Goal: Task Accomplishment & Management: Manage account settings

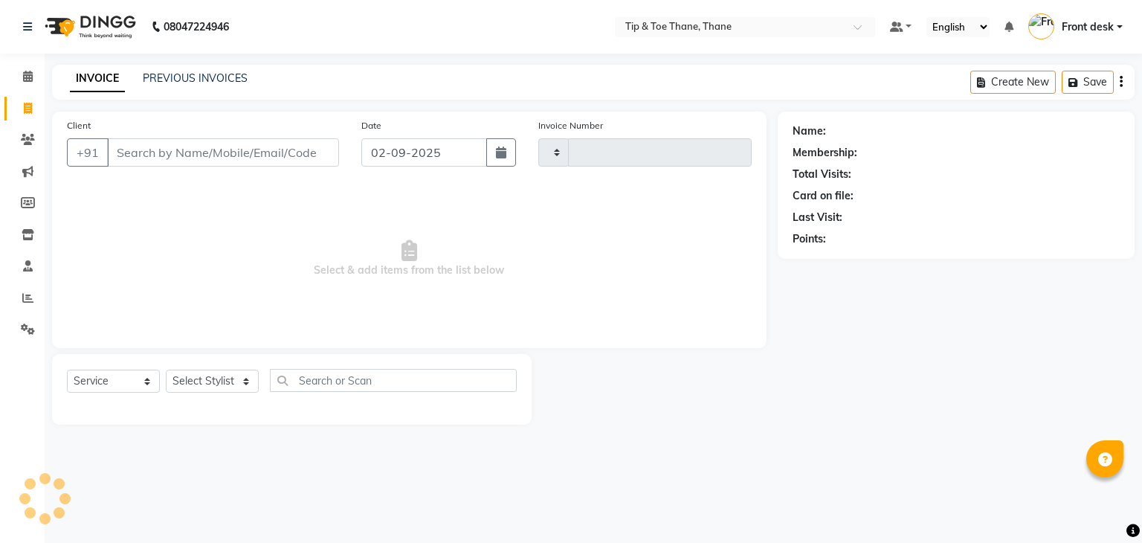
select select "service"
type input "0424"
select select "5603"
click at [968, 151] on div "Membership:" at bounding box center [955, 153] width 327 height 16
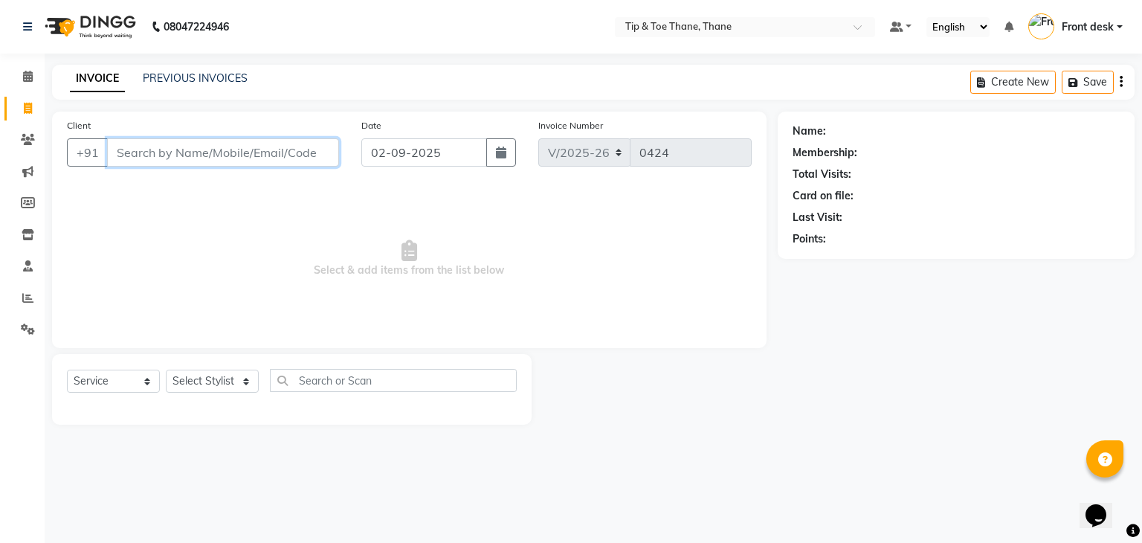
click at [199, 152] on input "Client" at bounding box center [223, 152] width 232 height 28
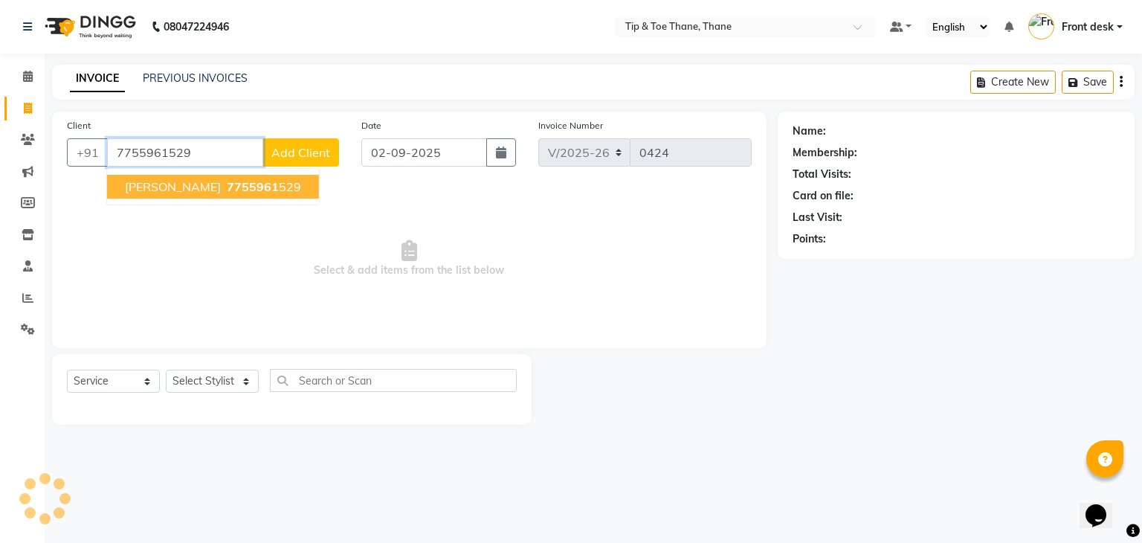
type input "7755961529"
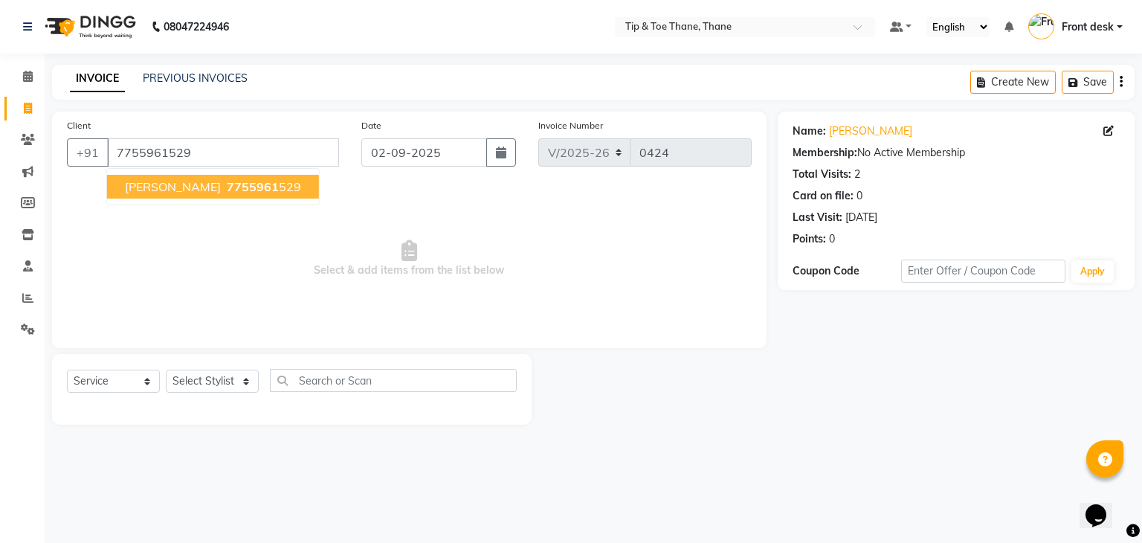
click at [195, 179] on span "[PERSON_NAME]" at bounding box center [173, 186] width 96 height 15
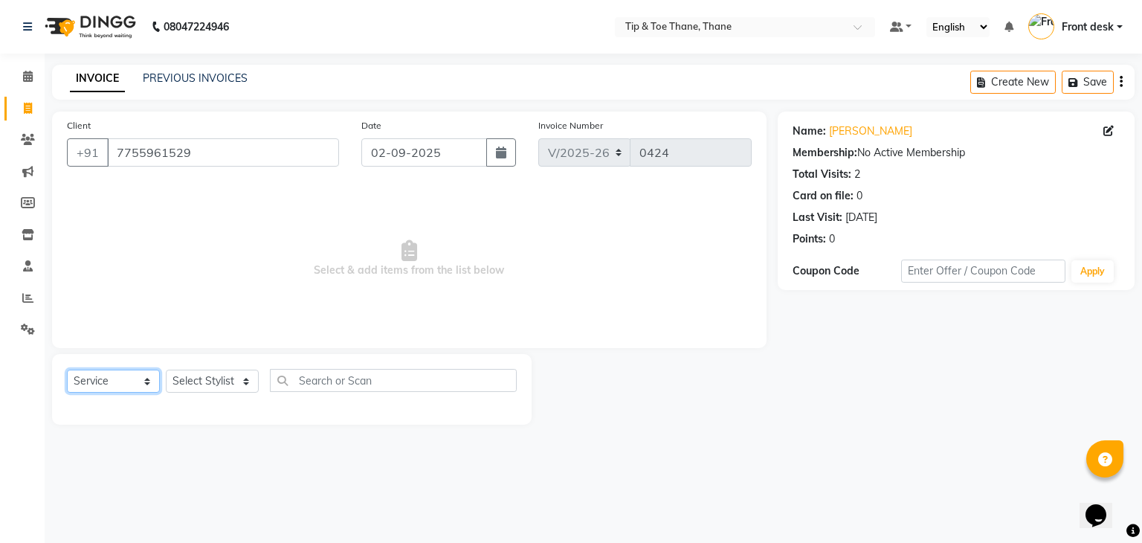
click at [146, 381] on select "Select Service Product Membership Package Voucher Prepaid Gift Card" at bounding box center [113, 380] width 93 height 23
click at [139, 425] on main "INVOICE PREVIOUS INVOICES Create New Save Client [PHONE_NUMBER] Date [DATE] Inv…" at bounding box center [593, 256] width 1097 height 382
click at [242, 381] on select "Select Stylist [PERSON_NAME] Front desk General Hemant [PERSON_NAME] Pooja Pooj…" at bounding box center [212, 380] width 93 height 23
select select "50187"
click at [166, 370] on select "Select Stylist [PERSON_NAME] Front desk General Hemant [PERSON_NAME] Pooja Pooj…" at bounding box center [212, 380] width 93 height 23
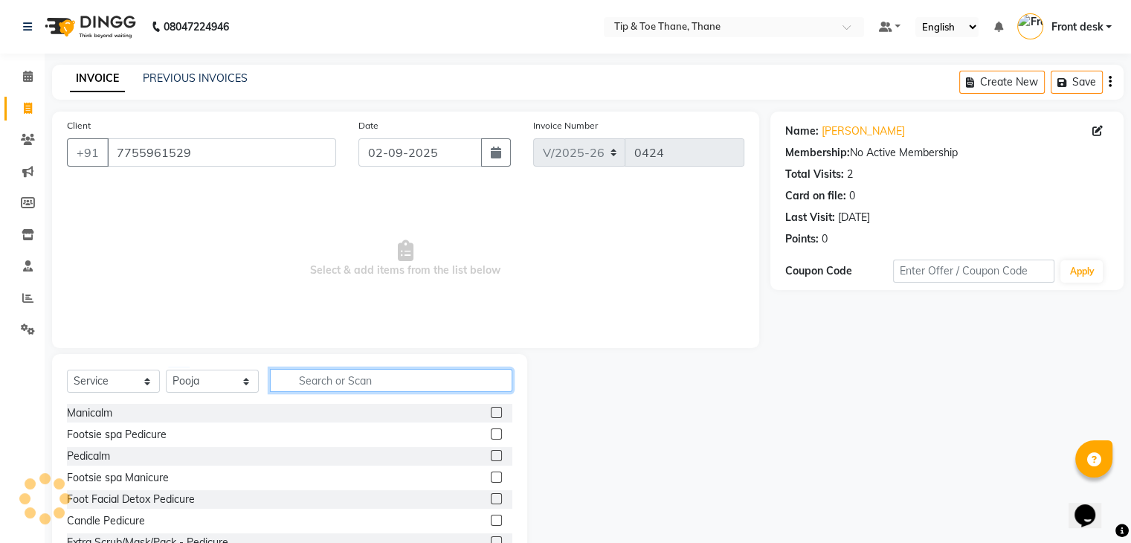
click at [306, 390] on input "text" at bounding box center [391, 380] width 242 height 23
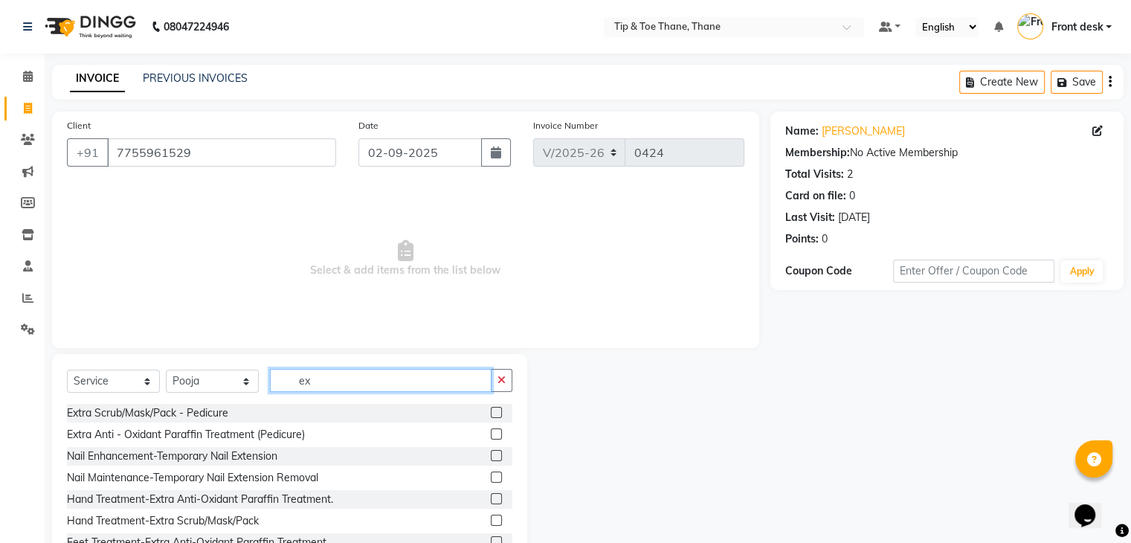
type input "e"
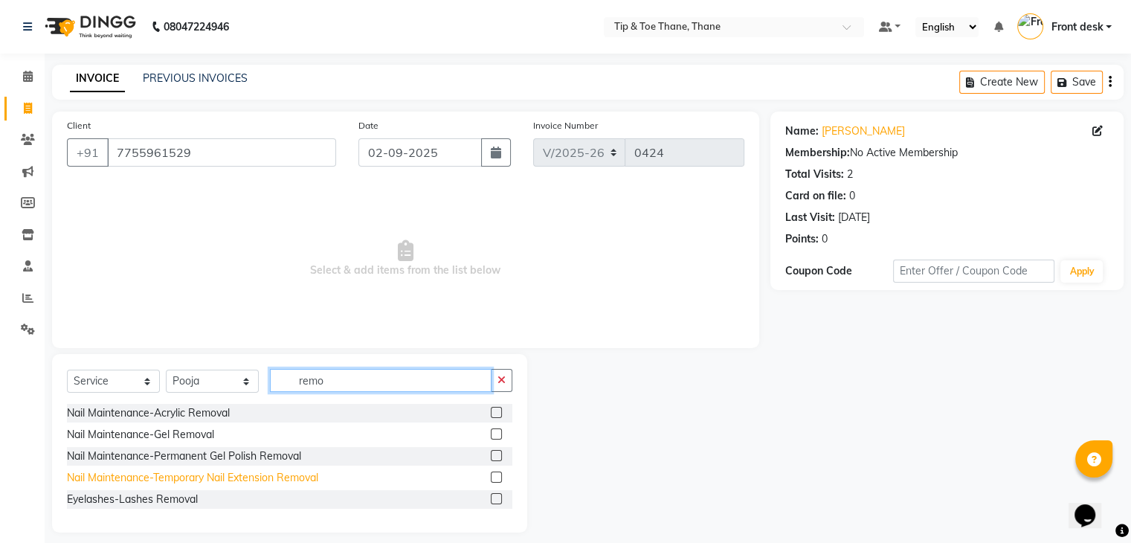
type input "remo"
click at [207, 477] on div "Nail Maintenance-Temporary Nail Extension Removal" at bounding box center [192, 478] width 251 height 16
checkbox input "false"
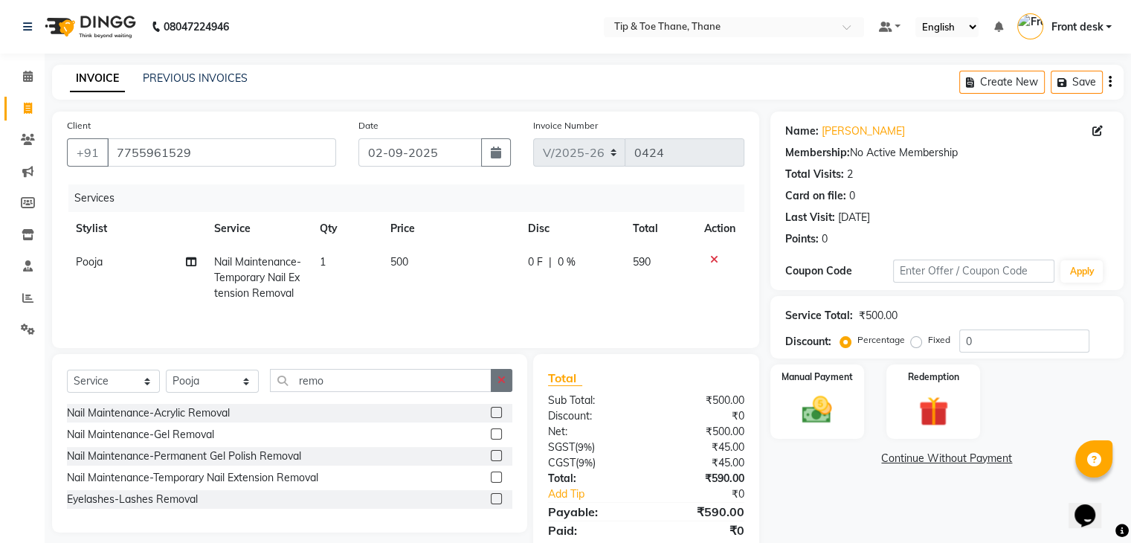
click at [496, 381] on button "button" at bounding box center [502, 380] width 22 height 23
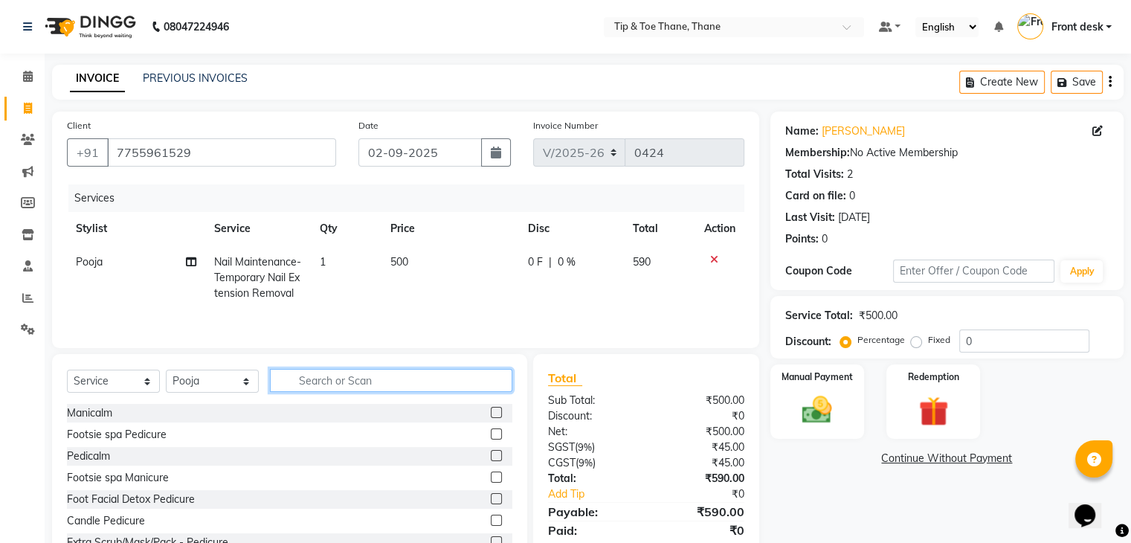
click at [366, 378] on input "text" at bounding box center [391, 380] width 242 height 23
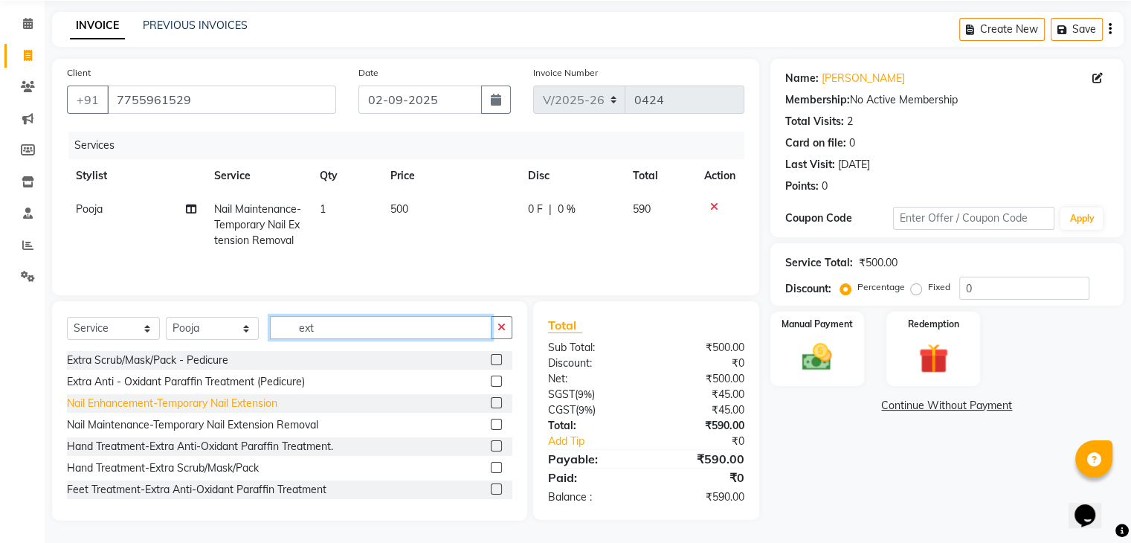
type input "ext"
click at [196, 410] on div "Nail Enhancement-Temporary Nail Extension" at bounding box center [172, 403] width 210 height 16
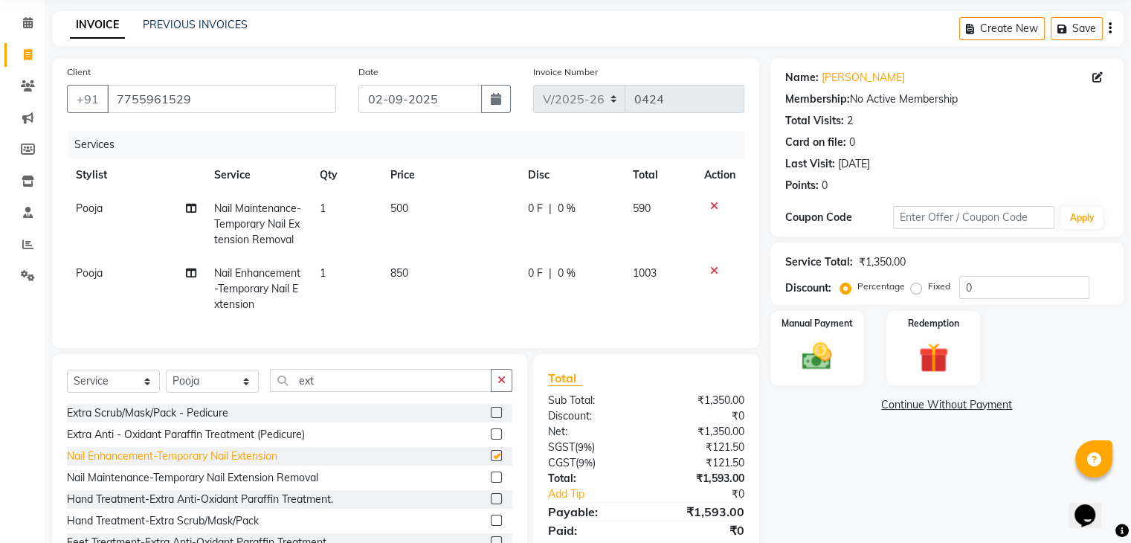
checkbox input "false"
click at [499, 385] on icon "button" at bounding box center [501, 380] width 8 height 10
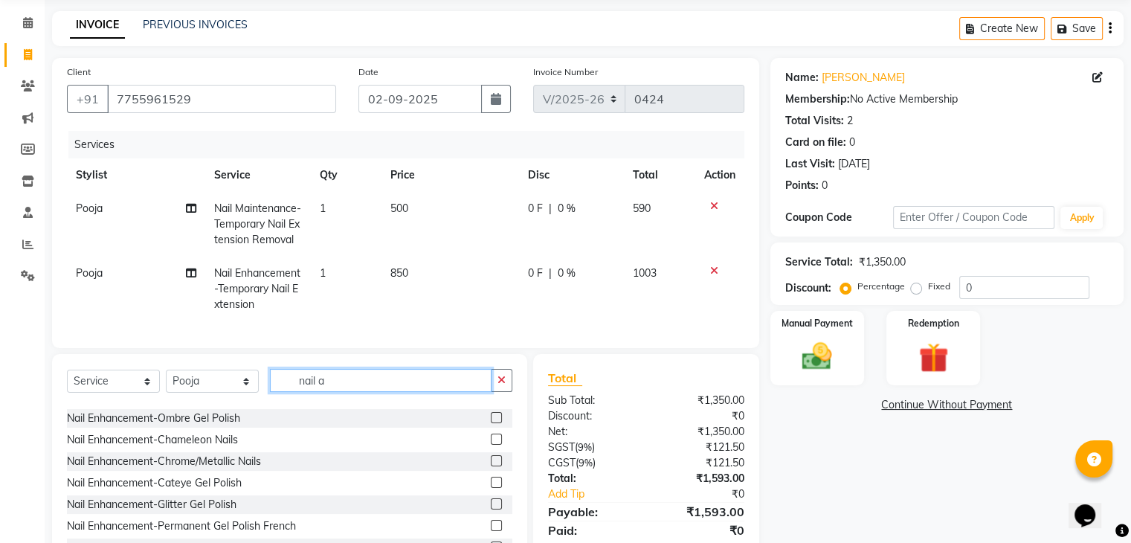
scroll to position [459, 0]
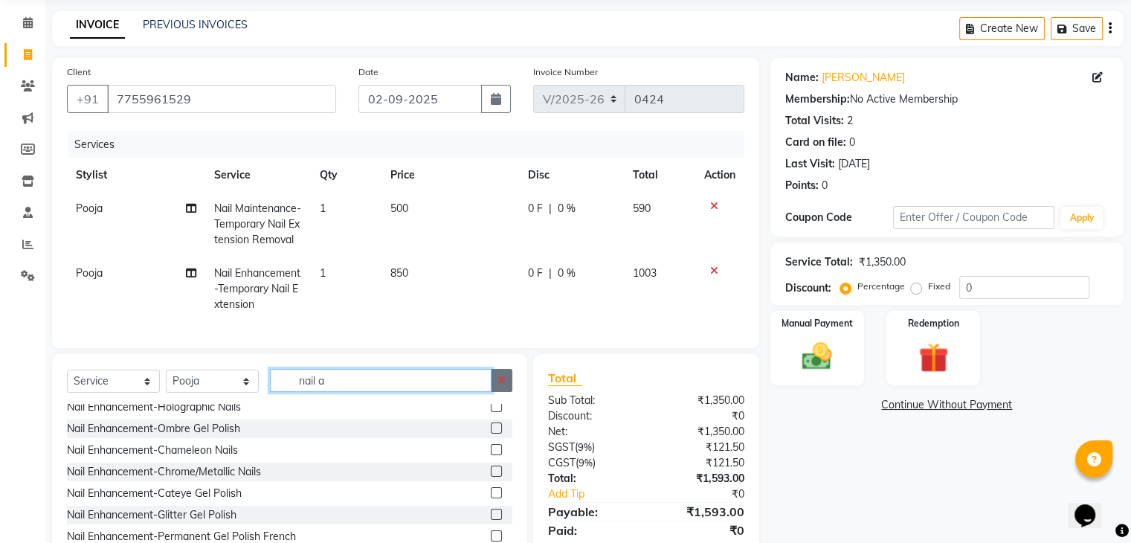
type input "nail a"
click at [503, 385] on icon "button" at bounding box center [501, 380] width 8 height 10
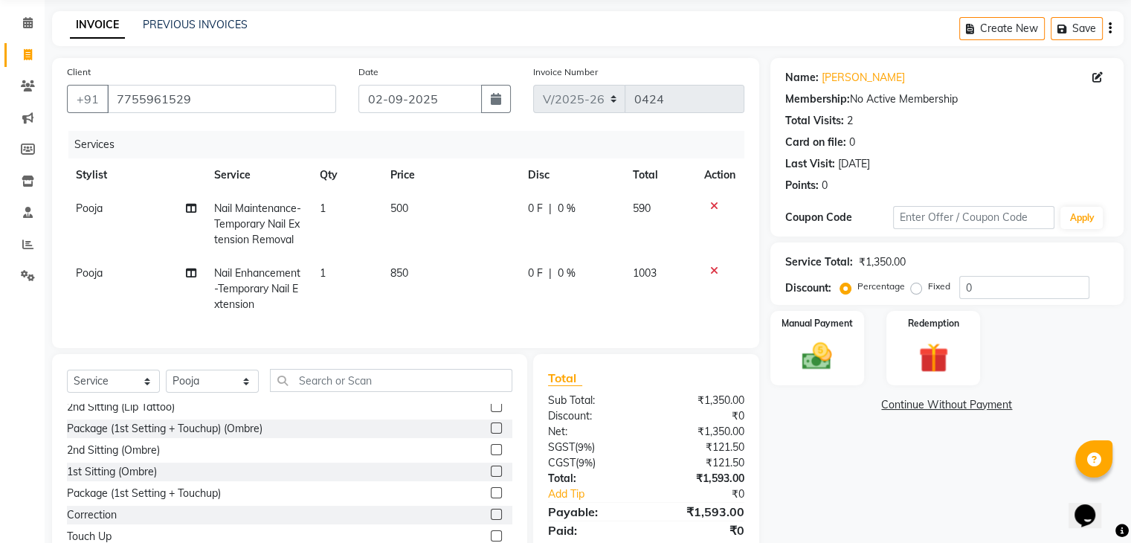
click at [406, 271] on span "850" at bounding box center [399, 272] width 18 height 13
click at [406, 271] on td "850" at bounding box center [450, 288] width 138 height 65
select select "50187"
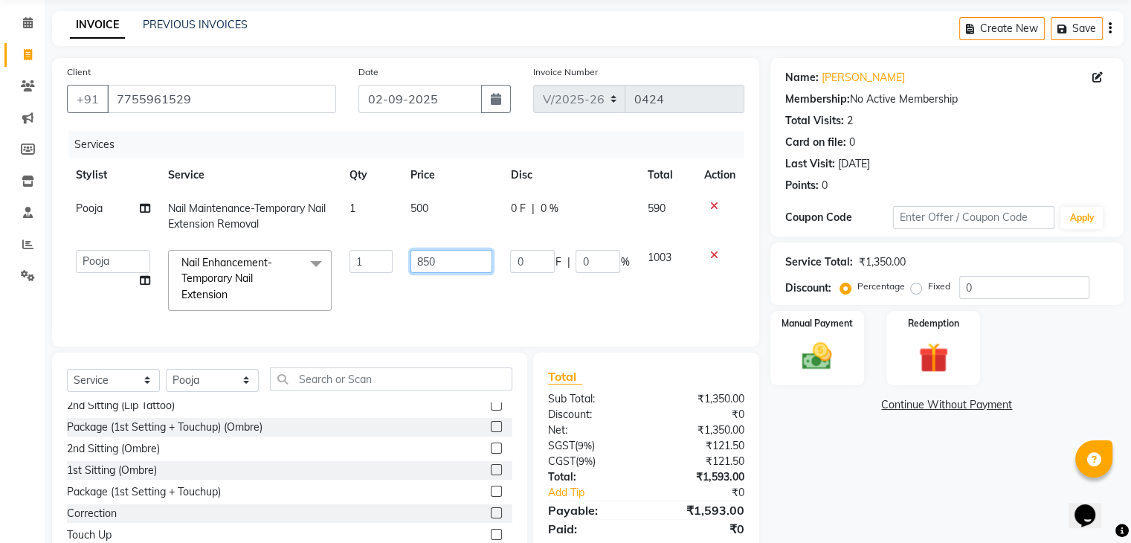
click at [436, 260] on input "850" at bounding box center [451, 261] width 82 height 23
type input "8"
type input "2000"
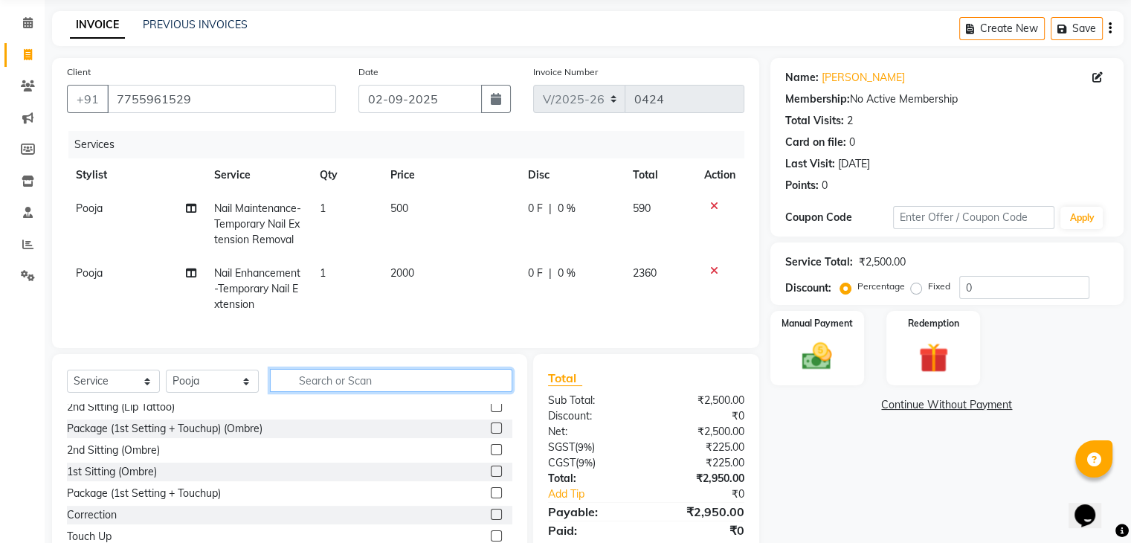
click at [393, 390] on input "text" at bounding box center [391, 380] width 242 height 23
click at [429, 392] on input "text" at bounding box center [391, 380] width 242 height 23
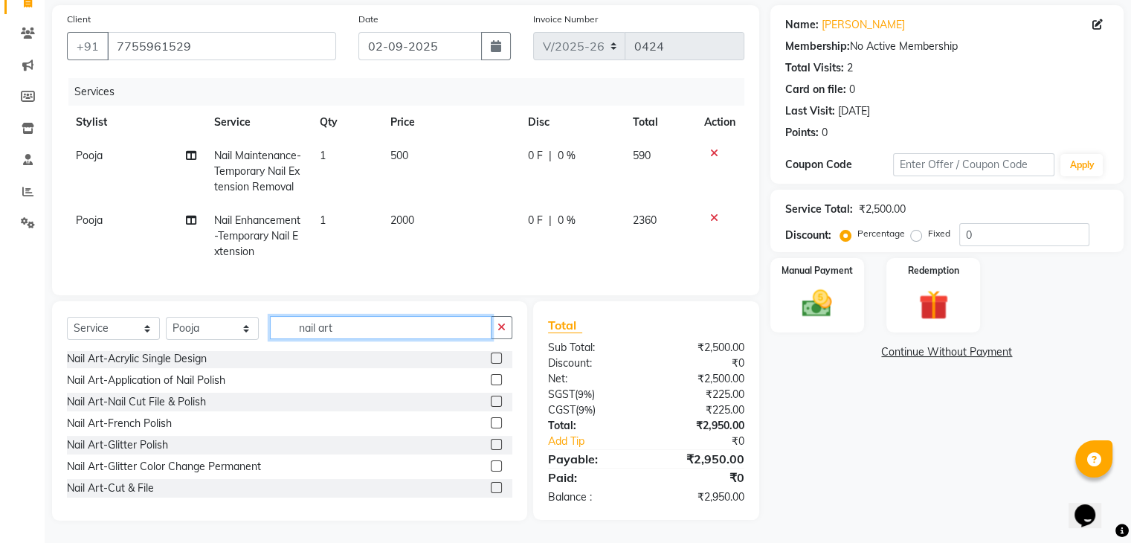
scroll to position [118, 0]
click at [345, 332] on input "nail art" at bounding box center [381, 327] width 222 height 23
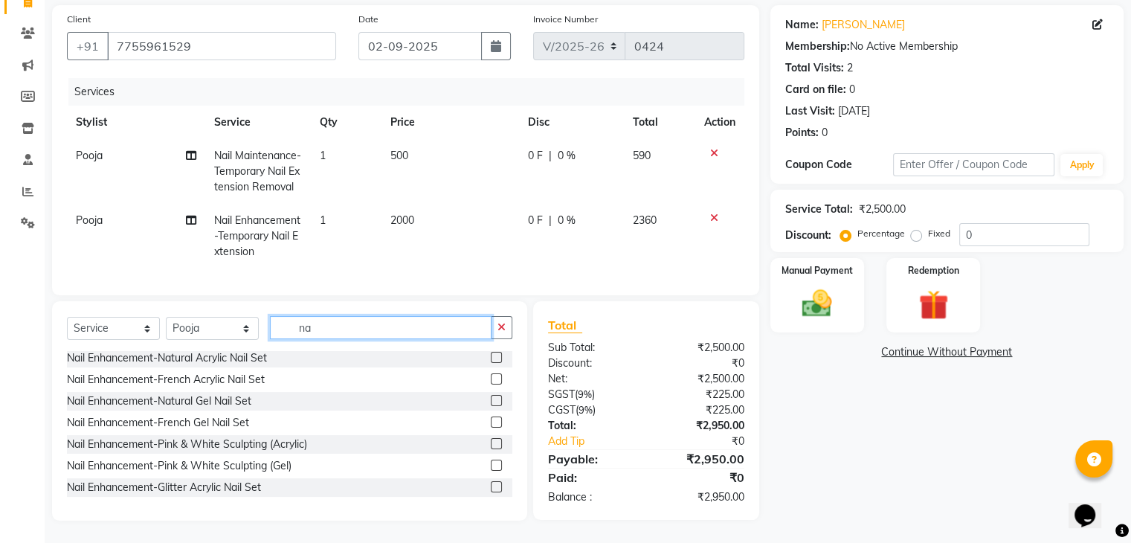
type input "n"
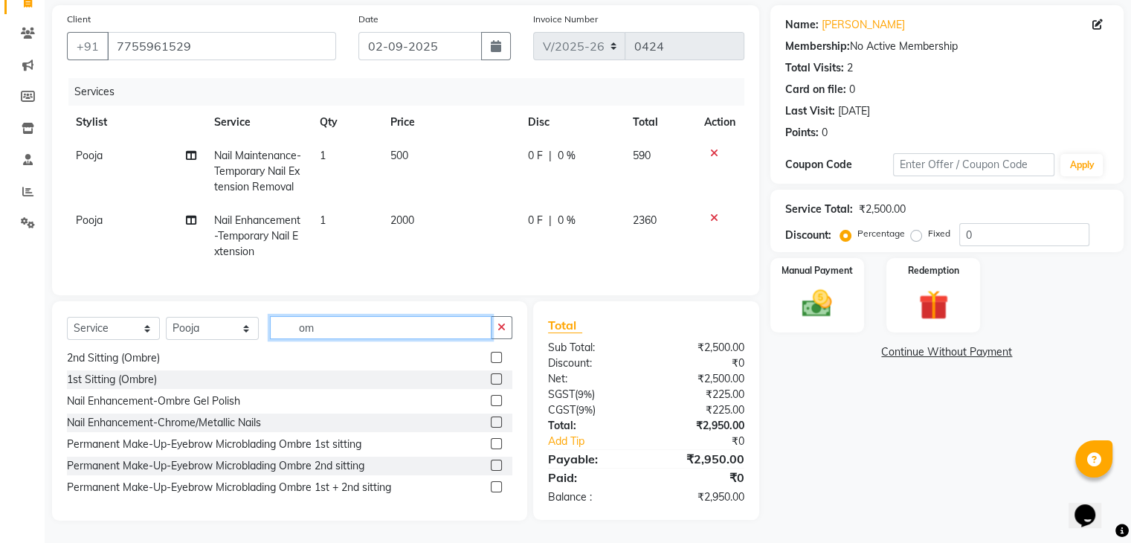
scroll to position [24, 0]
type input "om"
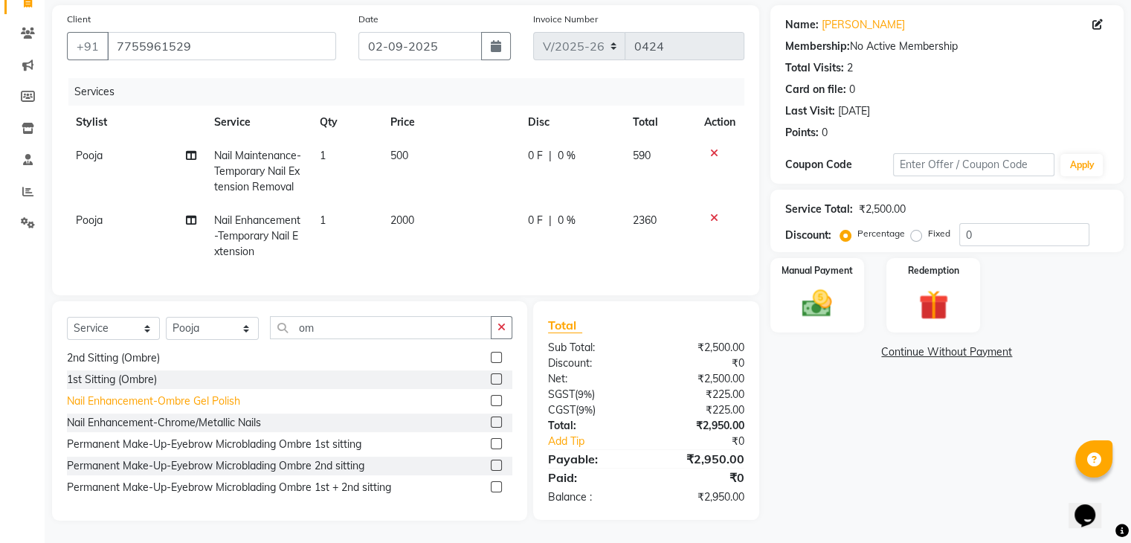
click at [212, 399] on div "Nail Enhancement-Ombre Gel Polish" at bounding box center [153, 401] width 173 height 16
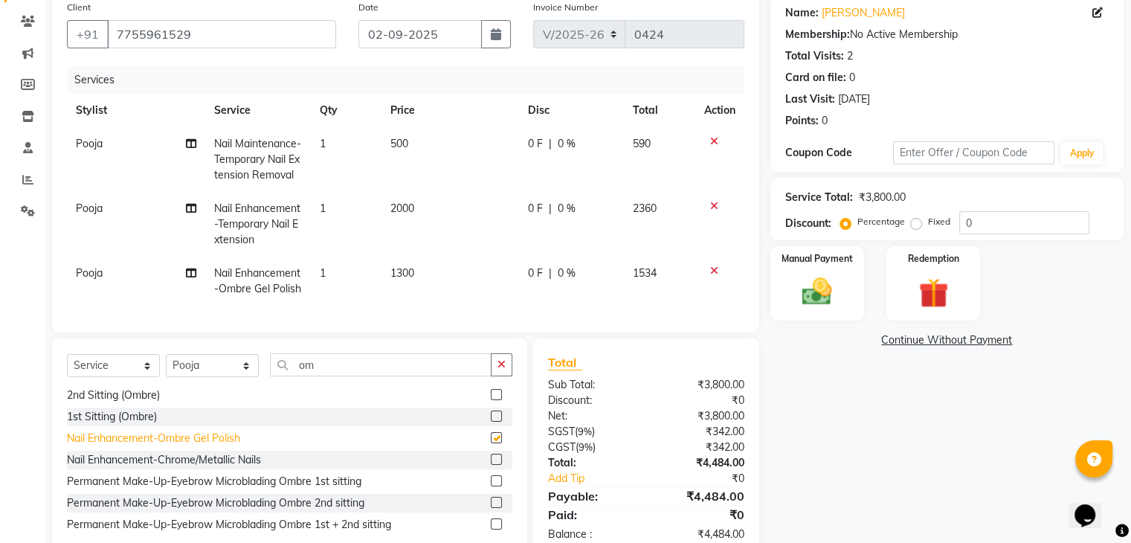
checkbox input "false"
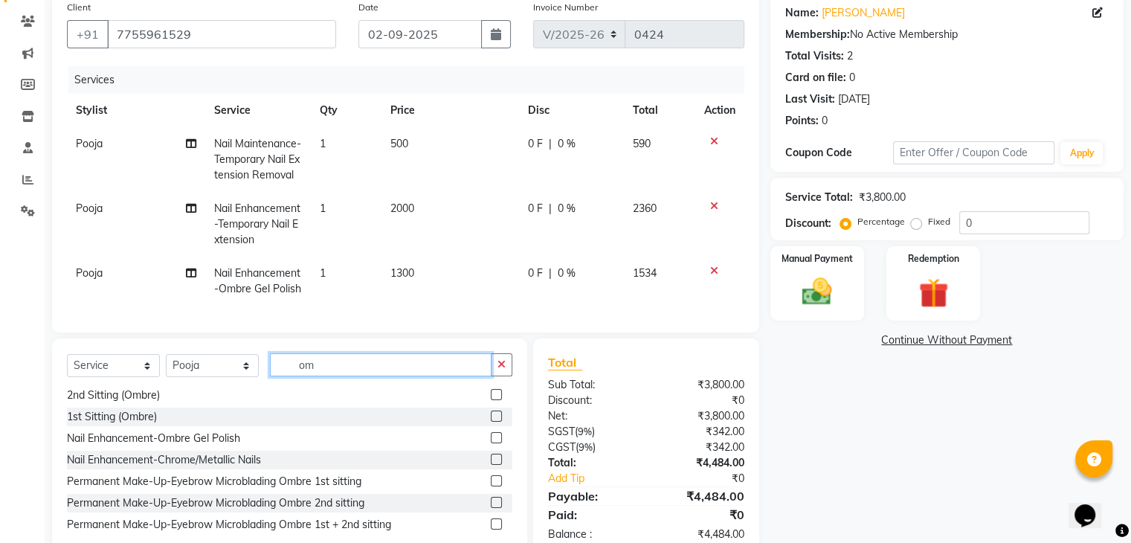
click at [425, 376] on input "om" at bounding box center [381, 364] width 222 height 23
type input "o"
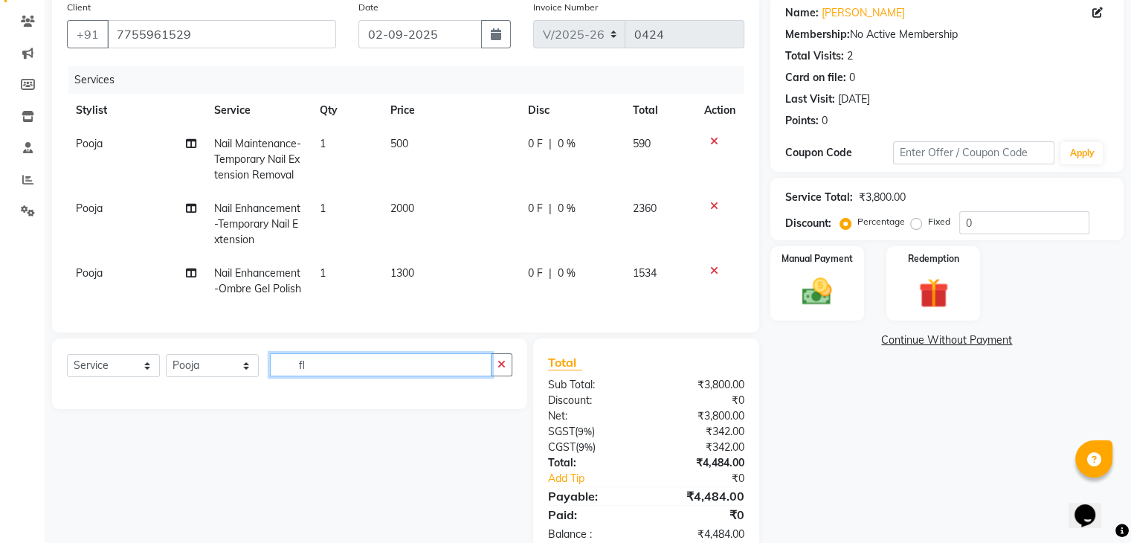
scroll to position [0, 0]
type input "f"
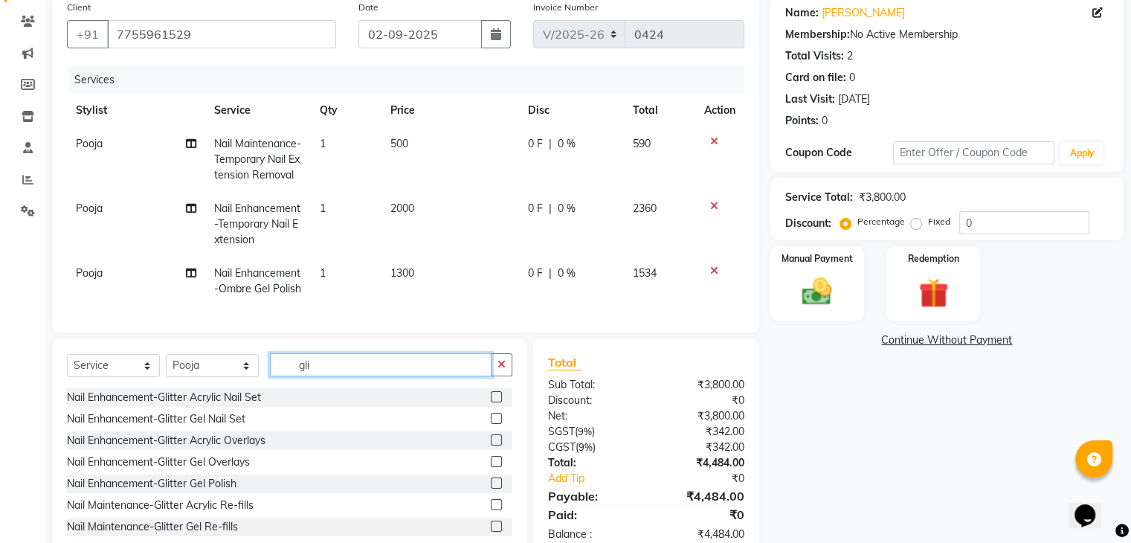
type input "gli"
click at [239, 493] on div "Nail Enhancement-Glitter Gel Polish" at bounding box center [289, 483] width 445 height 19
click at [491, 488] on label at bounding box center [496, 482] width 11 height 11
click at [491, 488] on input "checkbox" at bounding box center [496, 484] width 10 height 10
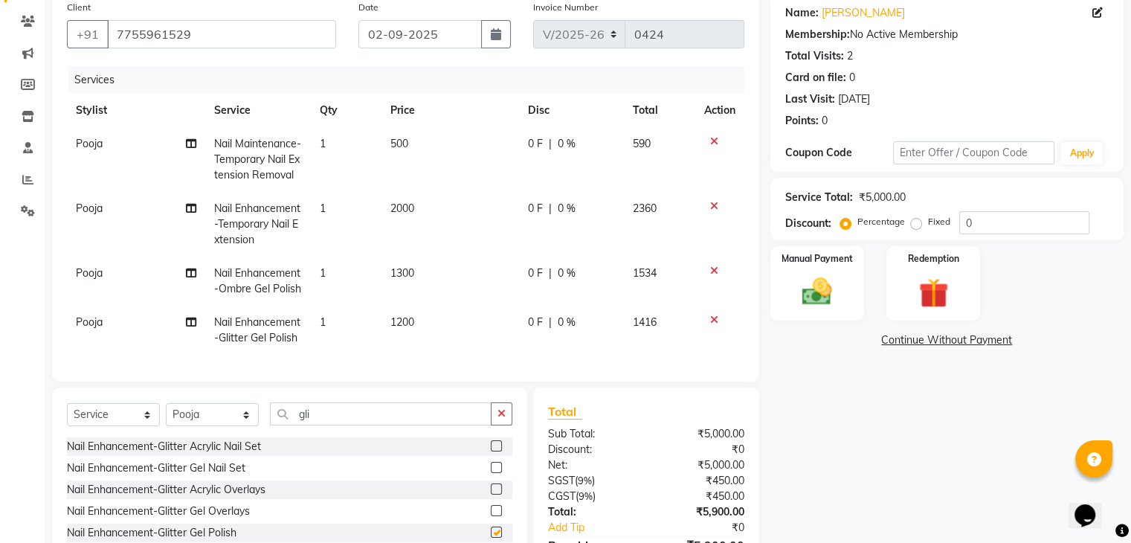
click at [491, 499] on div at bounding box center [502, 489] width 22 height 19
checkbox input "false"
drag, startPoint x: 416, startPoint y: 343, endPoint x: 358, endPoint y: 352, distance: 59.4
click at [358, 352] on tr "[PERSON_NAME] Enhancement-Glitter Gel Polish 1 1200 0 F | 0 % 1416" at bounding box center [405, 330] width 677 height 49
click at [419, 337] on td "1200" at bounding box center [450, 330] width 138 height 49
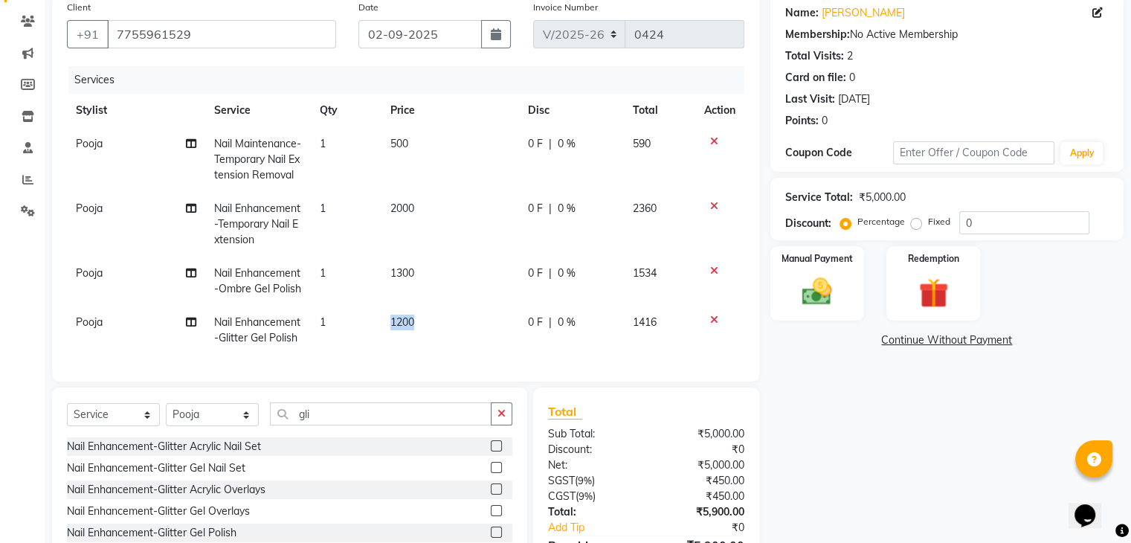
select select "50187"
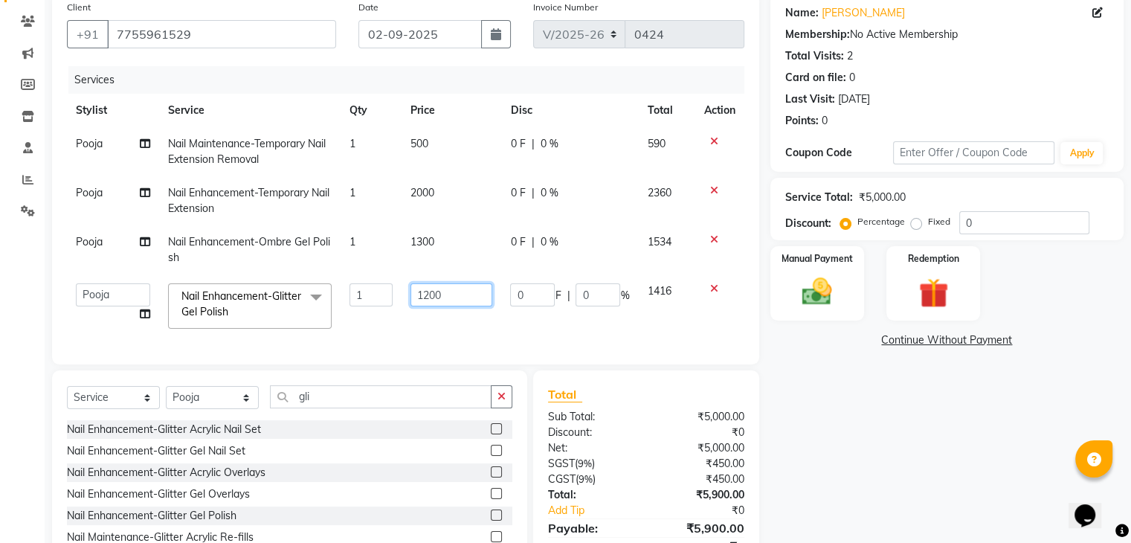
click at [455, 300] on input "1200" at bounding box center [451, 294] width 82 height 23
drag, startPoint x: 465, startPoint y: 283, endPoint x: 392, endPoint y: 262, distance: 75.8
click at [392, 262] on tbody "Pooja Nail Maintenance-Temporary Nail Extension Removal 1 500 0 F | 0 % 590 Poo…" at bounding box center [405, 232] width 677 height 210
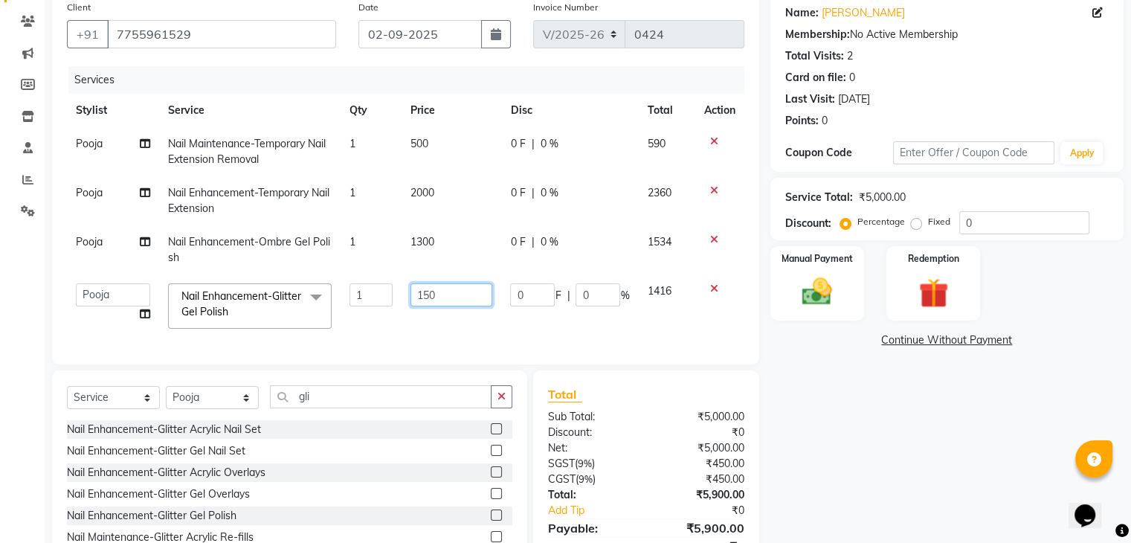
type input "1500"
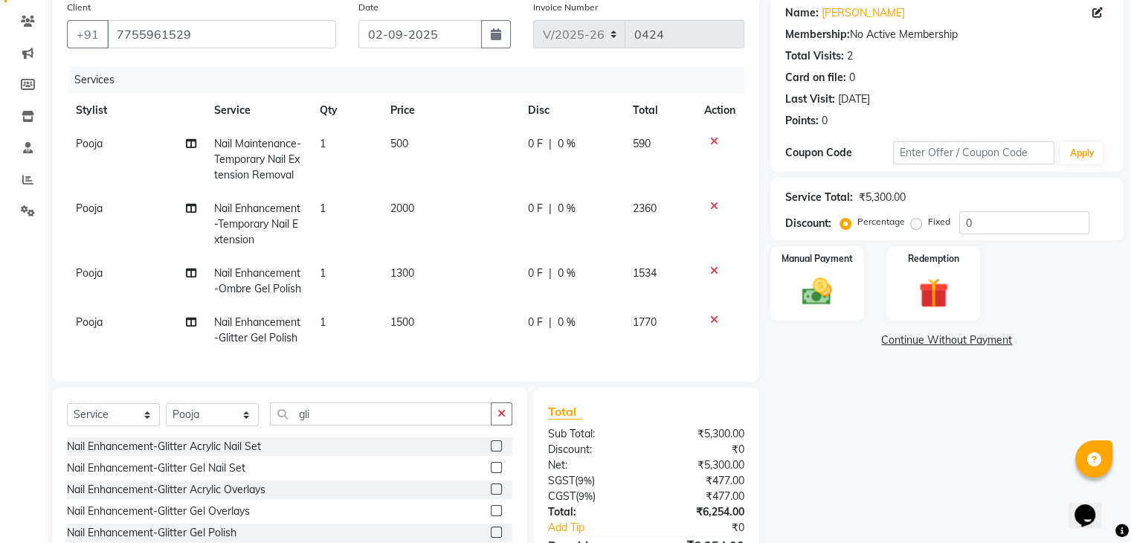
click at [461, 324] on td "1500" at bounding box center [450, 330] width 138 height 49
select select "50187"
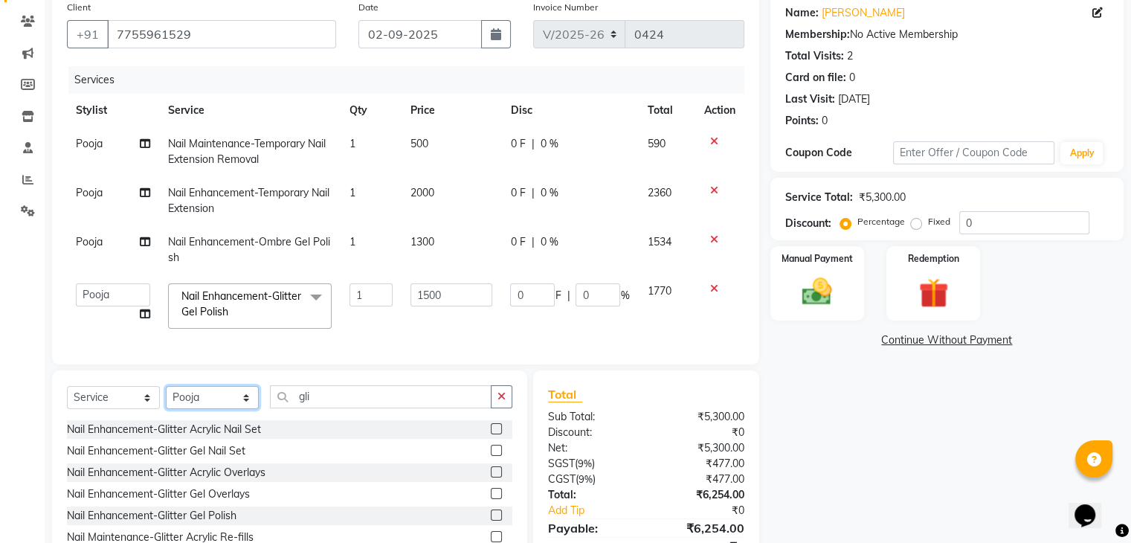
click at [245, 409] on select "Select Stylist [PERSON_NAME] Front desk General Hemant [PERSON_NAME] Pooja Pooj…" at bounding box center [212, 397] width 93 height 23
select select "63270"
click at [166, 398] on select "Select Stylist [PERSON_NAME] Front desk General Hemant [PERSON_NAME] Pooja Pooj…" at bounding box center [212, 397] width 93 height 23
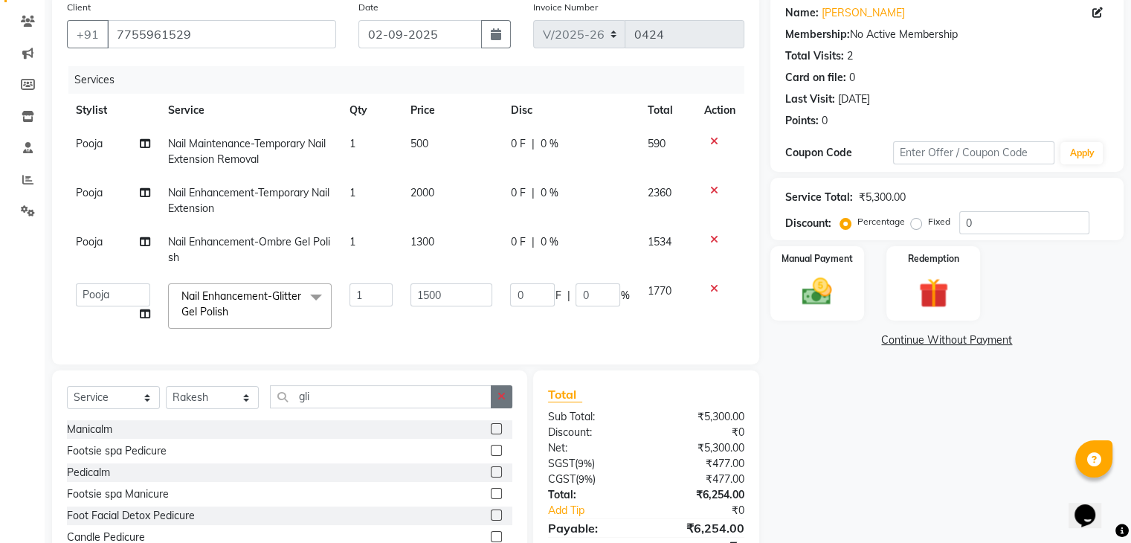
click at [494, 405] on button "button" at bounding box center [502, 396] width 22 height 23
click at [388, 408] on input "text" at bounding box center [391, 396] width 242 height 23
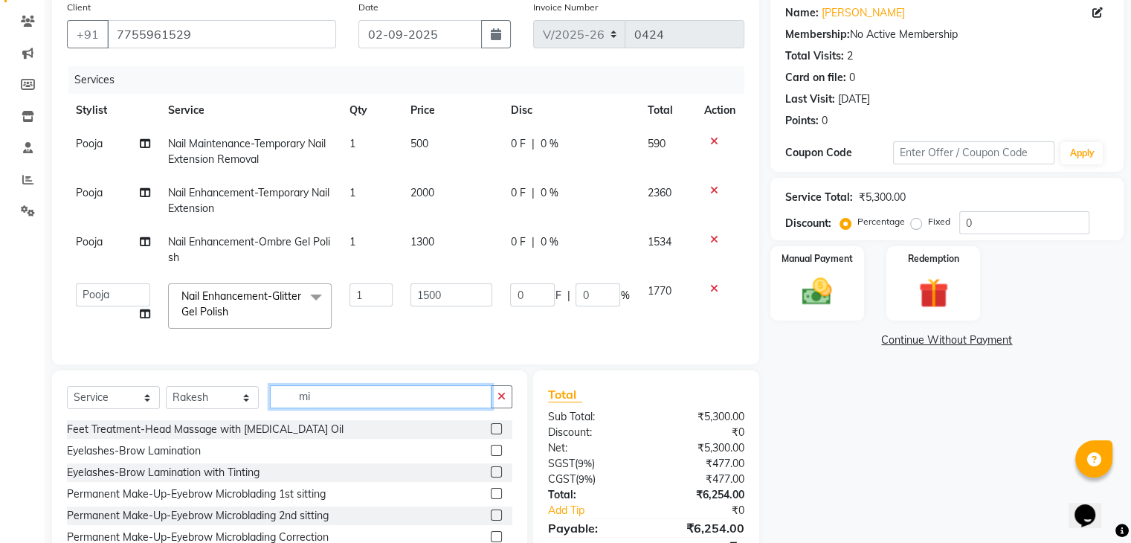
type input "m"
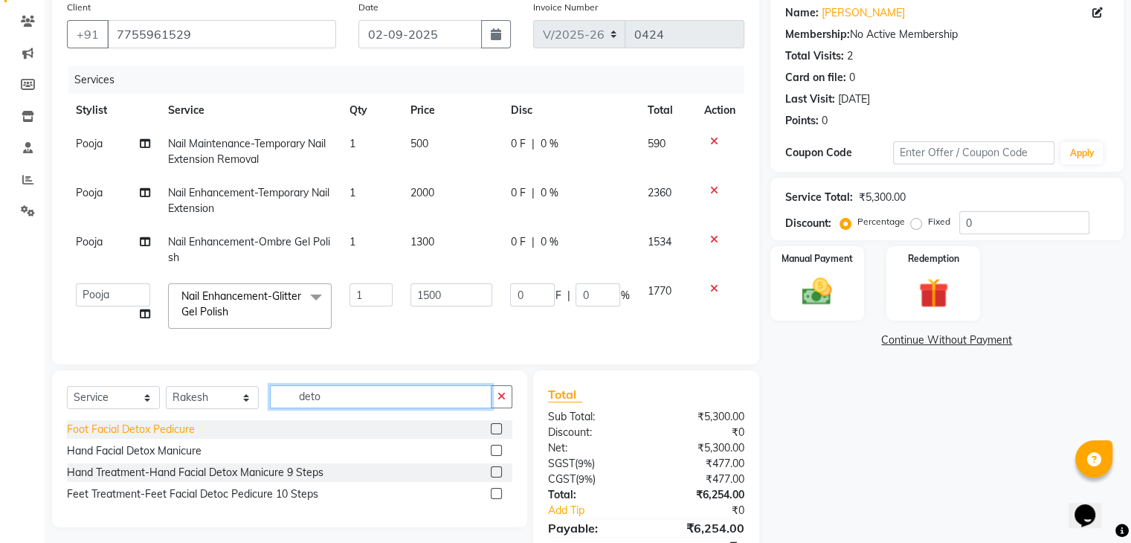
type input "deto"
click at [192, 437] on div "Foot Facial Detox Pedicure" at bounding box center [131, 429] width 128 height 16
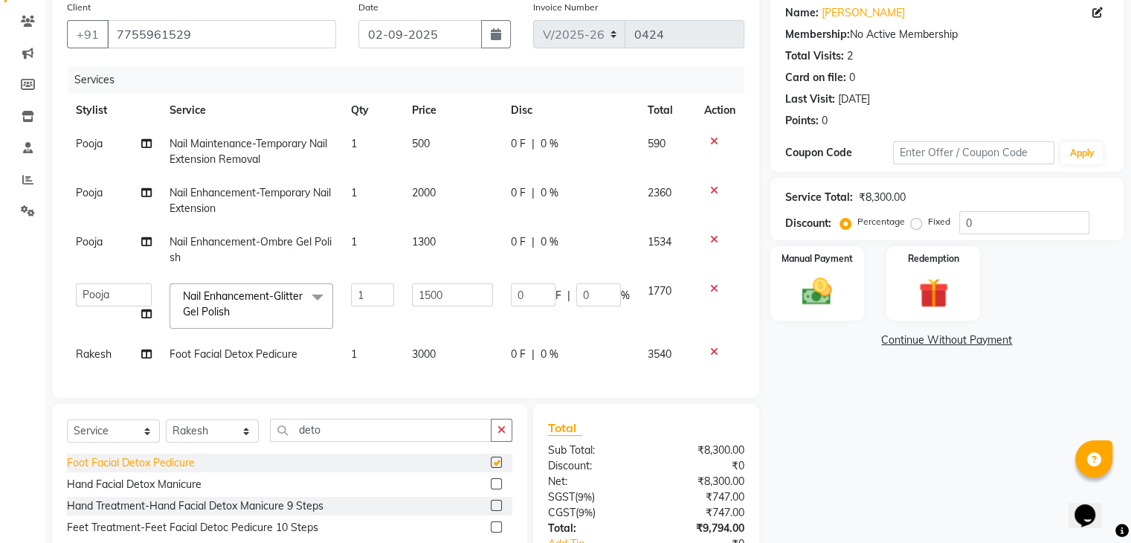
checkbox input "false"
click at [435, 355] on span "3000" at bounding box center [424, 353] width 24 height 13
select select "63270"
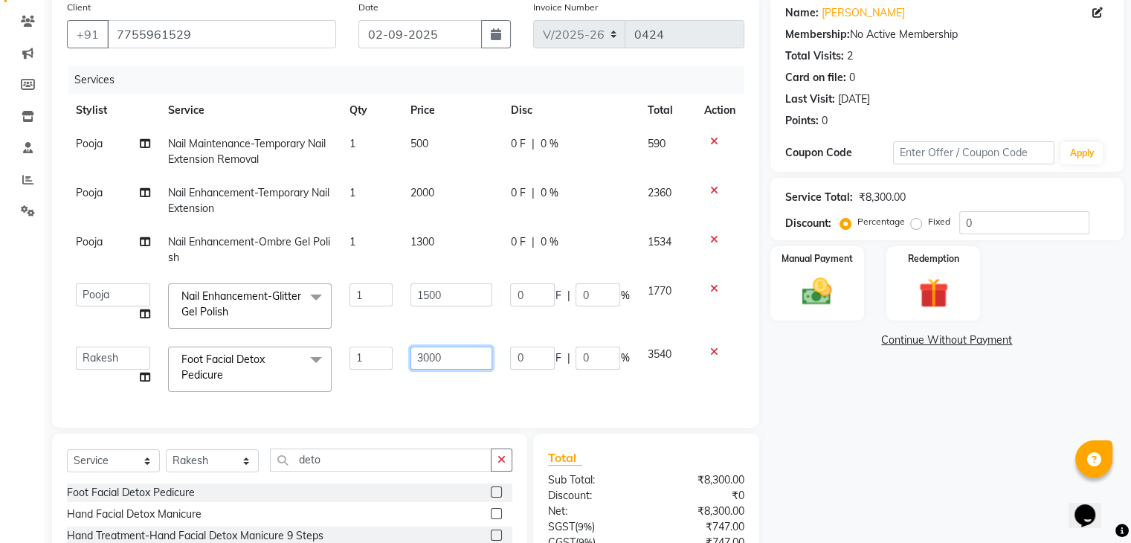
click at [447, 364] on input "3000" at bounding box center [451, 357] width 82 height 23
type input "3"
type input "2400"
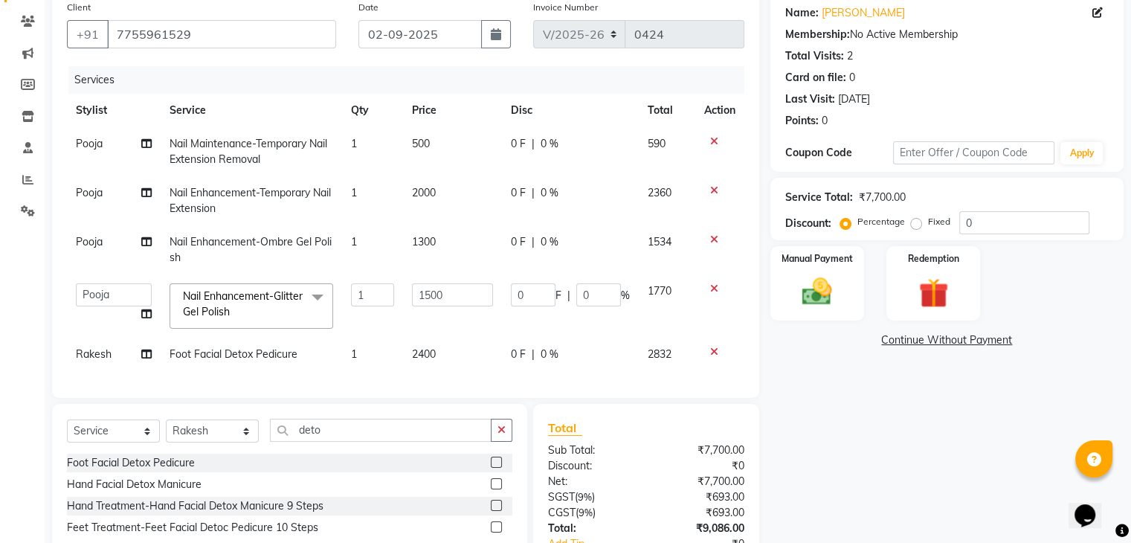
click at [470, 383] on div "Services Stylist Service Qty Price Disc Total Action Pooja Nail Maintenance-Tem…" at bounding box center [405, 224] width 677 height 317
click at [436, 354] on span "2400" at bounding box center [424, 353] width 24 height 13
select select "63270"
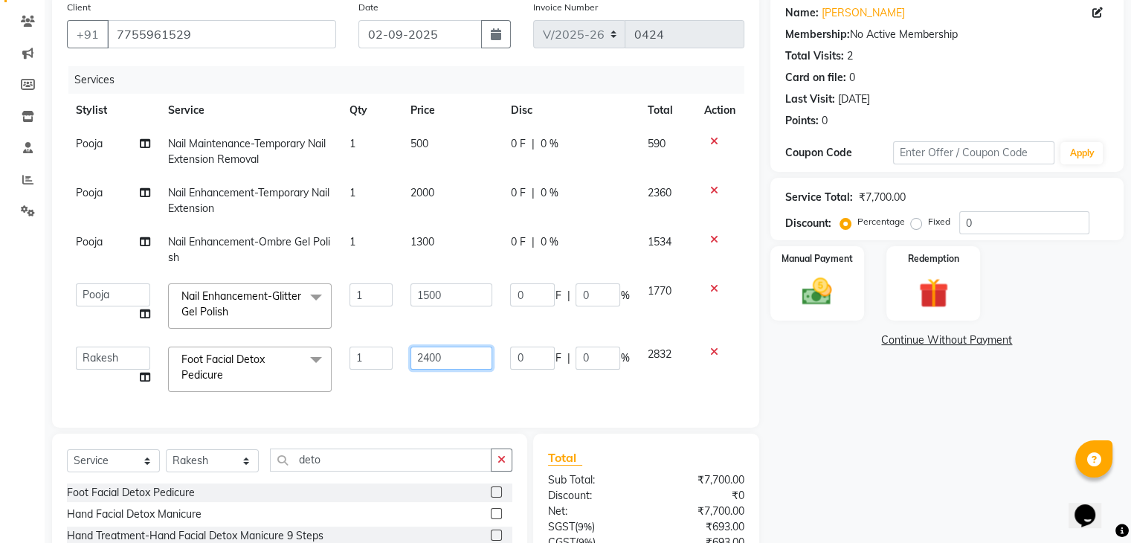
click at [443, 359] on input "2400" at bounding box center [451, 357] width 82 height 23
type input "2300"
click at [468, 390] on div "Services Stylist Service Qty Price Disc Total Action Pooja Nail Maintenance-Tem…" at bounding box center [405, 239] width 677 height 346
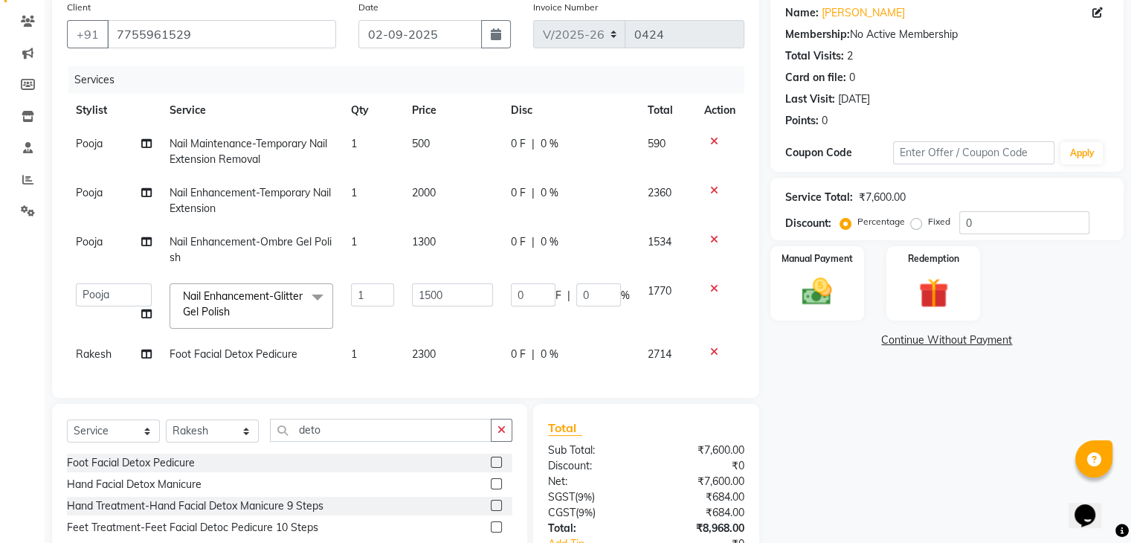
click at [436, 359] on span "2300" at bounding box center [424, 353] width 24 height 13
select select "63270"
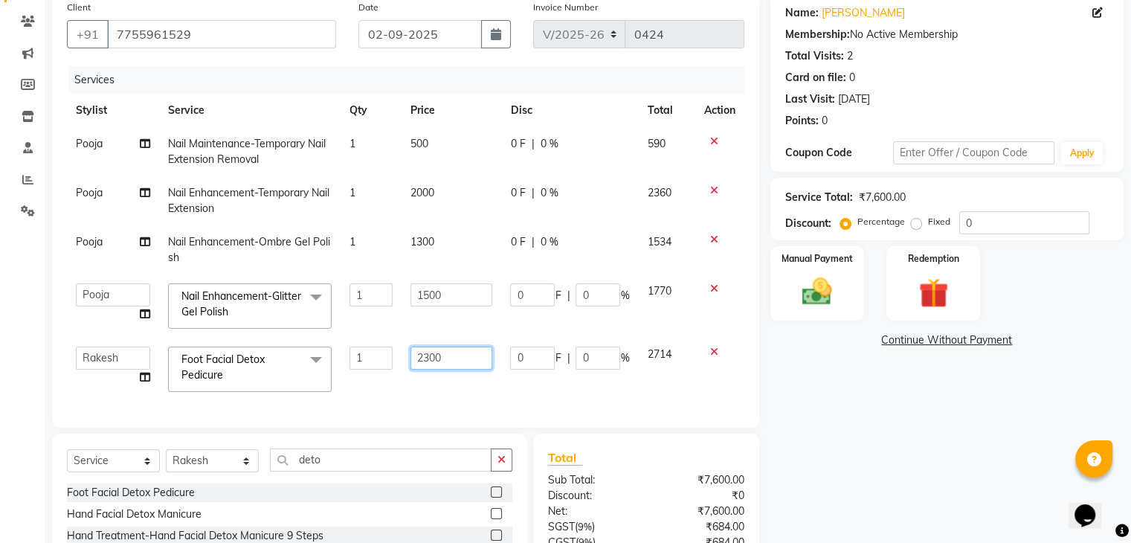
click at [440, 361] on input "2300" at bounding box center [451, 357] width 82 height 23
type input "2350"
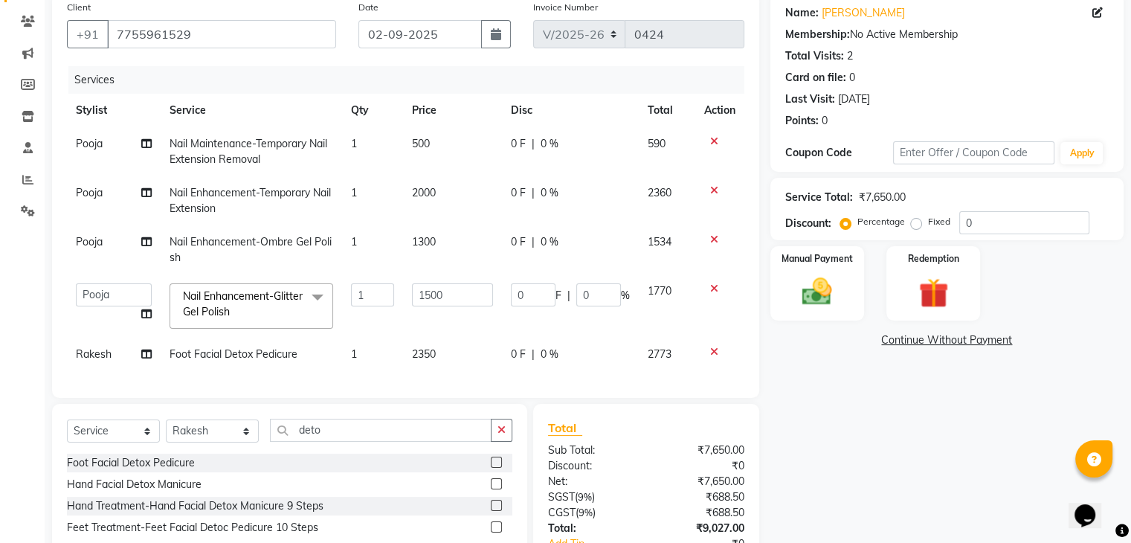
click at [468, 383] on div "Services Stylist Service Qty Price Disc Total Action Pooja Nail Maintenance-Tem…" at bounding box center [405, 224] width 677 height 317
click at [439, 356] on td "2350" at bounding box center [452, 353] width 99 height 33
select select "63270"
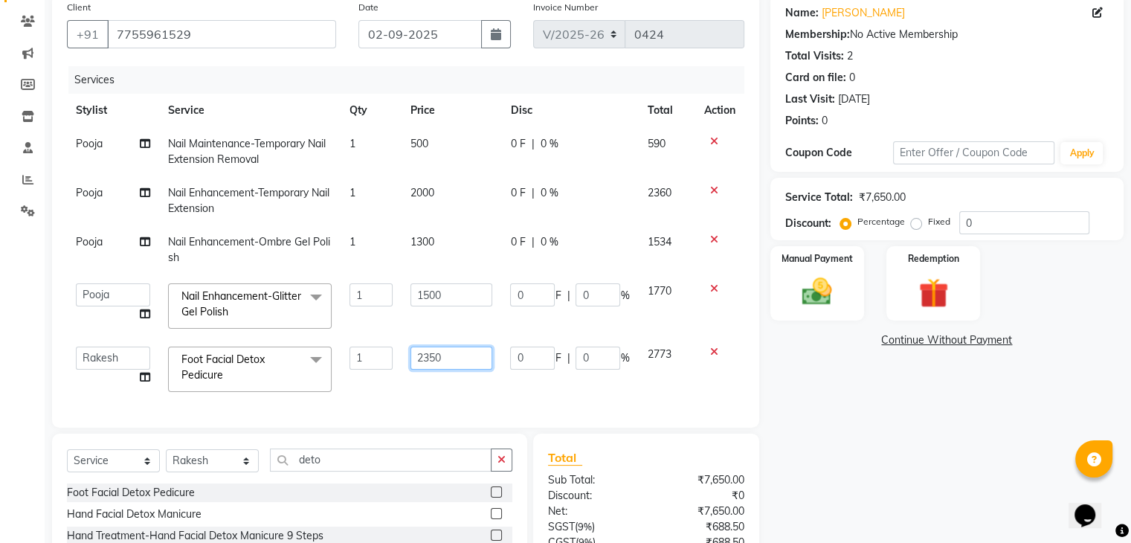
click at [446, 366] on input "2350" at bounding box center [451, 357] width 82 height 23
type input "2375"
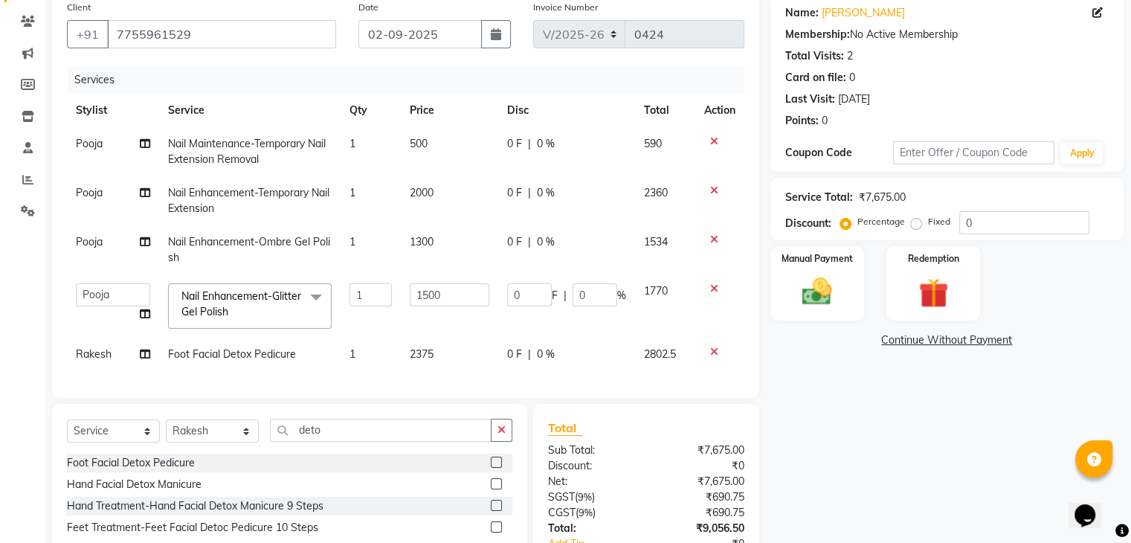
click at [452, 383] on div "Services Stylist Service Qty Price Disc Total Action Pooja Nail Maintenance-Tem…" at bounding box center [405, 224] width 677 height 317
click at [435, 354] on td "2375" at bounding box center [449, 353] width 97 height 33
select select "63270"
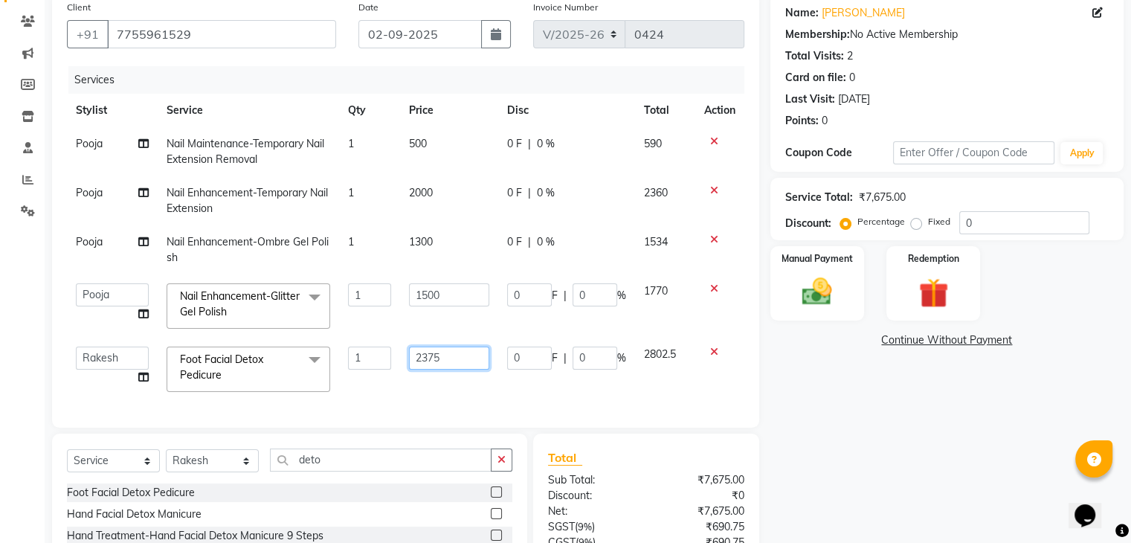
click at [443, 360] on input "2375" at bounding box center [449, 357] width 80 height 23
type input "2373"
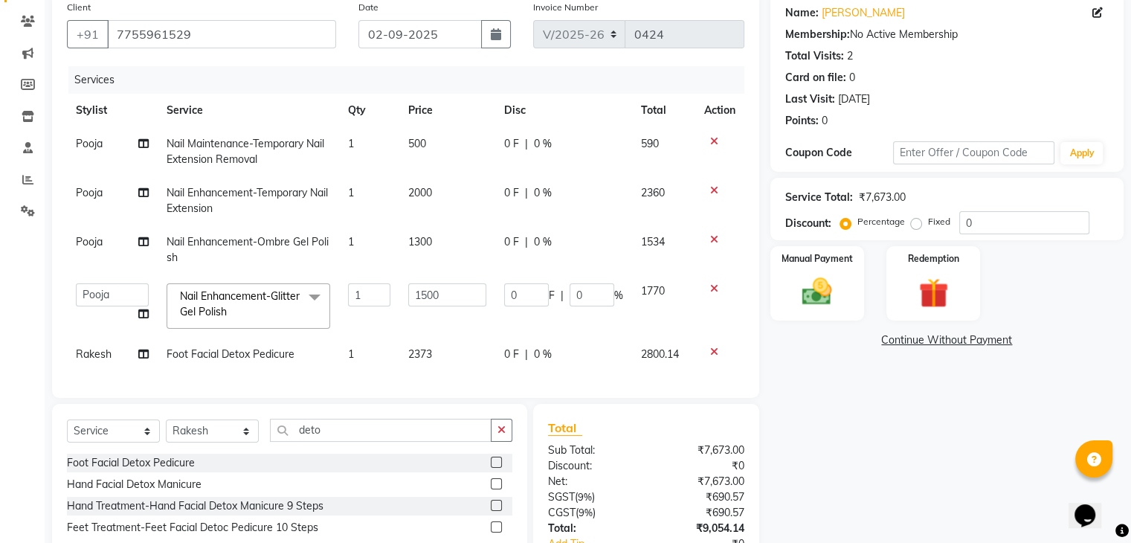
click at [449, 381] on div "Services Stylist Service Qty Price Disc Total Action Pooja Nail Maintenance-Tem…" at bounding box center [405, 224] width 677 height 317
click at [502, 435] on icon "button" at bounding box center [501, 429] width 8 height 10
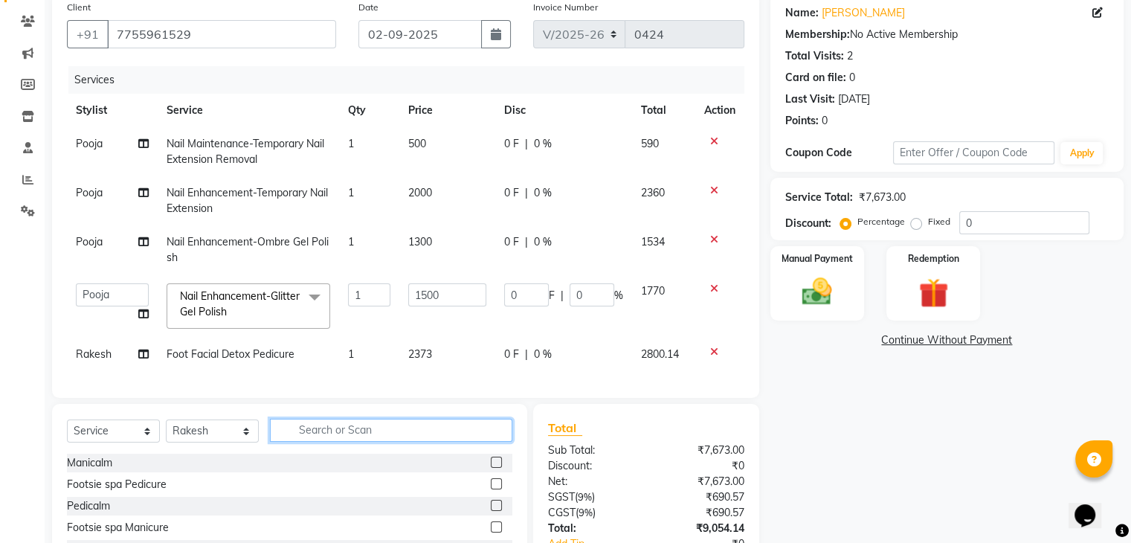
click at [362, 442] on input "text" at bounding box center [391, 429] width 242 height 23
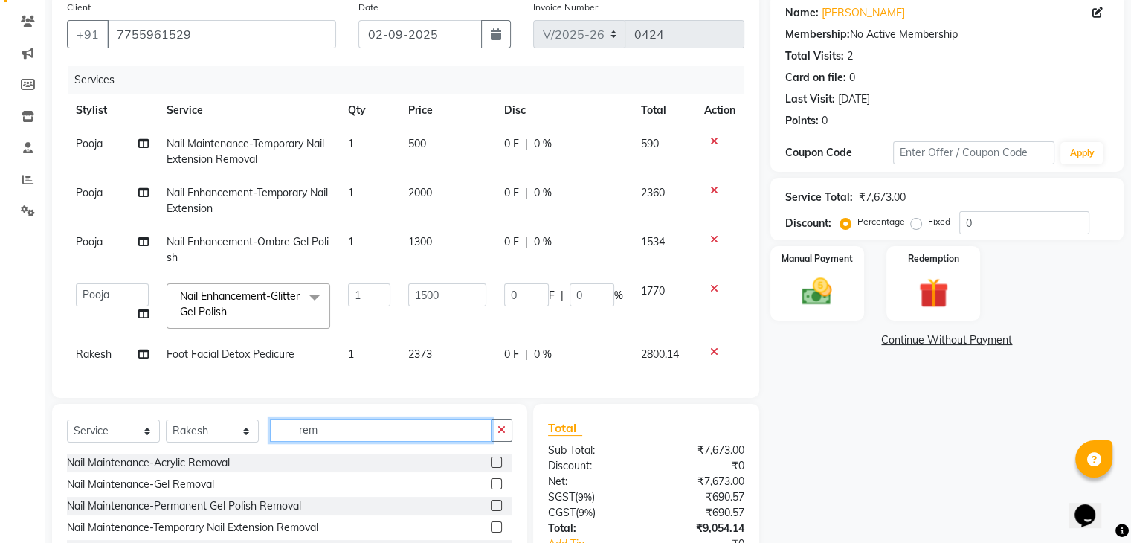
type input "rem"
click at [517, 421] on div "Select Service Product Membership Package Voucher Prepaid Gift Card Select Styl…" at bounding box center [289, 493] width 475 height 178
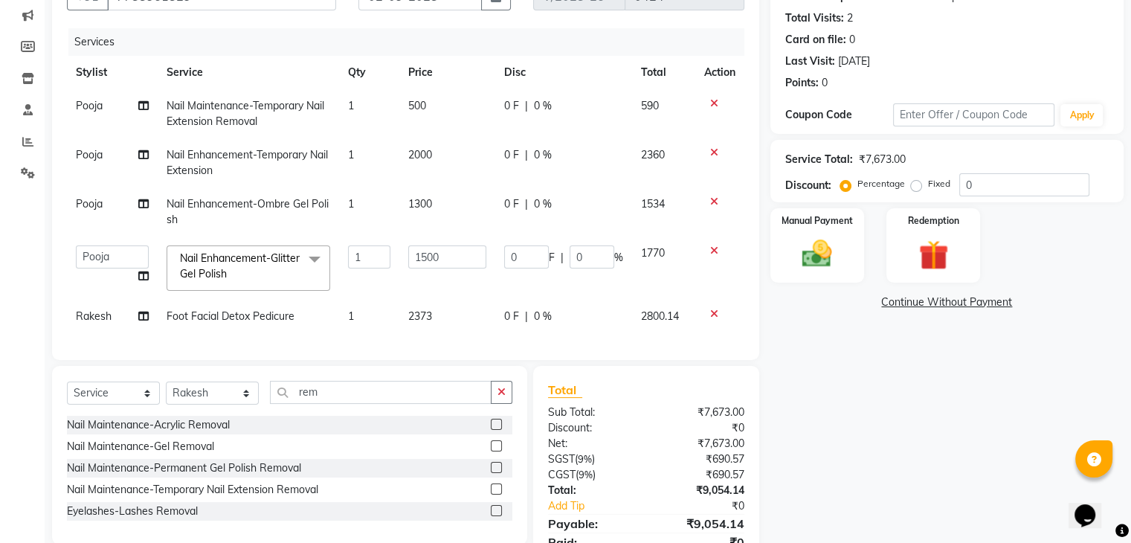
scroll to position [193, 0]
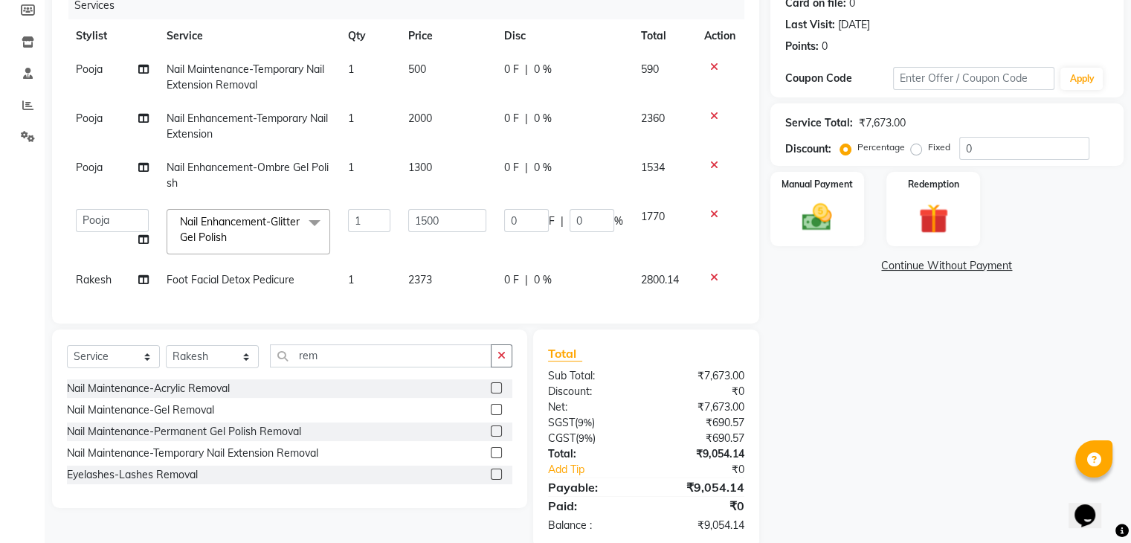
click at [335, 441] on div "Nail Maintenance-Permanent Gel Polish Removal" at bounding box center [289, 431] width 445 height 19
click at [300, 439] on div "Nail Maintenance-Permanent Gel Polish Removal" at bounding box center [184, 432] width 234 height 16
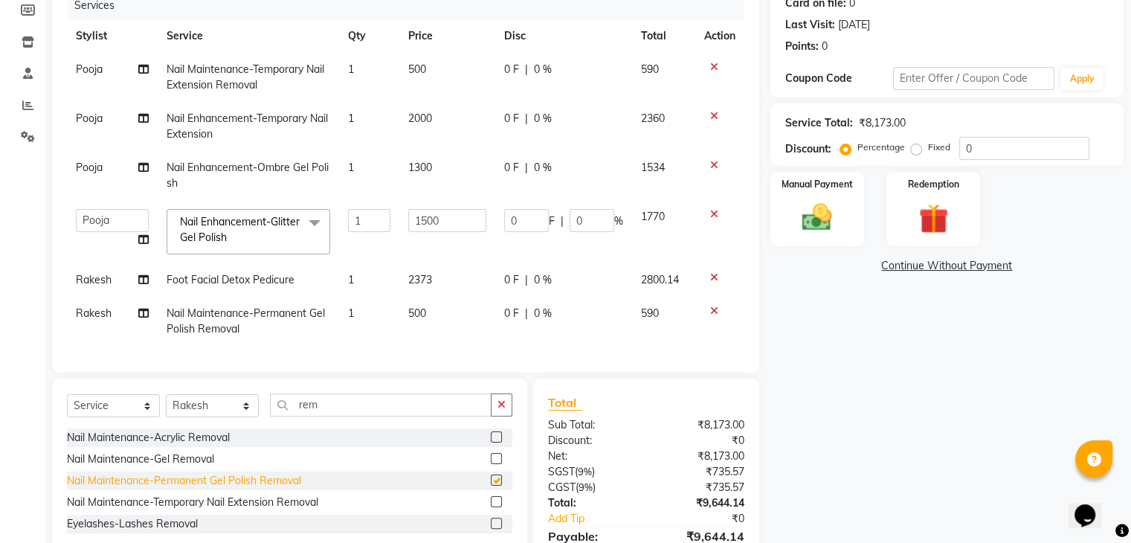
checkbox input "false"
click at [419, 313] on span "500" at bounding box center [417, 312] width 18 height 13
select select "63270"
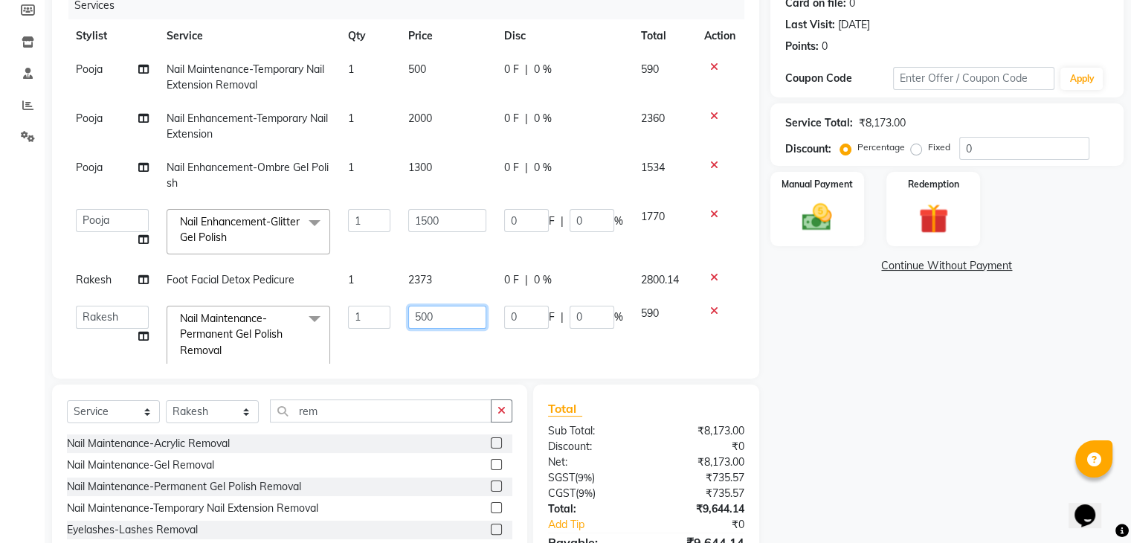
click at [419, 313] on input "500" at bounding box center [447, 317] width 78 height 23
click at [439, 313] on input "500" at bounding box center [447, 317] width 78 height 23
type input "5"
type input "250"
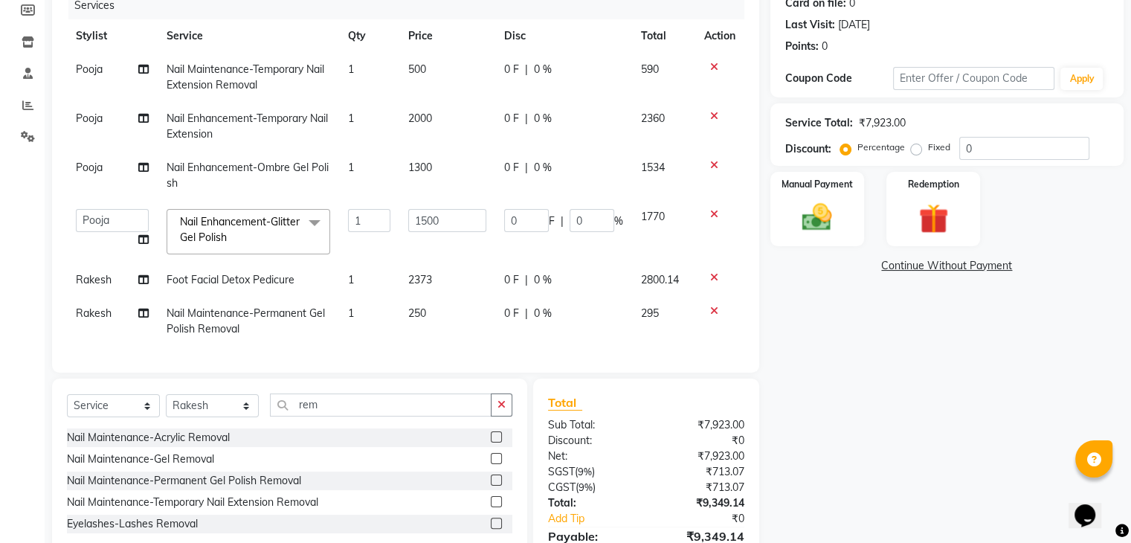
click at [455, 343] on td "250" at bounding box center [447, 321] width 96 height 49
select select "63270"
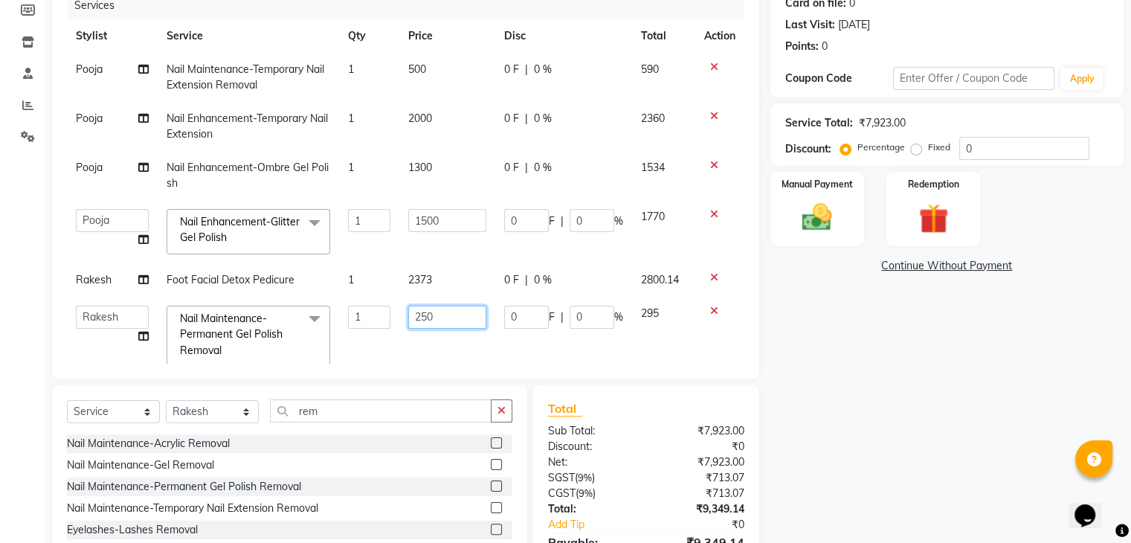
click at [428, 318] on input "250" at bounding box center [447, 317] width 78 height 23
type input "255"
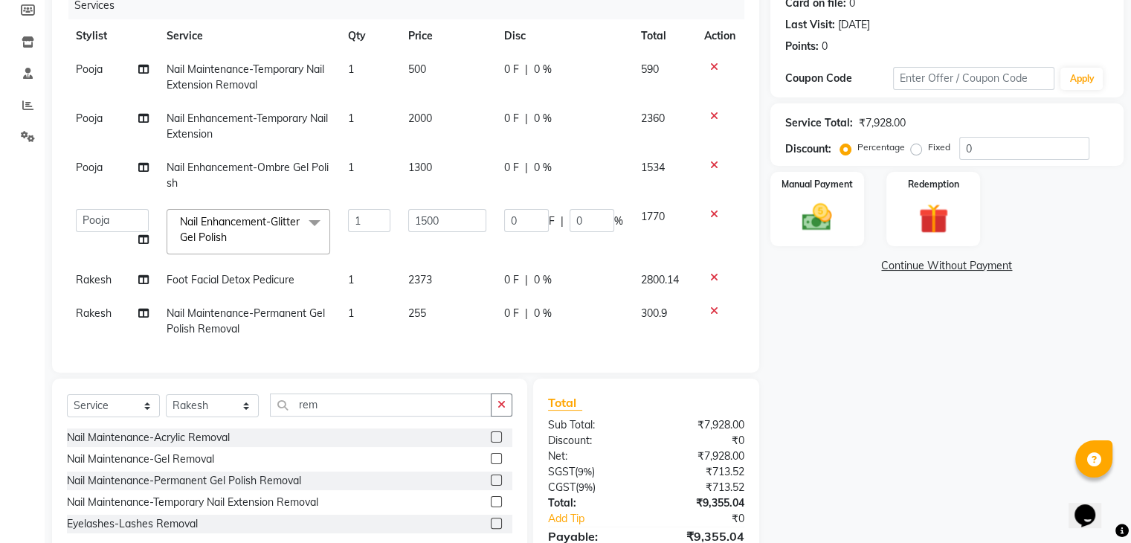
click at [550, 334] on td "0 F | 0 %" at bounding box center [563, 321] width 137 height 49
select select "63270"
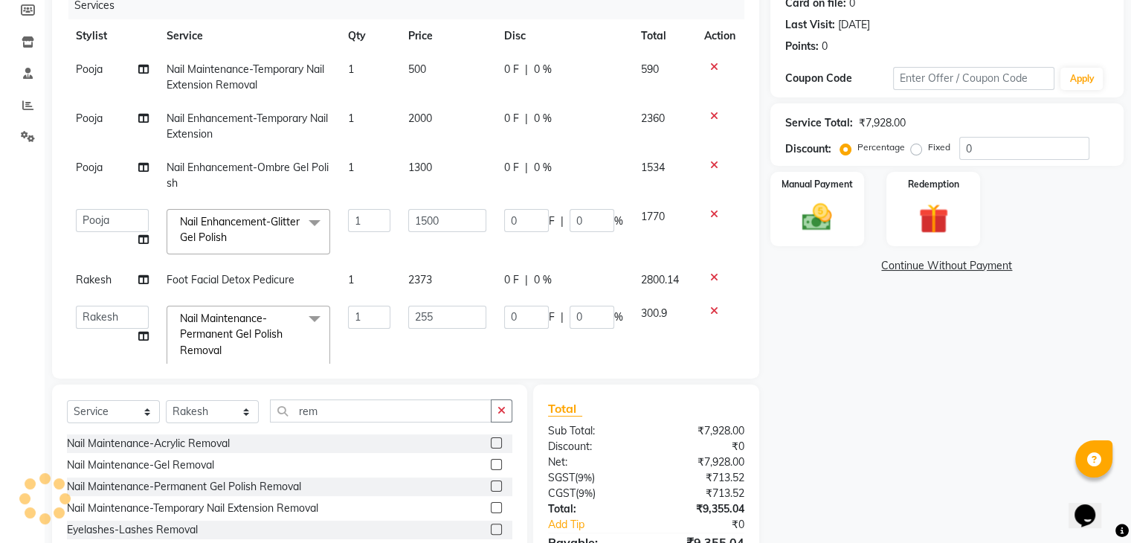
click at [851, 386] on div "Name: [PERSON_NAME] Membership: No Active Membership Total Visits: 2 Card on fi…" at bounding box center [952, 261] width 364 height 684
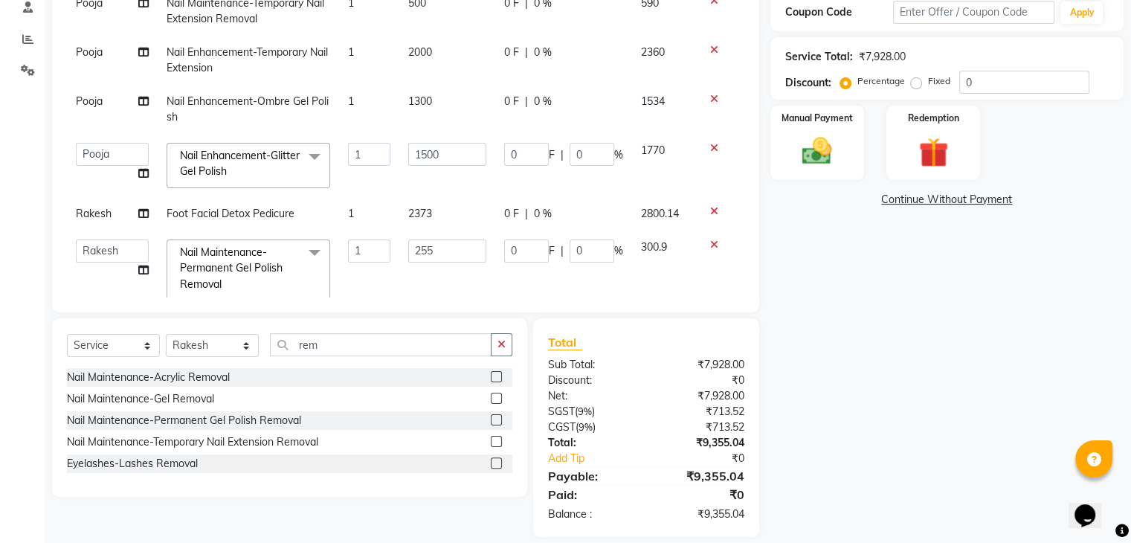
scroll to position [276, 0]
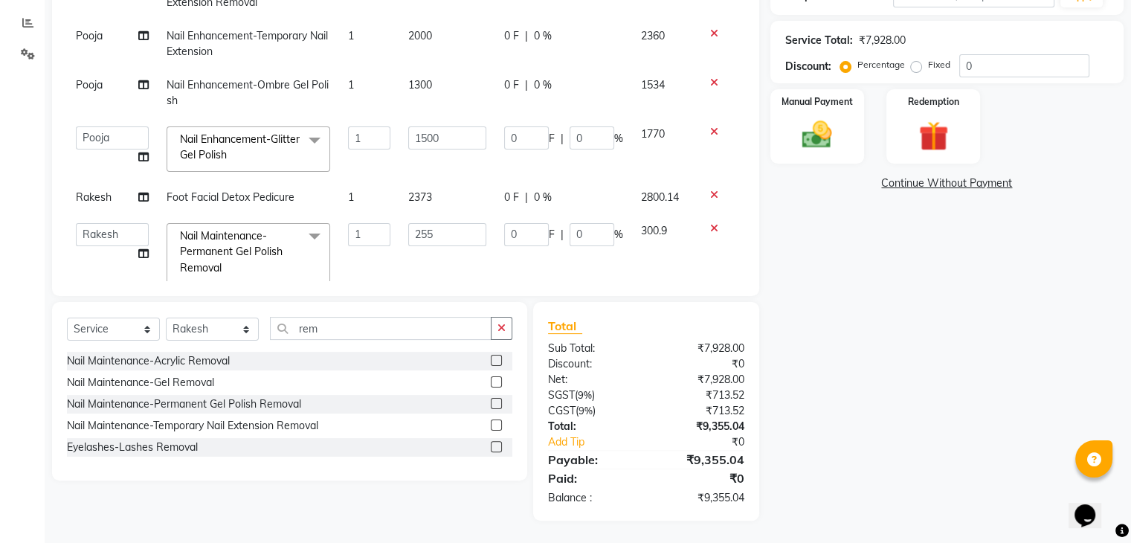
click at [271, 195] on span "Foot Facial Detox Pedicure" at bounding box center [231, 196] width 128 height 13
select select "63270"
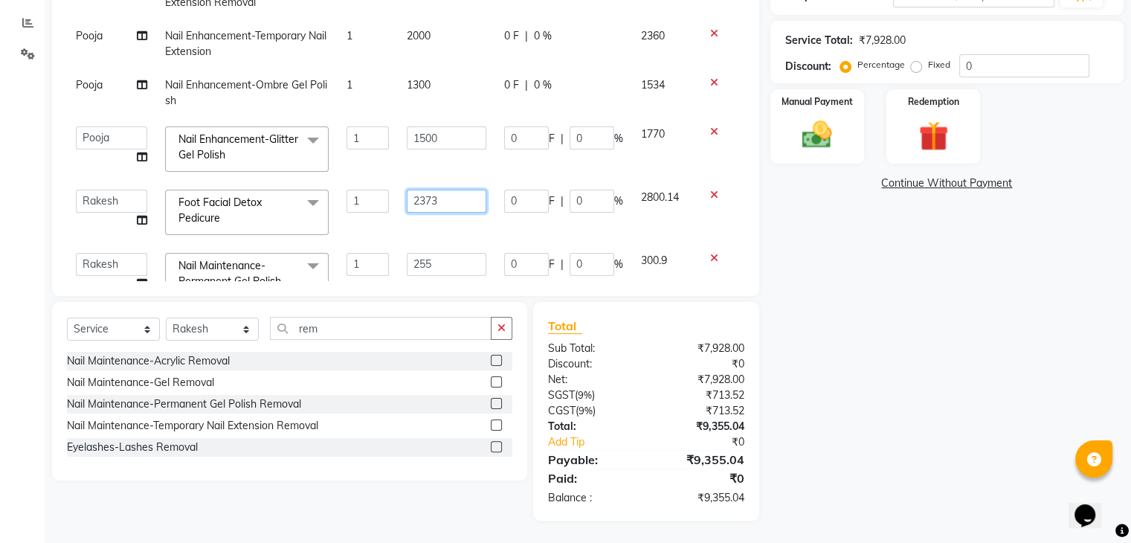
click at [435, 200] on input "2373" at bounding box center [446, 201] width 79 height 23
type input "2800"
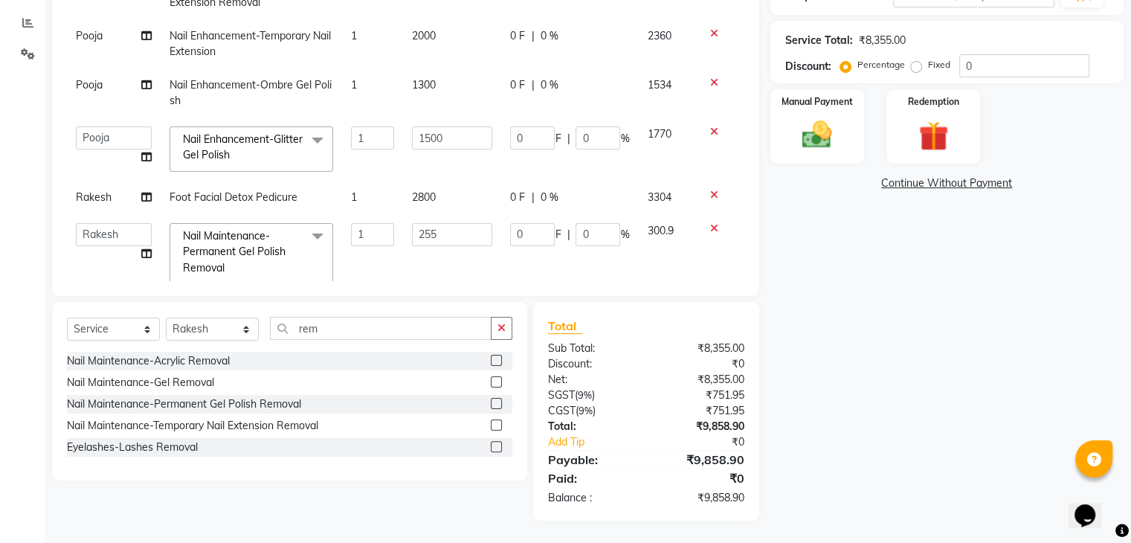
click at [444, 220] on tbody "Pooja Nail Maintenance-Temporary Nail Extension Removal 1 500 0 F | 0 % 590 Poo…" at bounding box center [405, 131] width 677 height 323
click at [430, 197] on td "2800" at bounding box center [452, 197] width 99 height 33
select select "63270"
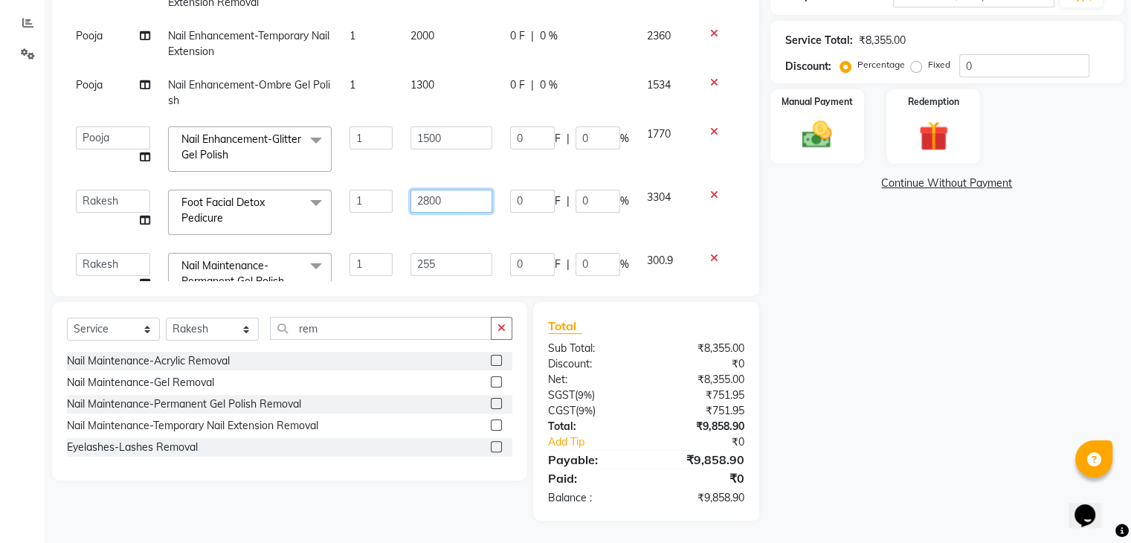
click at [439, 200] on input "2800" at bounding box center [451, 201] width 82 height 23
type input "2500"
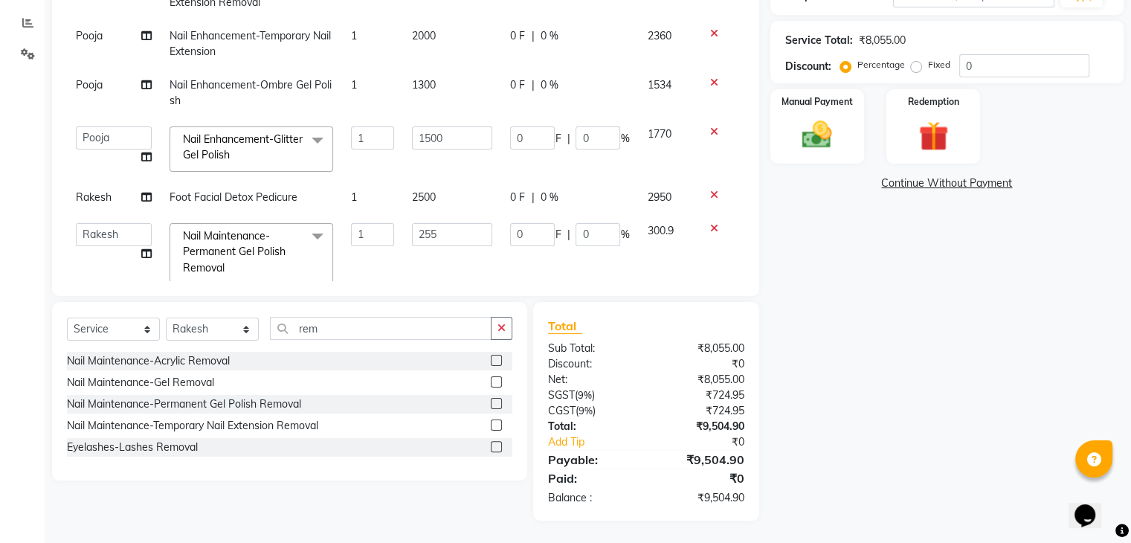
click at [470, 219] on tbody "Pooja Nail Maintenance-Temporary Nail Extension Removal 1 500 0 F | 0 % 590 Poo…" at bounding box center [405, 131] width 677 height 323
click at [432, 199] on td "2500" at bounding box center [452, 197] width 99 height 33
select select "63270"
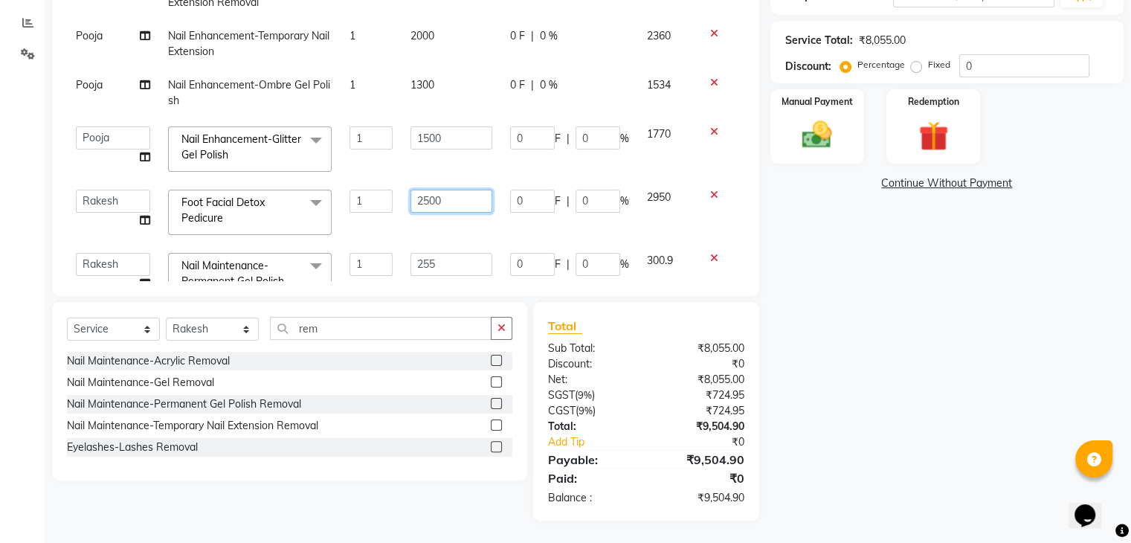
click at [432, 199] on input "2500" at bounding box center [451, 201] width 82 height 23
type input "2400"
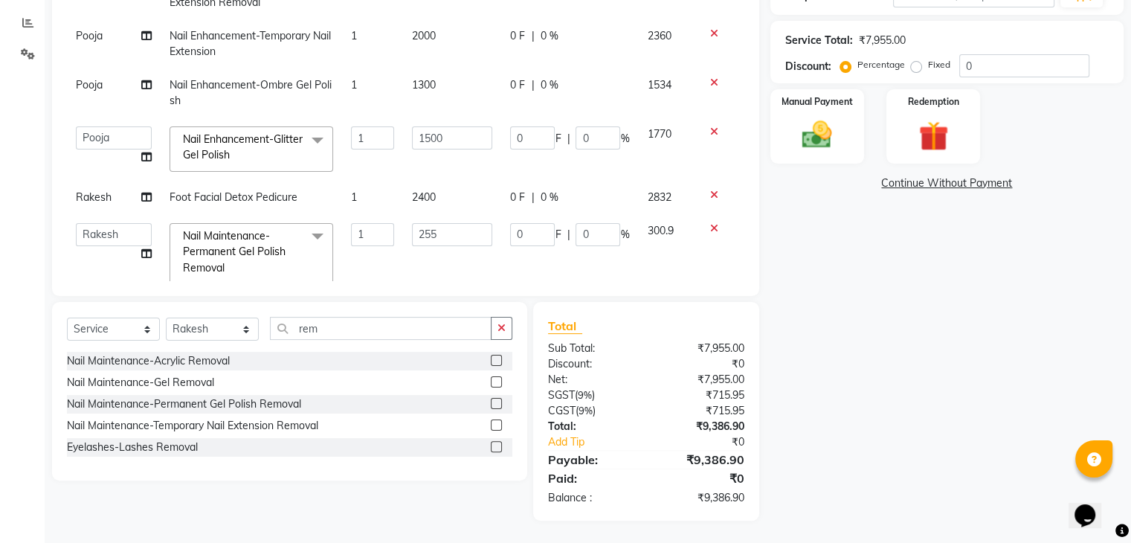
click at [419, 232] on tbody "Pooja Nail Maintenance-Temporary Nail Extension Removal 1 500 0 F | 0 % 590 Poo…" at bounding box center [405, 131] width 677 height 323
click at [428, 197] on span "2400" at bounding box center [424, 196] width 24 height 13
select select "63270"
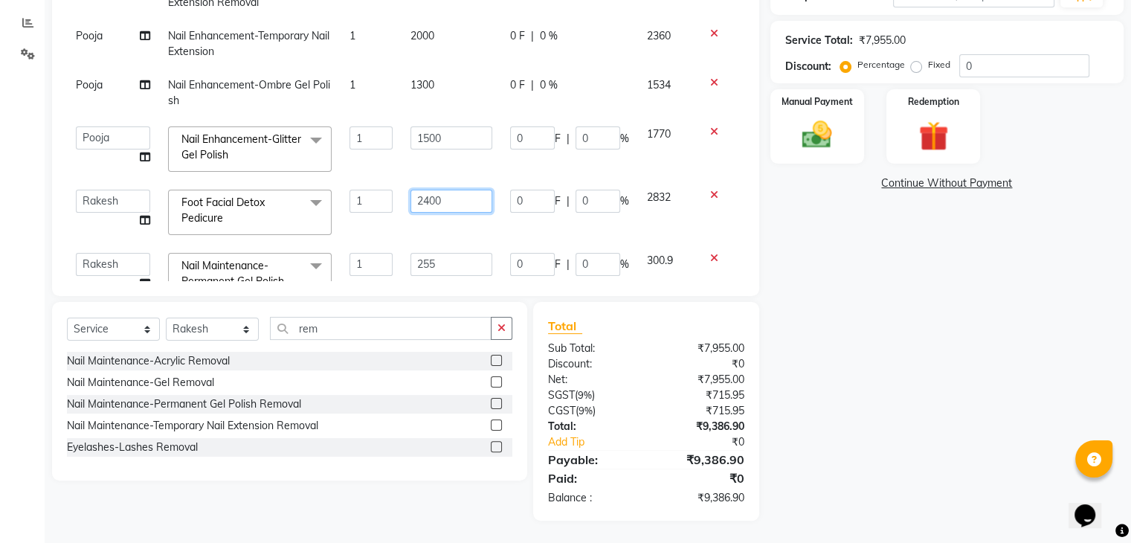
click at [440, 198] on input "2400" at bounding box center [451, 201] width 82 height 23
click at [453, 204] on input "2474" at bounding box center [451, 201] width 82 height 23
type input "2365"
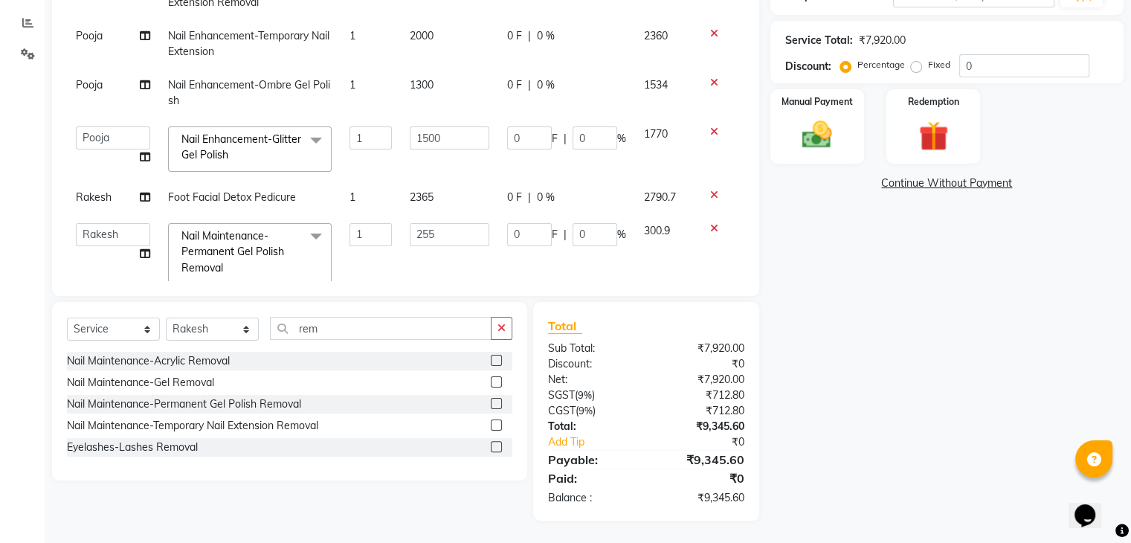
click at [429, 224] on tbody "Pooja Nail Maintenance-Temporary Nail Extension Removal 1 500 0 F | 0 % 590 Poo…" at bounding box center [405, 131] width 677 height 323
click at [430, 200] on td "2365" at bounding box center [449, 197] width 97 height 33
select select "63270"
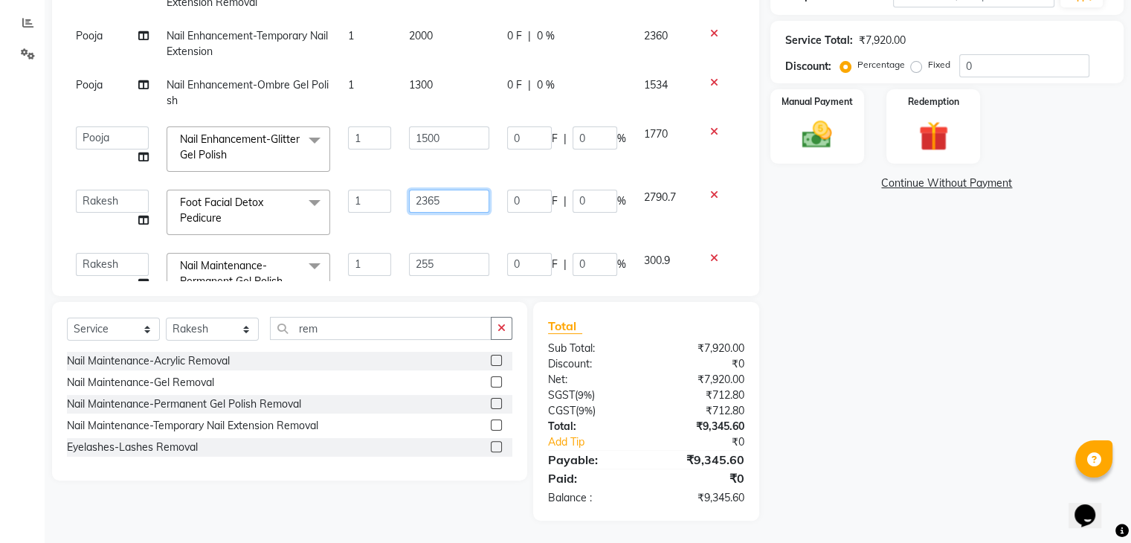
click at [430, 200] on input "2365" at bounding box center [449, 201] width 80 height 23
click at [433, 200] on input "2365" at bounding box center [449, 201] width 80 height 23
type input "2367"
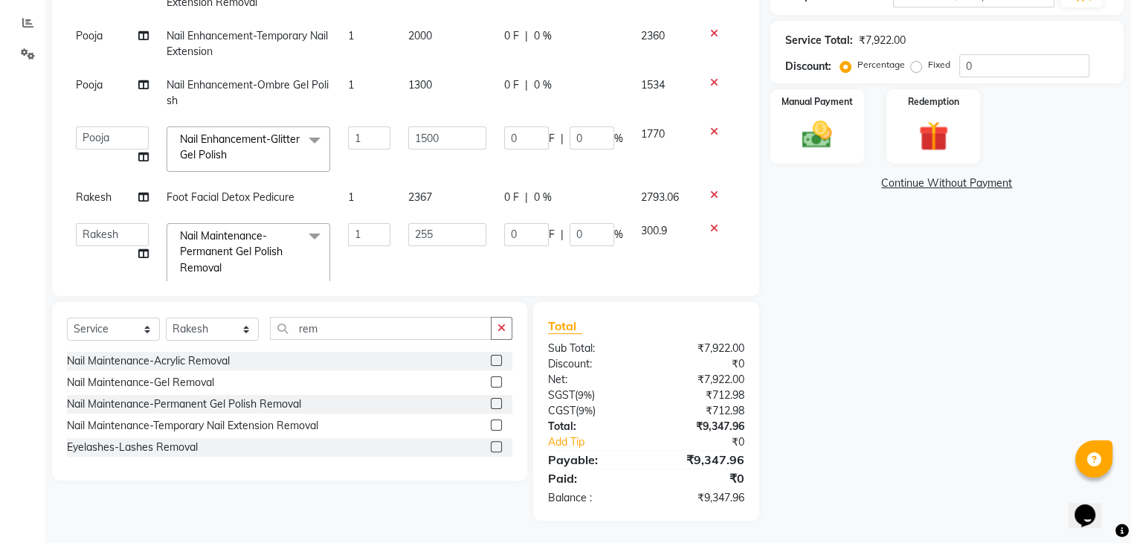
click at [418, 227] on tbody "Pooja Nail Maintenance-Temporary Nail Extension Removal 1 500 0 F | 0 % 590 Poo…" at bounding box center [405, 131] width 677 height 323
click at [426, 200] on td "2367" at bounding box center [447, 197] width 96 height 33
select select "63270"
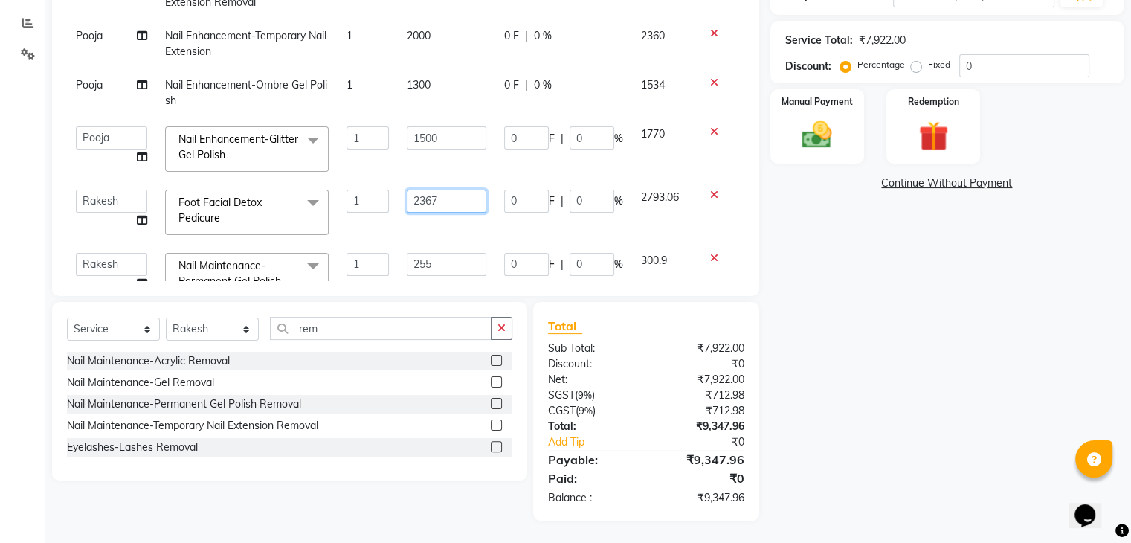
click at [426, 200] on input "2367" at bounding box center [446, 201] width 79 height 23
click at [437, 198] on input "2367" at bounding box center [446, 201] width 79 height 23
type input "2369"
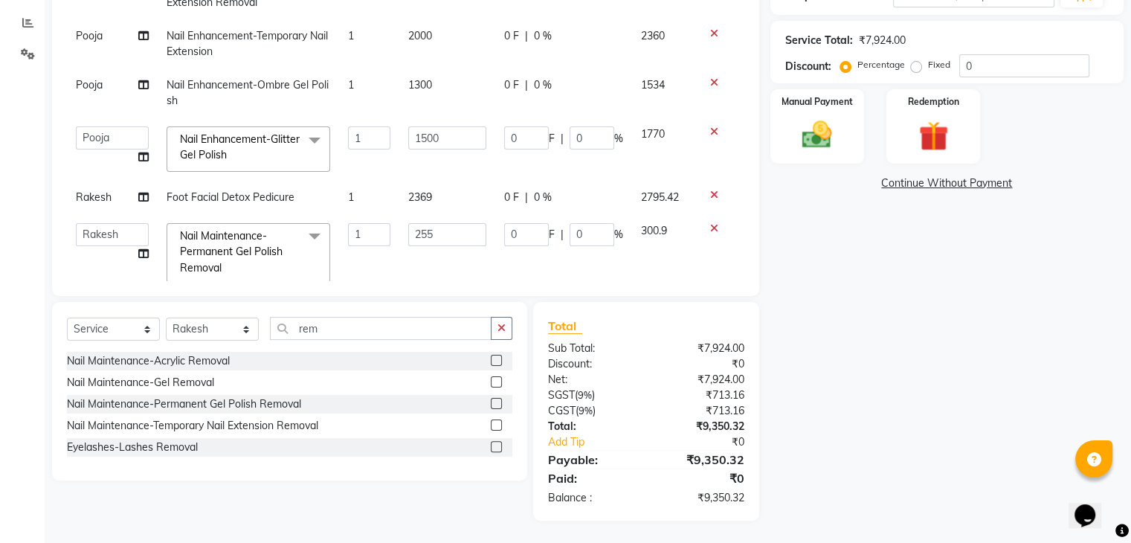
click at [455, 221] on tbody "Pooja Nail Maintenance-Temporary Nail Extension Removal 1 500 0 F | 0 % 590 Poo…" at bounding box center [405, 131] width 677 height 323
click at [428, 198] on td "2369" at bounding box center [447, 197] width 96 height 33
select select "63270"
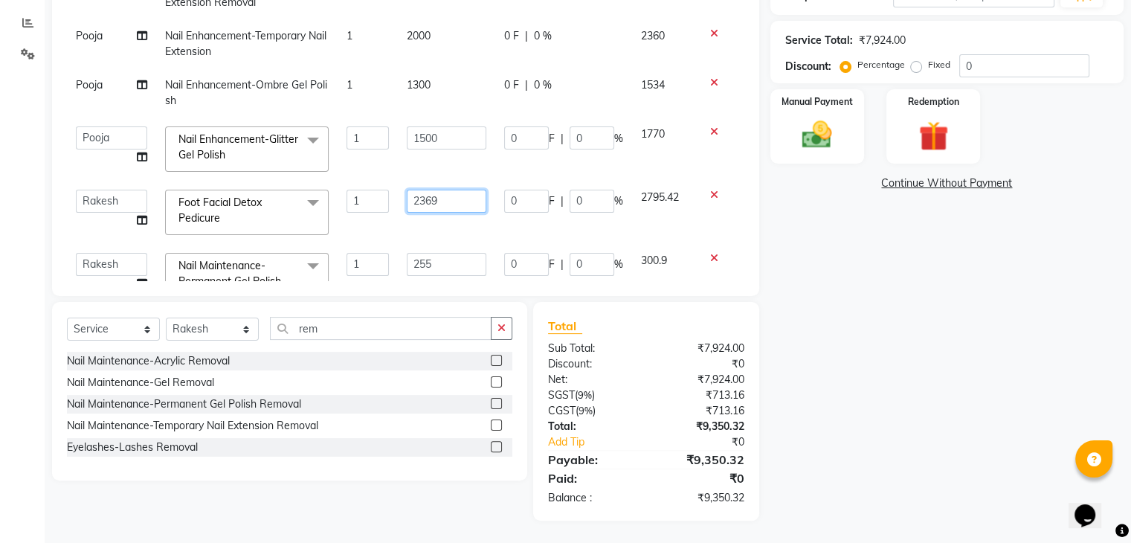
click at [434, 203] on input "2369" at bounding box center [446, 201] width 79 height 23
type input "2370"
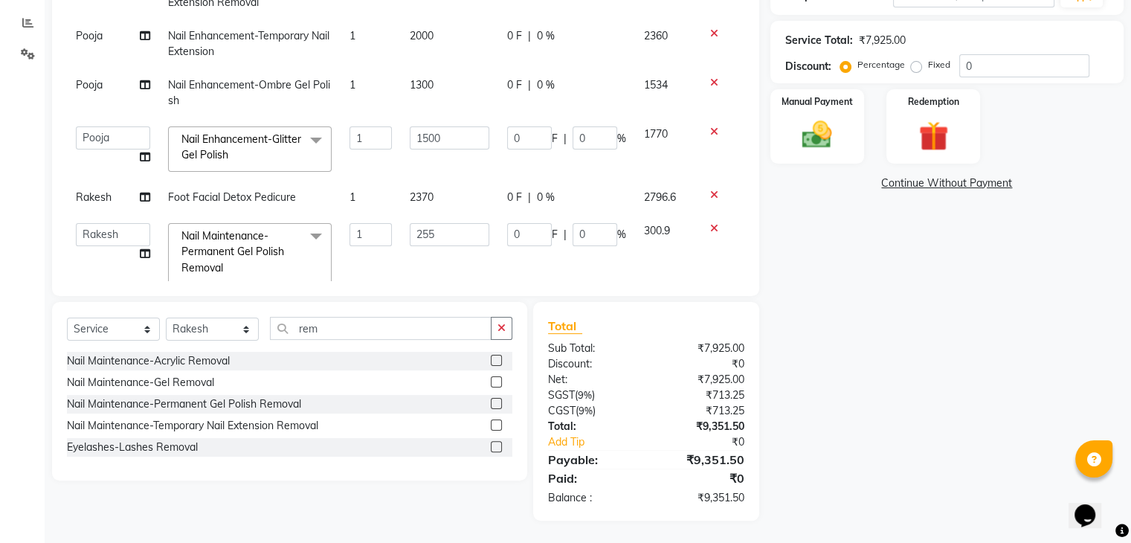
click at [426, 222] on tbody "Pooja Nail Maintenance-Temporary Nail Extension Removal 1 500 0 F | 0 % 590 Poo…" at bounding box center [405, 131] width 677 height 323
click at [429, 196] on td "2370" at bounding box center [449, 197] width 97 height 33
select select "63270"
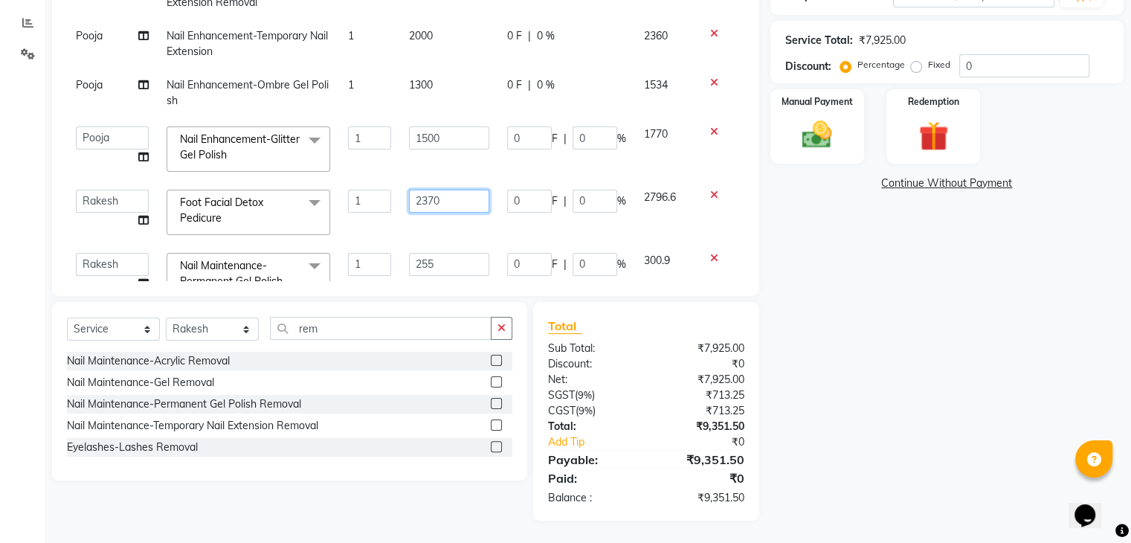
click at [434, 202] on input "2370" at bounding box center [449, 201] width 80 height 23
type input "2372"
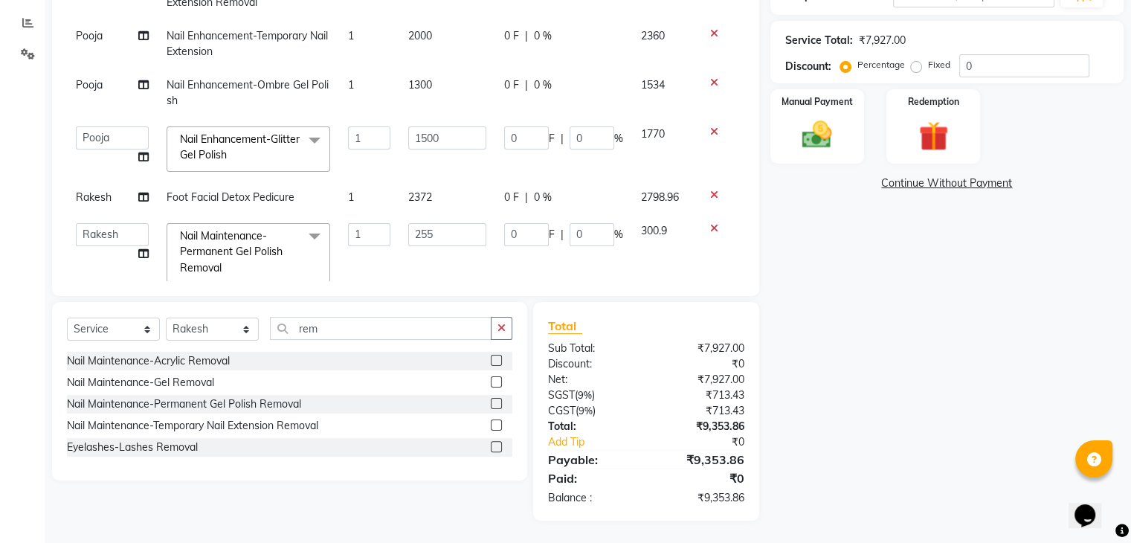
click at [433, 222] on tbody "Pooja Nail Maintenance-Temporary Nail Extension Removal 1 500 0 F | 0 % 590 Poo…" at bounding box center [405, 131] width 677 height 323
click at [427, 196] on td "2372" at bounding box center [447, 197] width 96 height 33
select select "63270"
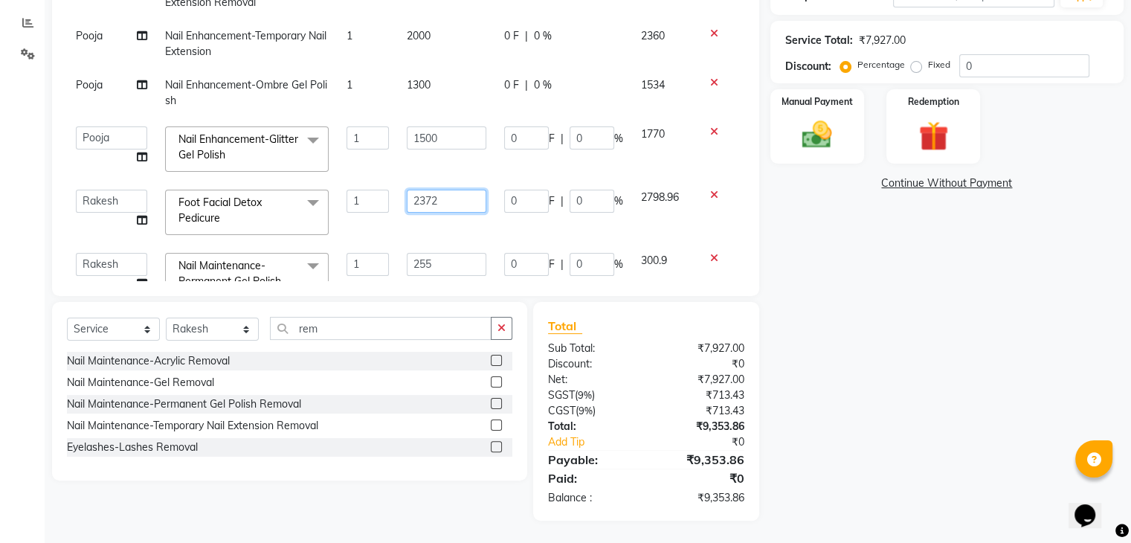
click at [431, 191] on input "2372" at bounding box center [446, 201] width 79 height 23
type input "2374"
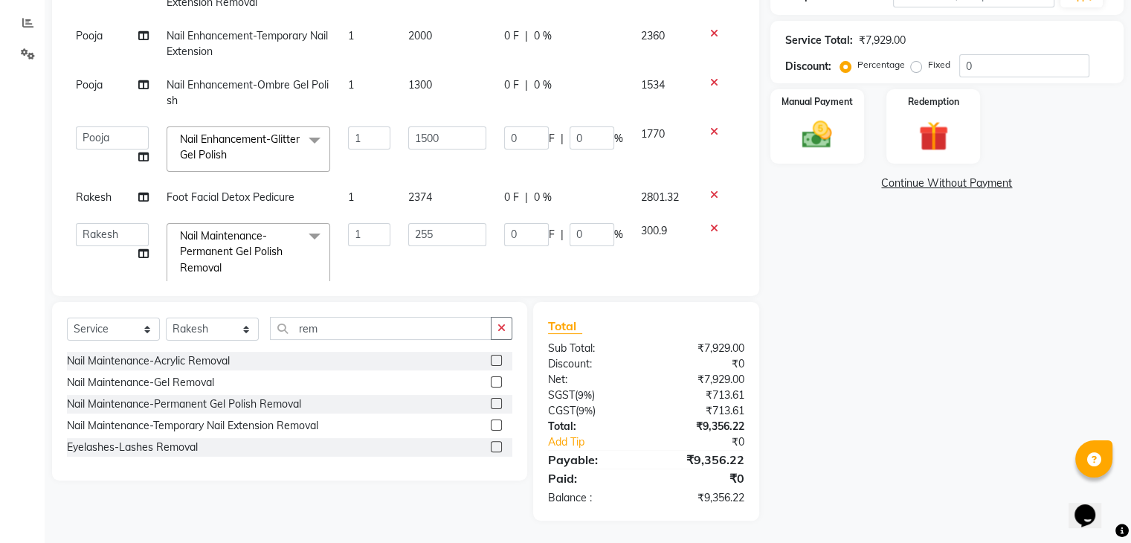
click at [419, 224] on tbody "Pooja Nail Maintenance-Temporary Nail Extension Removal 1 500 0 F | 0 % 590 Poo…" at bounding box center [405, 131] width 677 height 323
click at [425, 200] on span "2374" at bounding box center [420, 196] width 24 height 13
select select "63270"
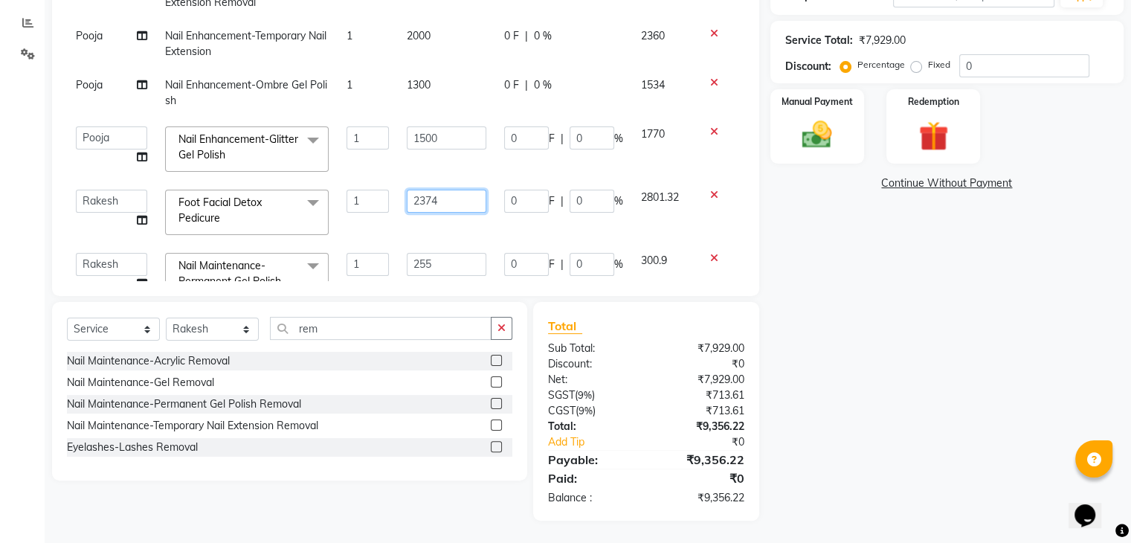
click at [434, 200] on input "2374" at bounding box center [446, 201] width 79 height 23
type input "2372"
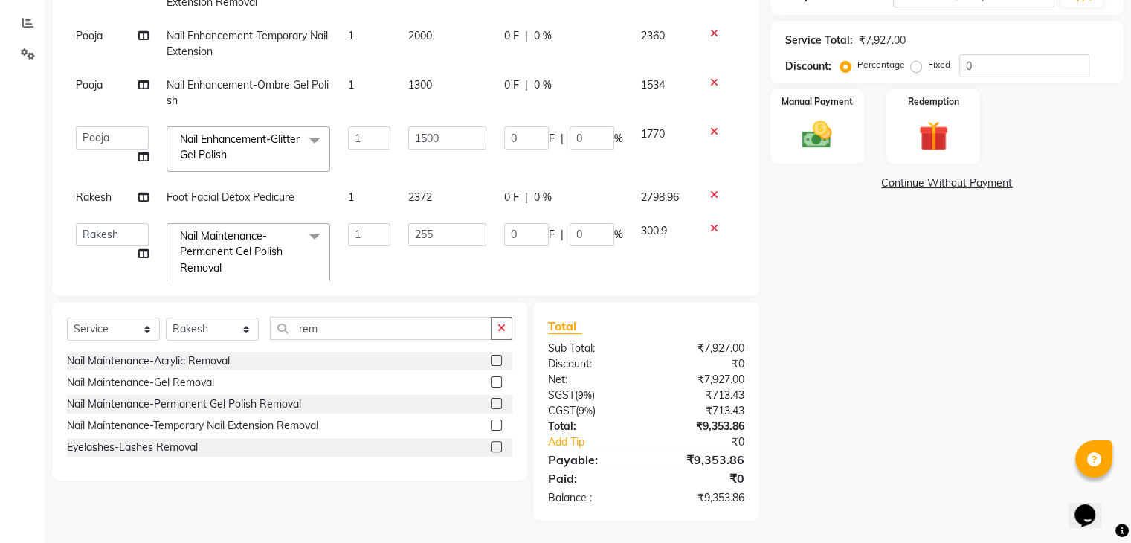
click at [433, 221] on tbody "Pooja Nail Maintenance-Temporary Nail Extension Removal 1 500 0 F | 0 % 590 Poo…" at bounding box center [405, 131] width 677 height 323
click at [425, 198] on span "2372" at bounding box center [420, 196] width 24 height 13
select select "63270"
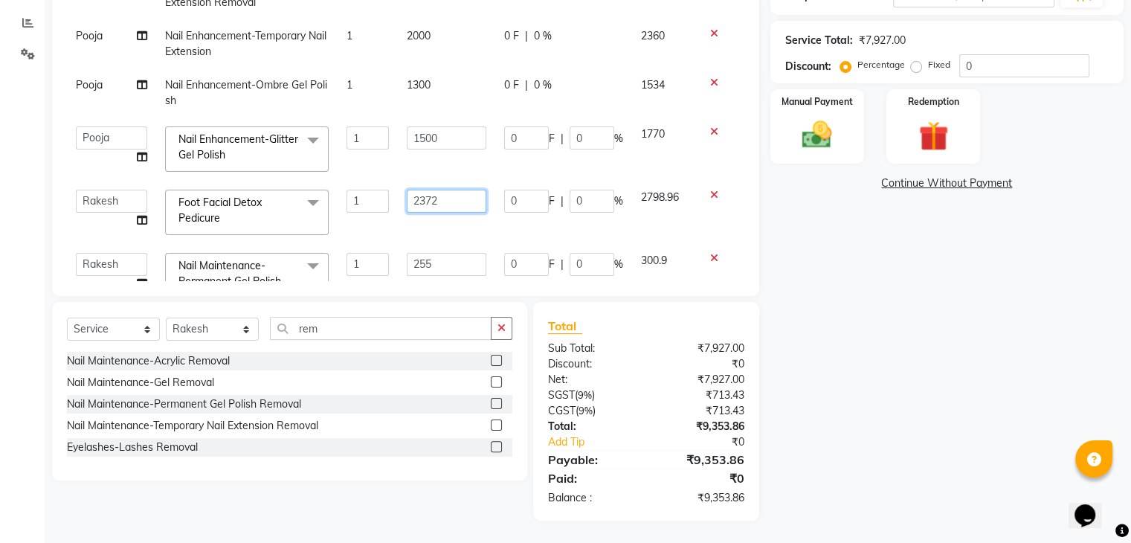
click at [432, 200] on input "2372" at bounding box center [446, 201] width 79 height 23
type input "2373"
click at [439, 221] on tbody "Pooja Nail Maintenance-Temporary Nail Extension Removal 1 500 0 F | 0 % 590 Poo…" at bounding box center [405, 146] width 677 height 352
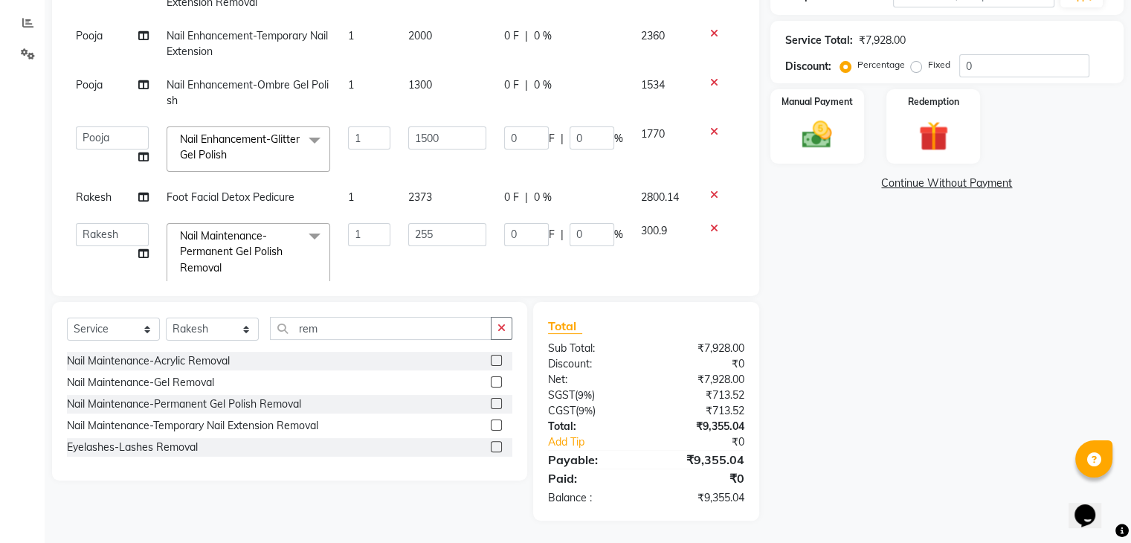
click at [873, 465] on div "Name: [PERSON_NAME] Membership: No Active Membership Total Visits: 2 Card on fi…" at bounding box center [952, 178] width 364 height 684
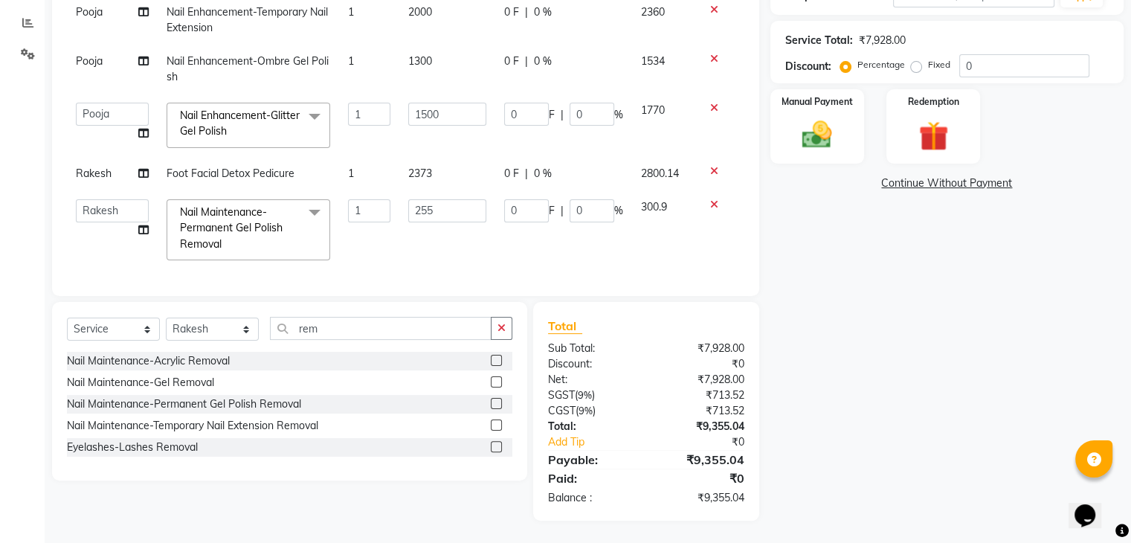
click at [236, 383] on div "Nail Maintenance-Gel Removal" at bounding box center [289, 382] width 445 height 19
click at [207, 379] on div "Nail Maintenance-Gel Removal" at bounding box center [140, 383] width 147 height 16
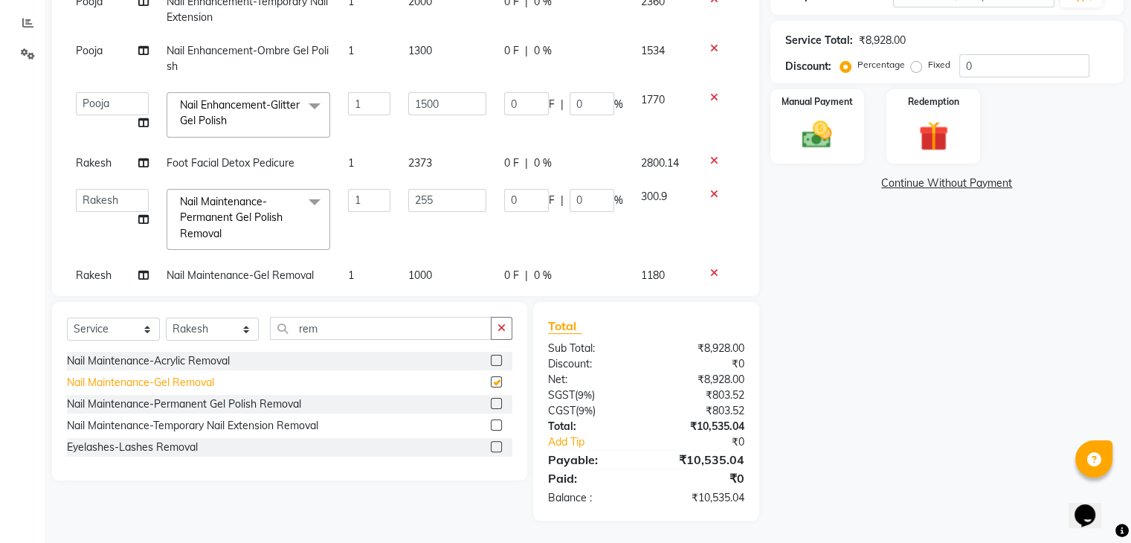
checkbox input "false"
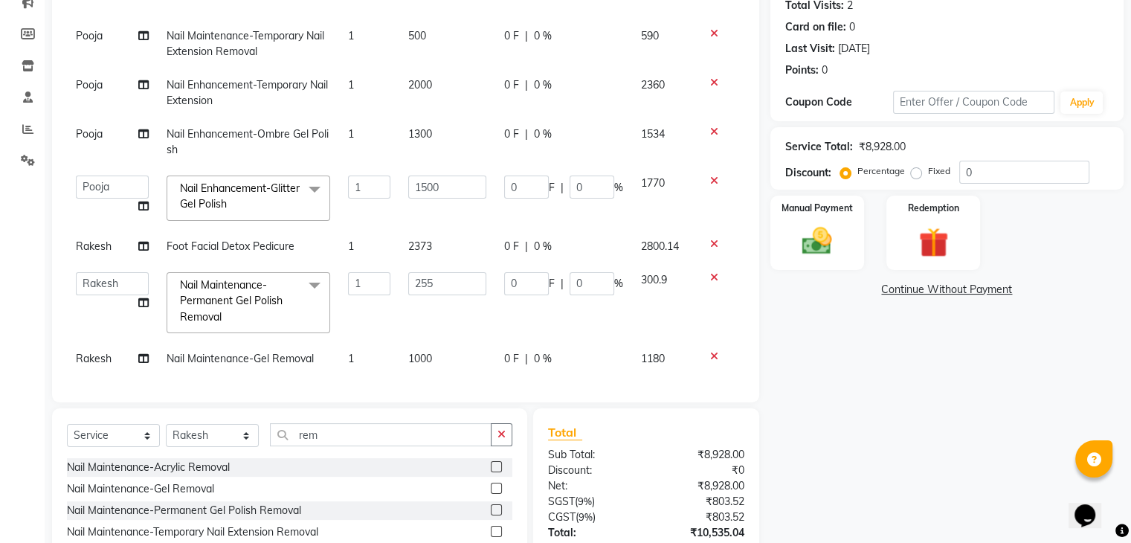
scroll to position [201, 0]
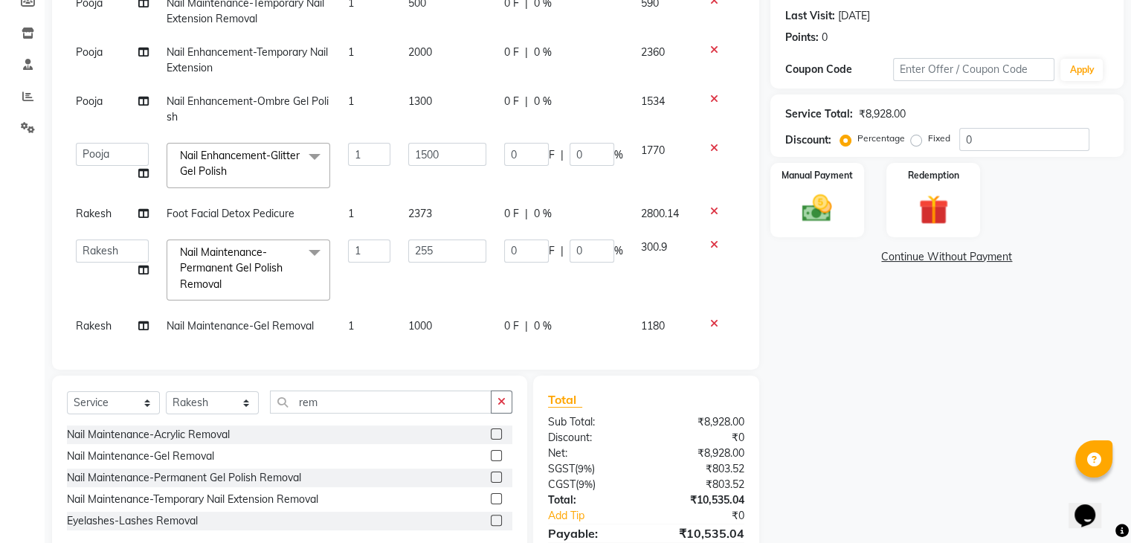
click at [428, 316] on td "1000" at bounding box center [447, 325] width 96 height 33
select select "63270"
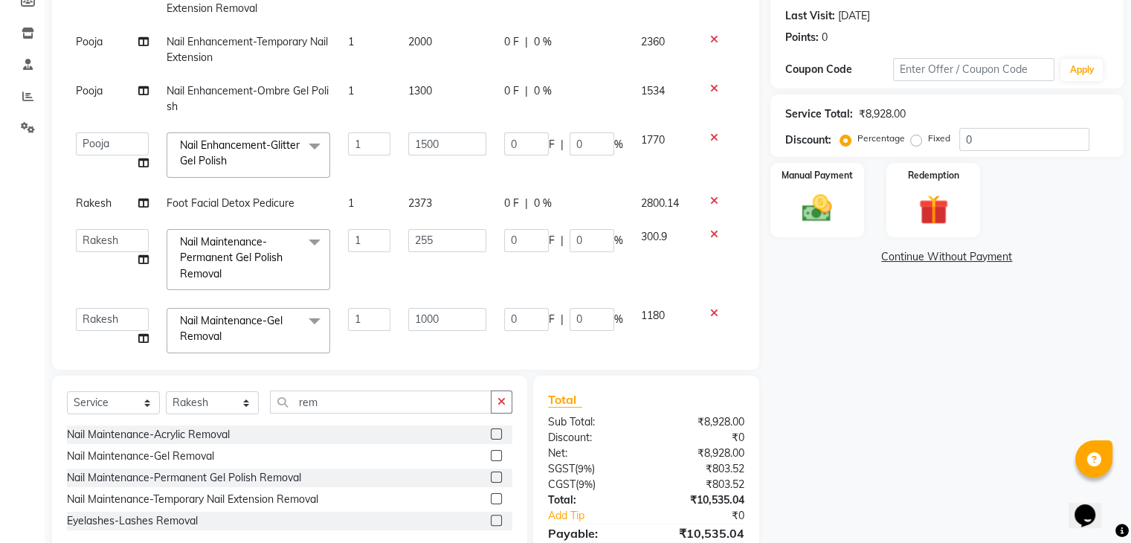
click at [710, 316] on icon at bounding box center [714, 313] width 8 height 10
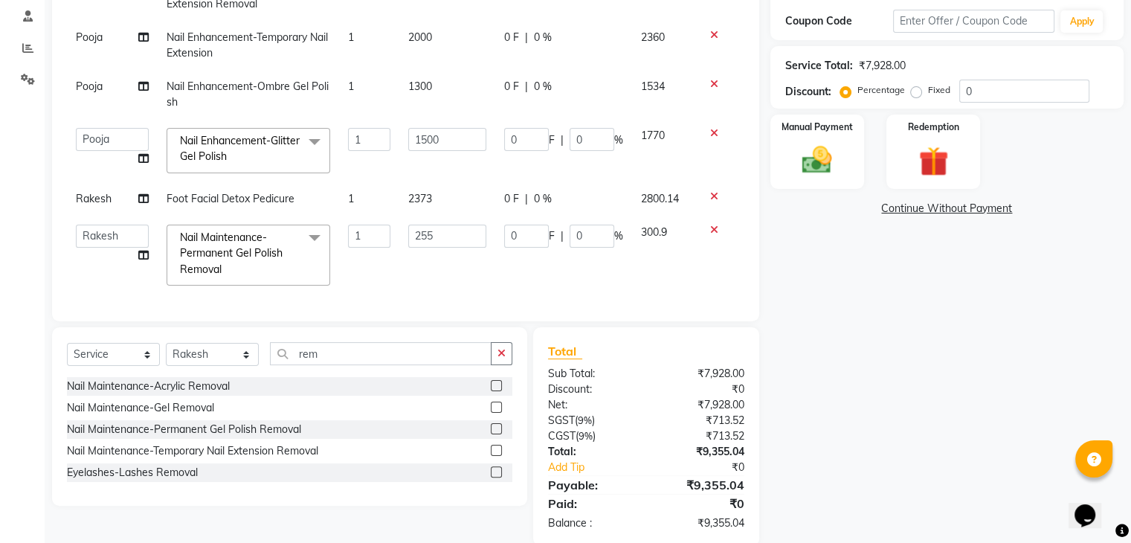
scroll to position [276, 0]
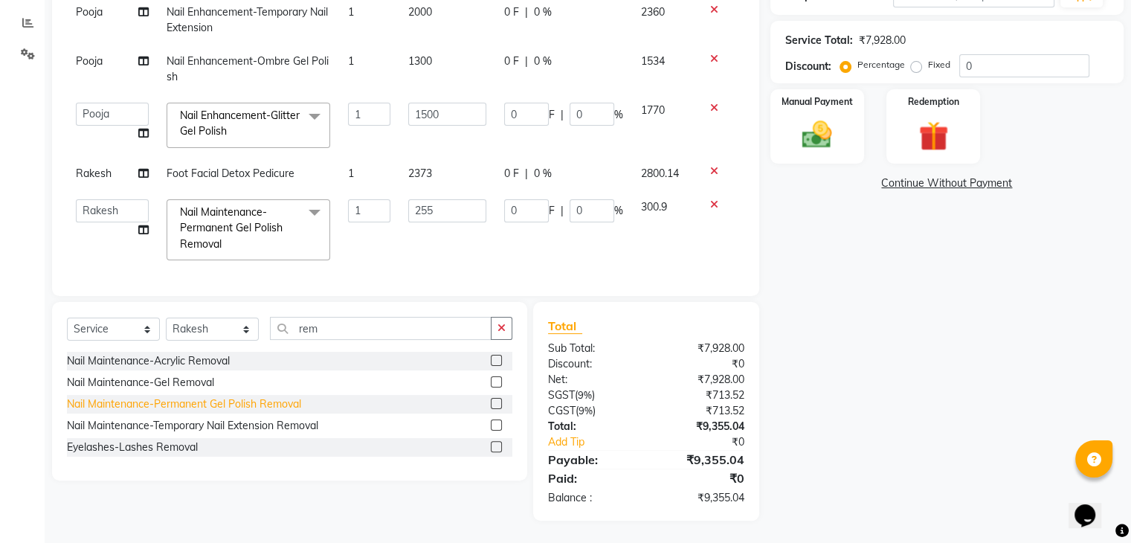
click at [170, 400] on div "Nail Maintenance-Permanent Gel Polish Removal" at bounding box center [184, 404] width 234 height 16
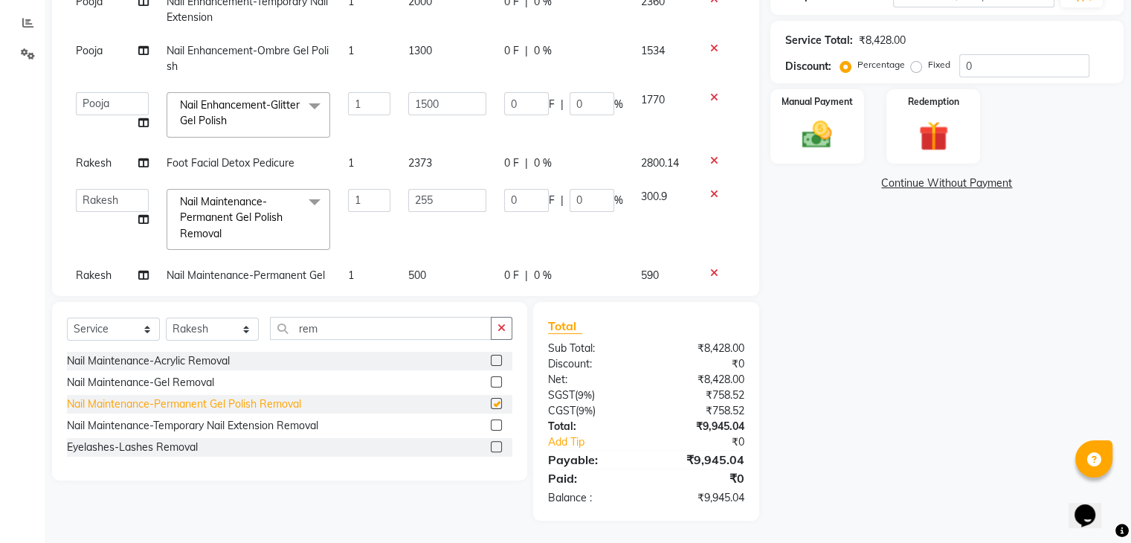
scroll to position [68, 0]
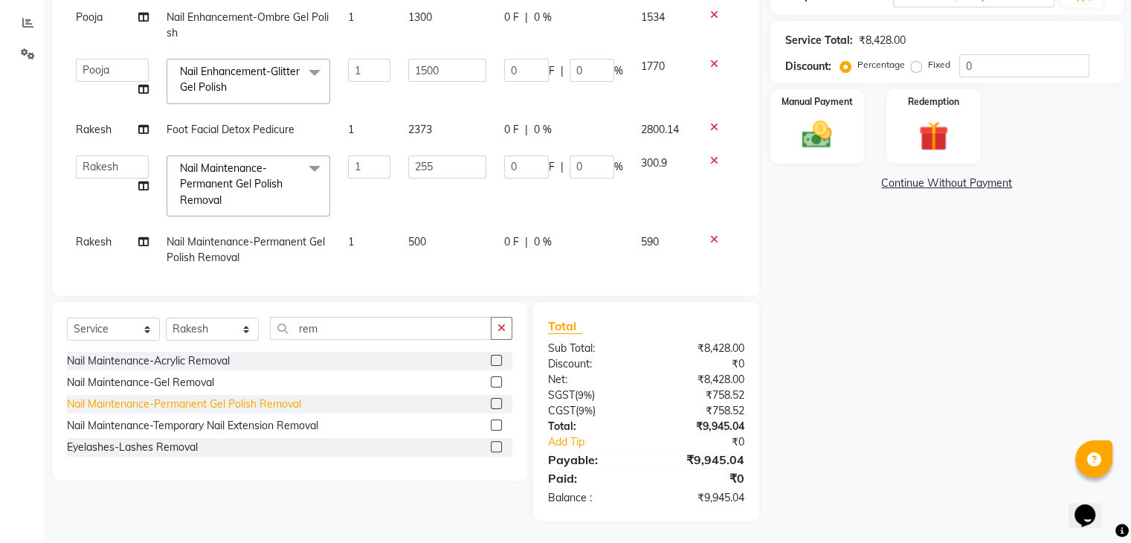
checkbox input "false"
click at [421, 240] on td "500" at bounding box center [447, 249] width 96 height 49
select select "63270"
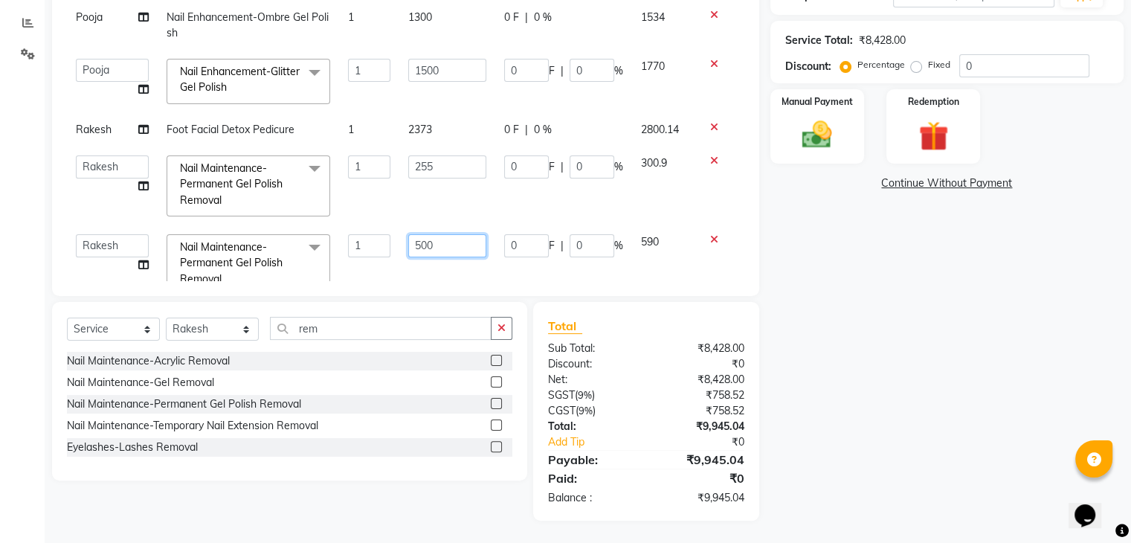
click at [429, 244] on input "500" at bounding box center [447, 245] width 78 height 23
type input "5"
type input "255"
click at [495, 253] on td "0 F | 0 %" at bounding box center [563, 249] width 137 height 49
select select "63270"
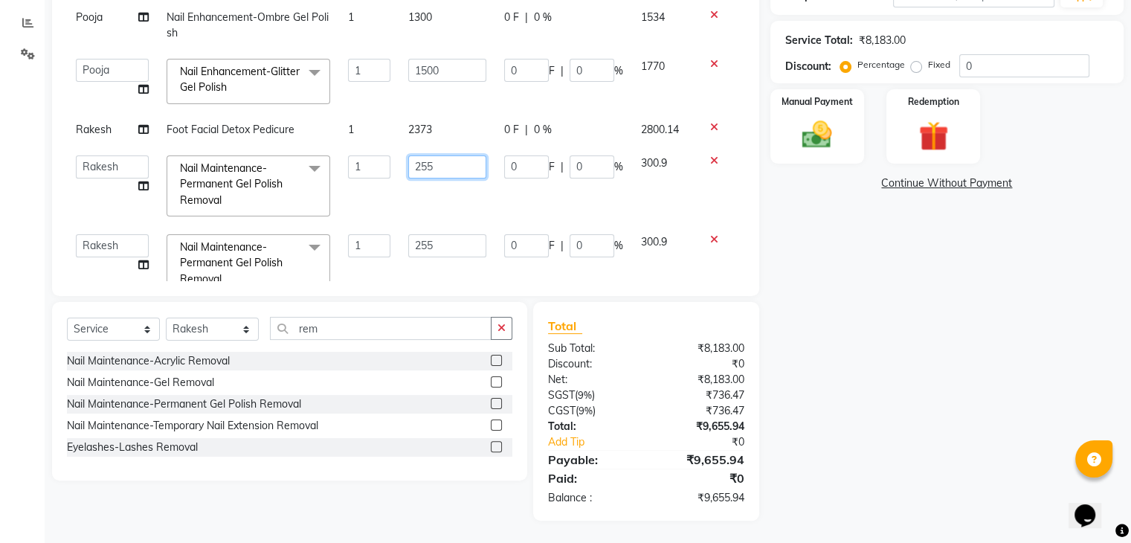
click at [444, 158] on input "255" at bounding box center [447, 166] width 78 height 23
type input "2"
type input "300"
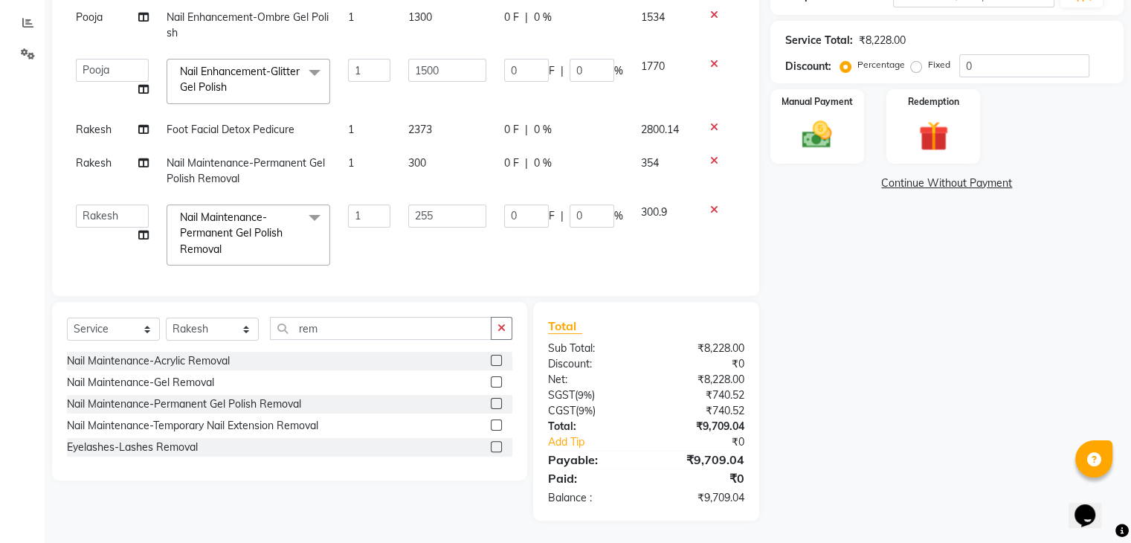
click at [415, 200] on tbody "Pooja Nail Maintenance-Temporary Nail Extension Removal 1 500 0 F | 0 % 590 Poo…" at bounding box center [405, 89] width 677 height 372
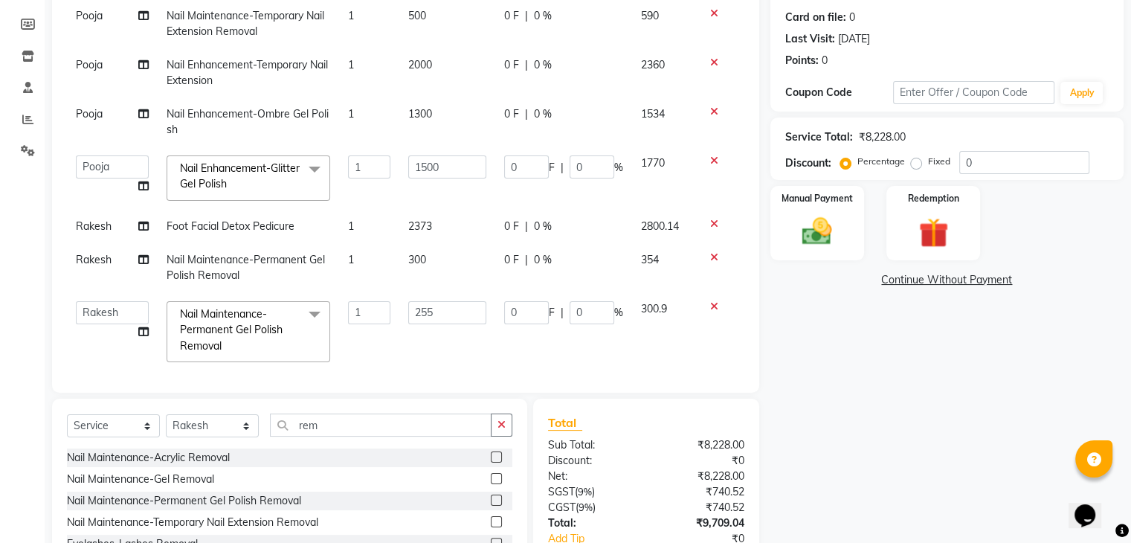
scroll to position [208, 0]
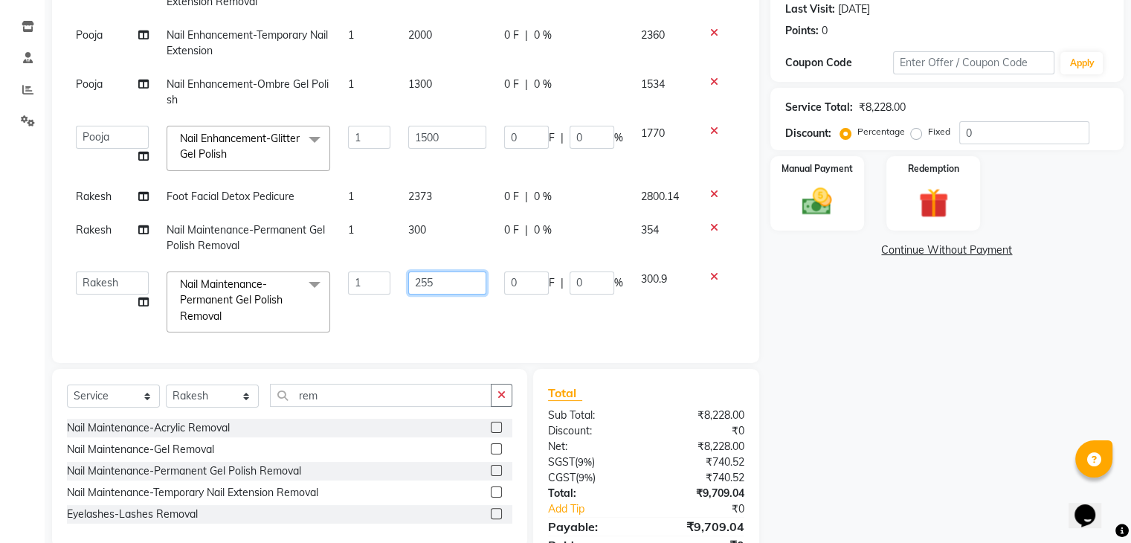
click at [426, 280] on input "255" at bounding box center [447, 282] width 78 height 23
type input "254"
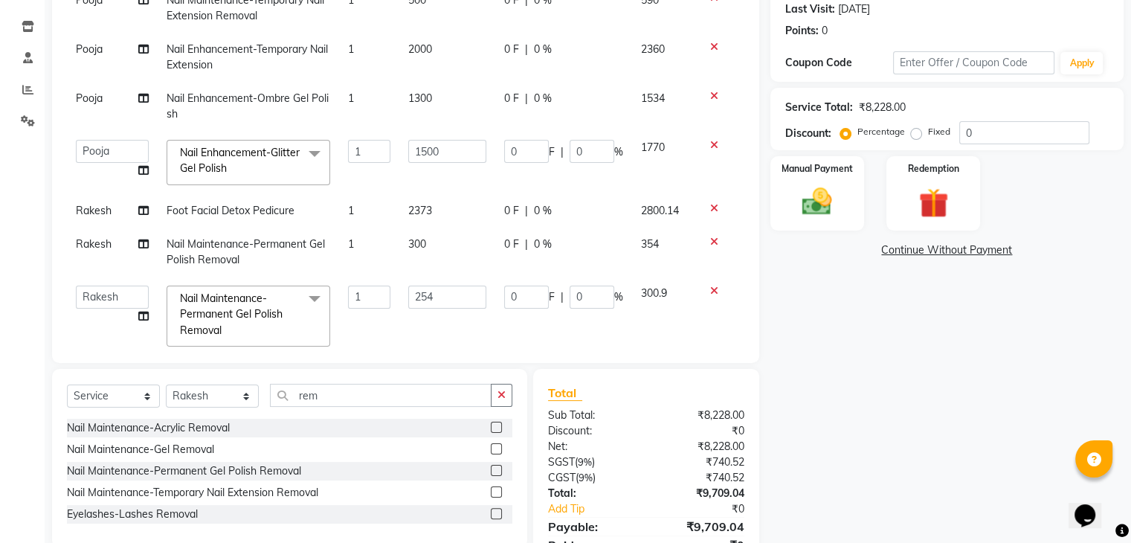
click at [430, 311] on td "254" at bounding box center [447, 316] width 96 height 79
select select "63270"
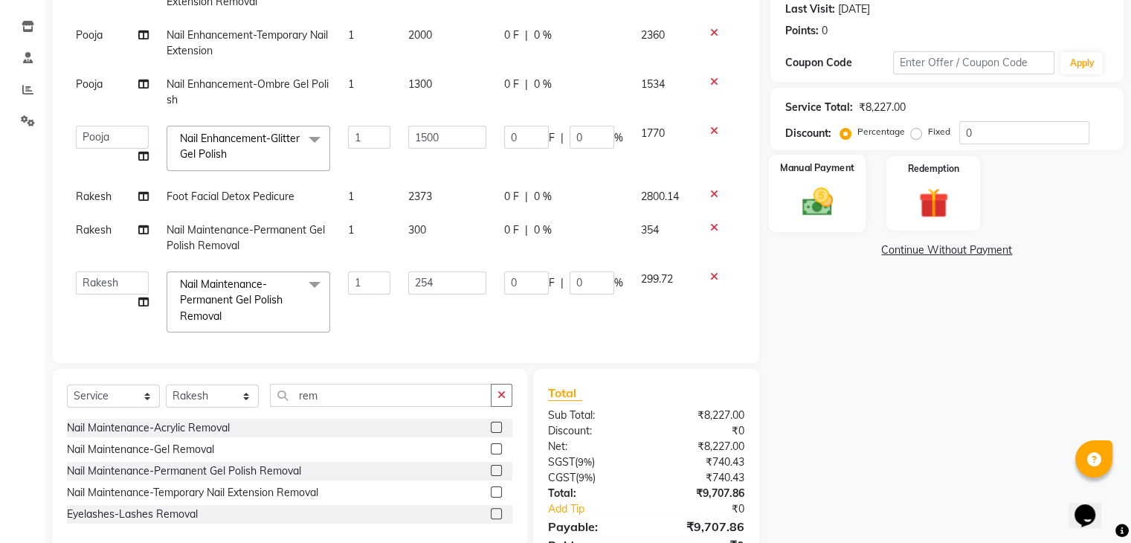
click at [816, 193] on img at bounding box center [817, 202] width 50 height 36
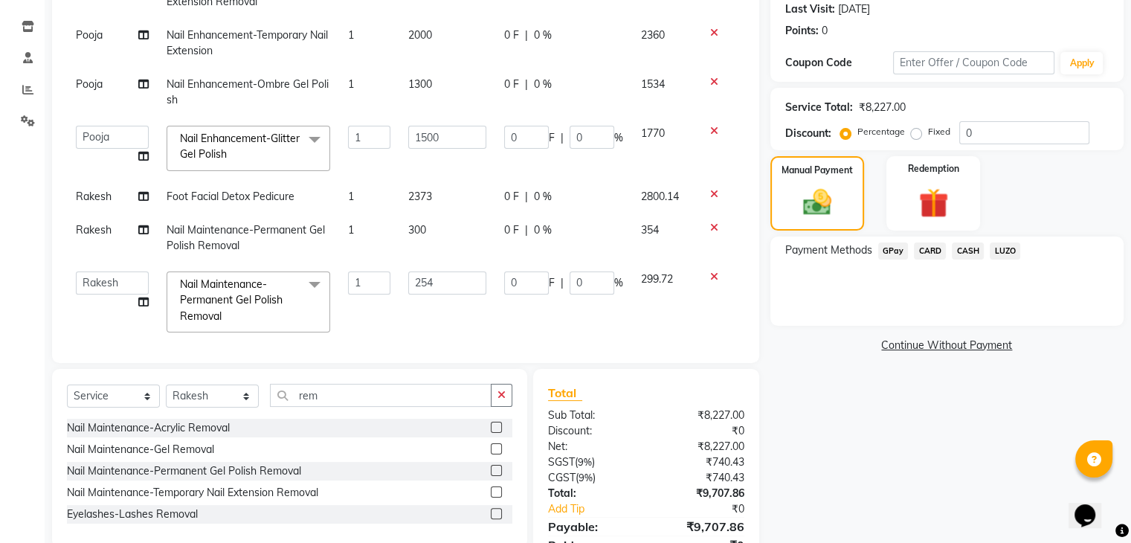
click at [898, 250] on span "GPay" at bounding box center [893, 250] width 30 height 17
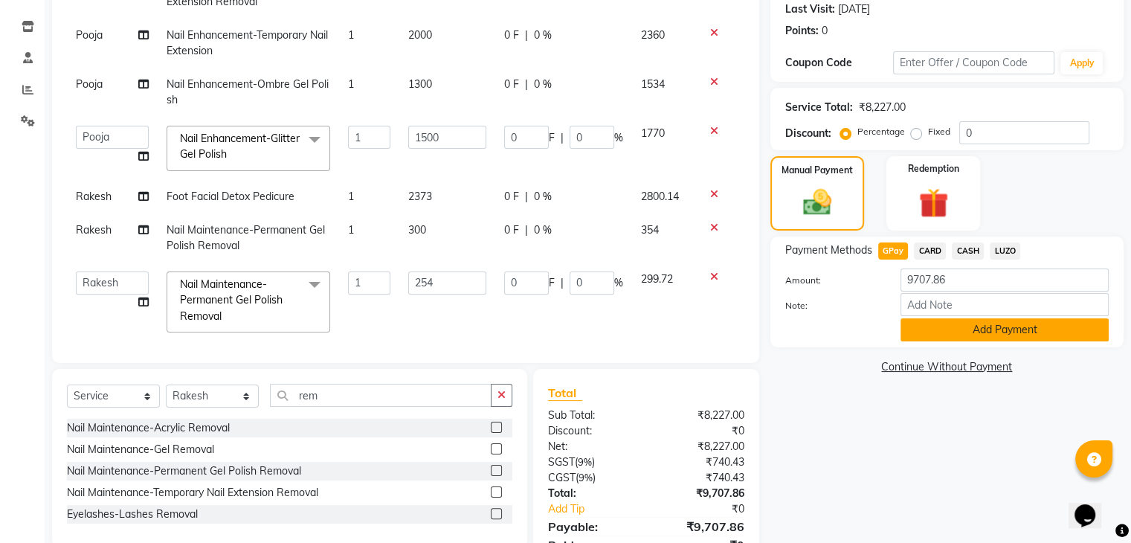
click at [996, 332] on button "Add Payment" at bounding box center [1004, 329] width 208 height 23
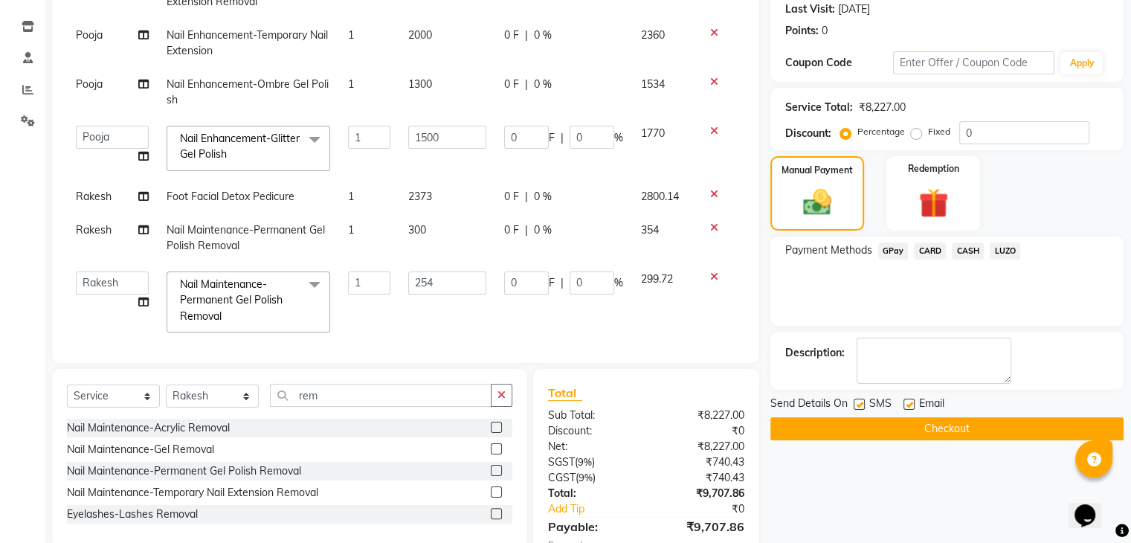
click at [936, 425] on button "Checkout" at bounding box center [946, 428] width 353 height 23
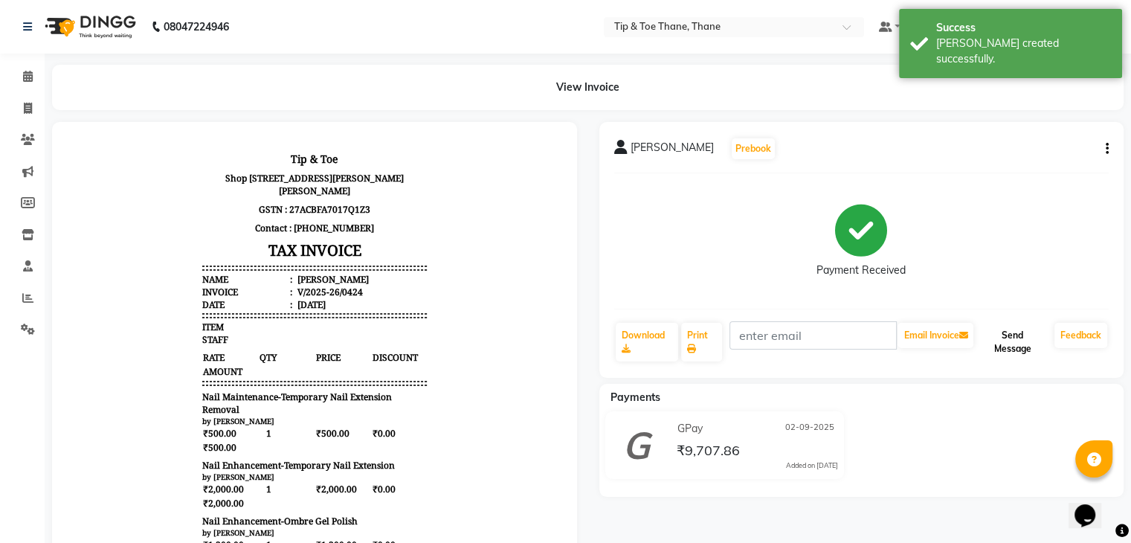
click at [1013, 337] on button "Send Message" at bounding box center [1012, 342] width 72 height 39
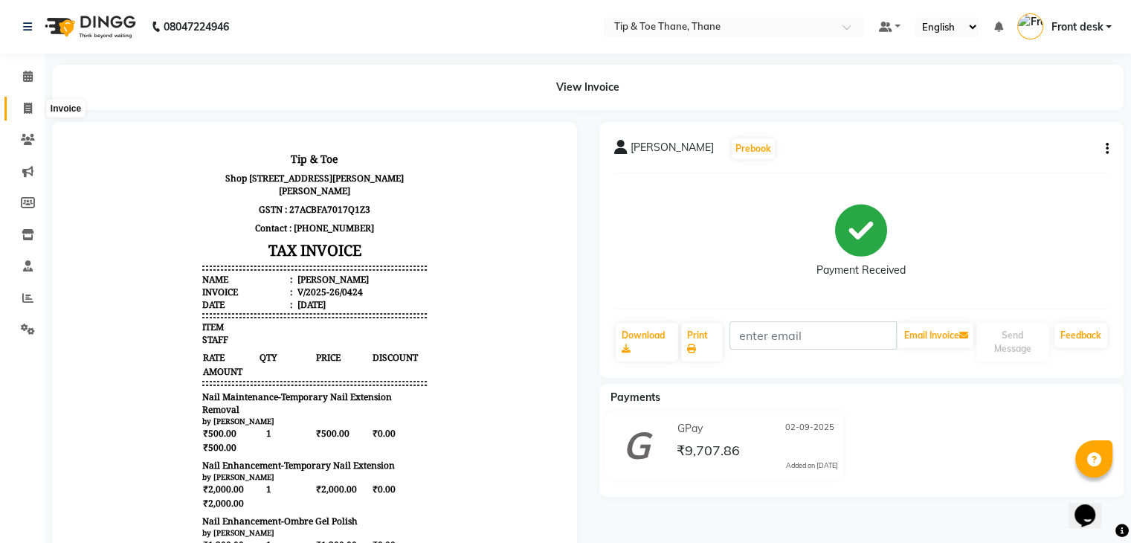
click at [30, 106] on icon at bounding box center [28, 108] width 8 height 11
select select "service"
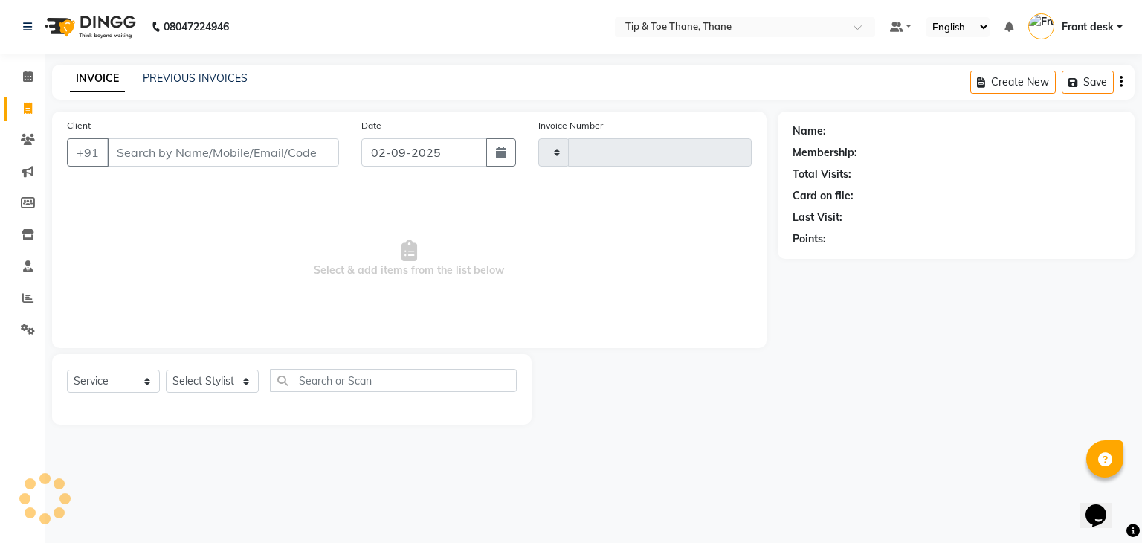
type input "0425"
select select "5603"
click at [181, 81] on link "PREVIOUS INVOICES" at bounding box center [195, 77] width 105 height 13
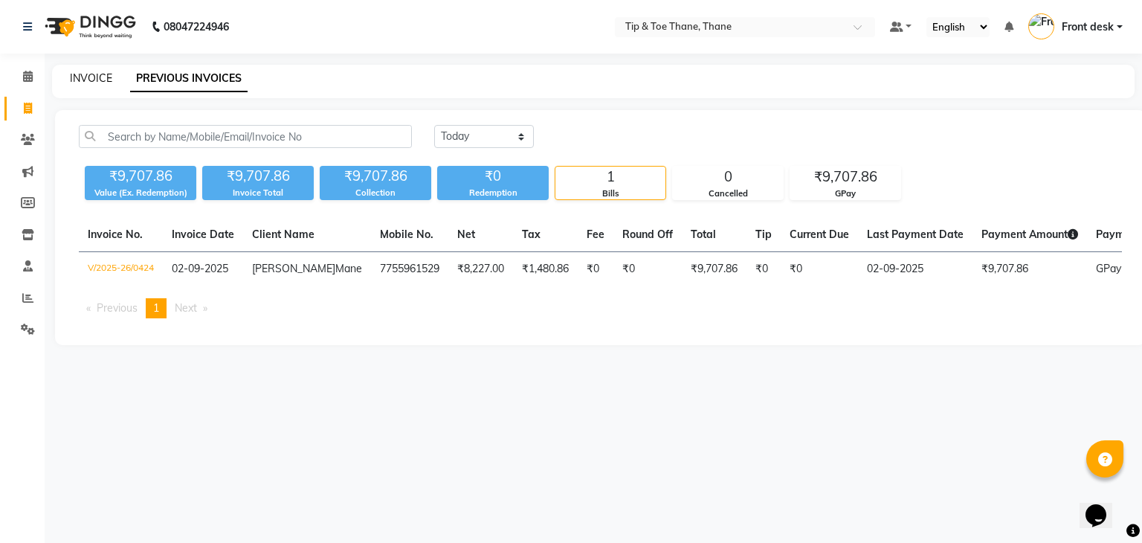
click at [94, 83] on link "INVOICE" at bounding box center [91, 77] width 42 height 13
select select "service"
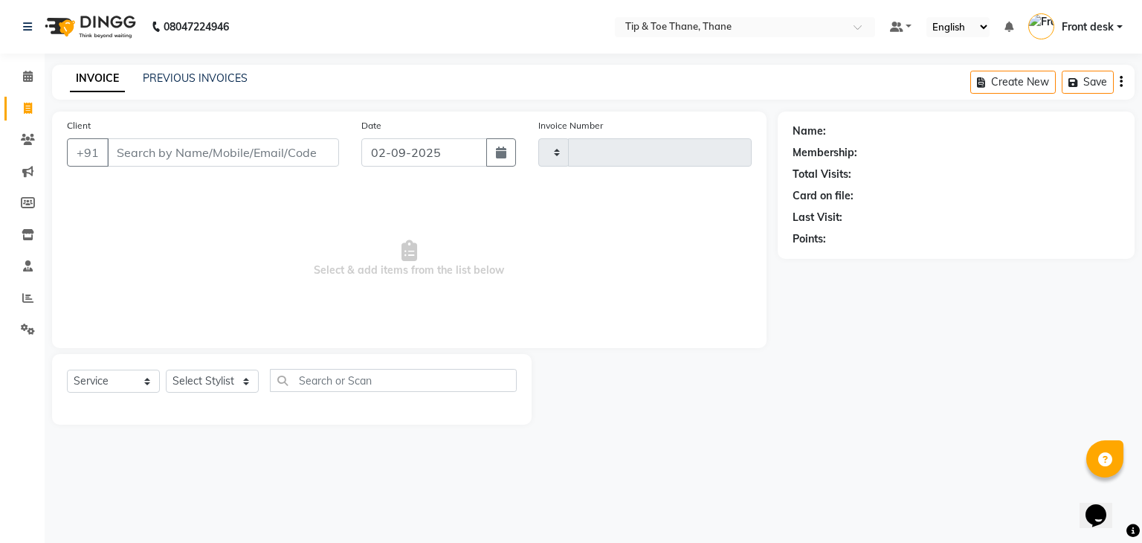
type input "0425"
select select "5603"
click at [160, 82] on link "PREVIOUS INVOICES" at bounding box center [195, 77] width 105 height 13
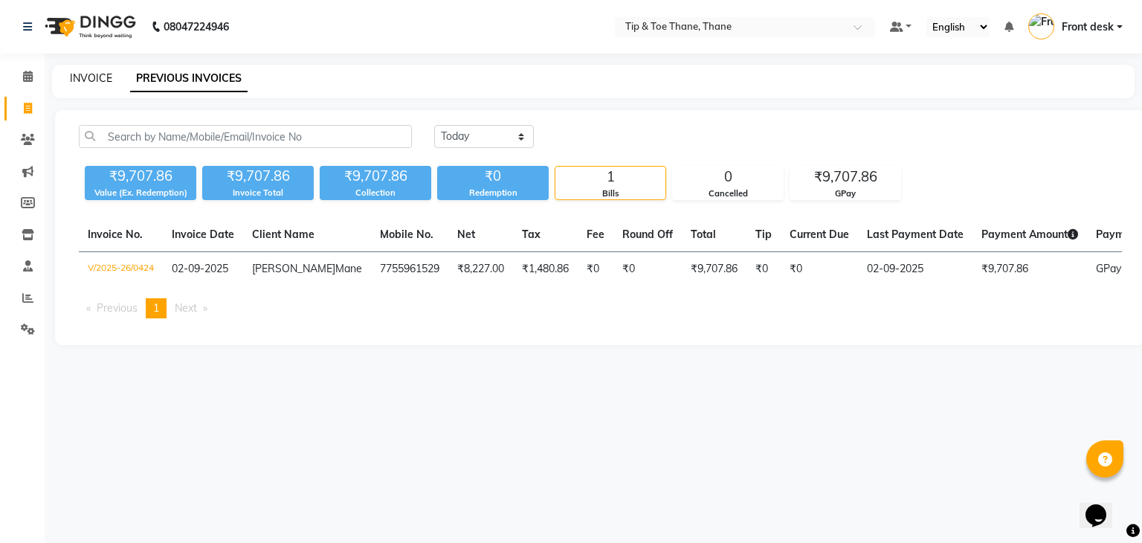
click at [83, 76] on link "INVOICE" at bounding box center [91, 77] width 42 height 13
select select "service"
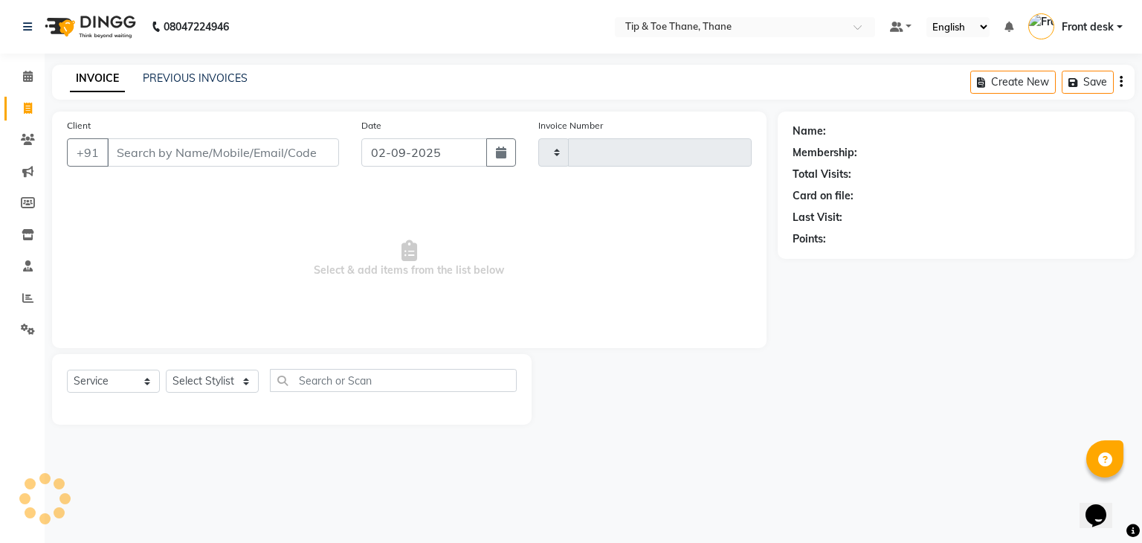
type input "0425"
select select "5603"
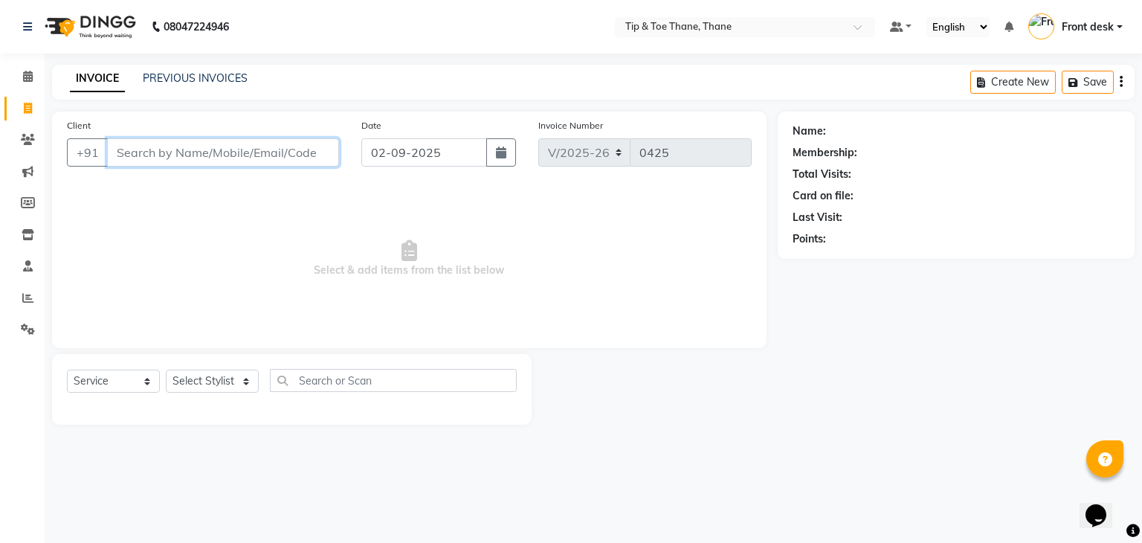
click at [140, 140] on input "Client" at bounding box center [223, 152] width 232 height 28
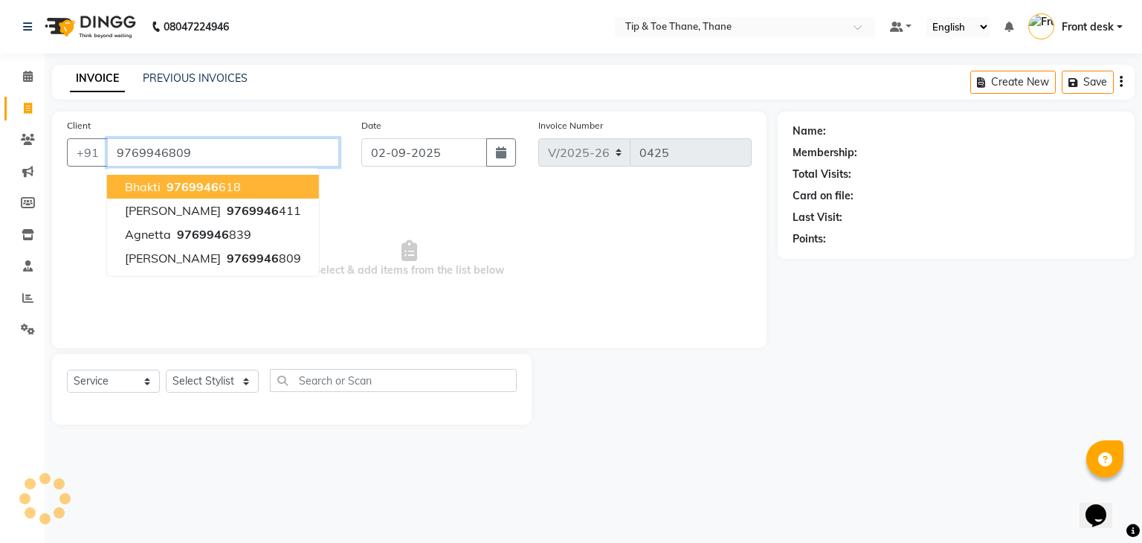
type input "9769946809"
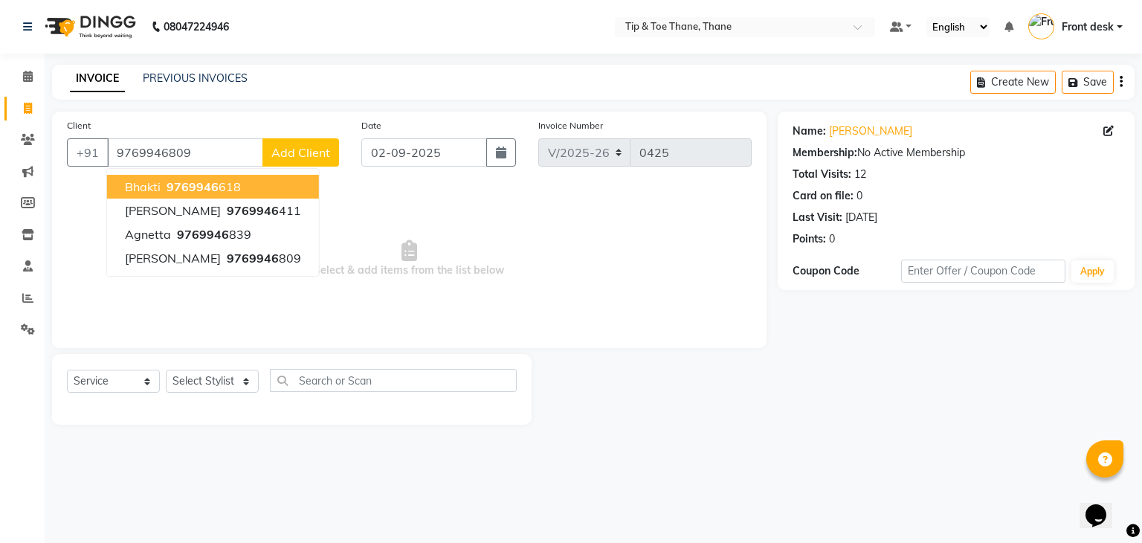
click at [569, 352] on div "Client [PHONE_NUMBER] Bhakti 9769946 618 [PERSON_NAME] 9769946 411 Agnetta 9769…" at bounding box center [409, 267] width 737 height 313
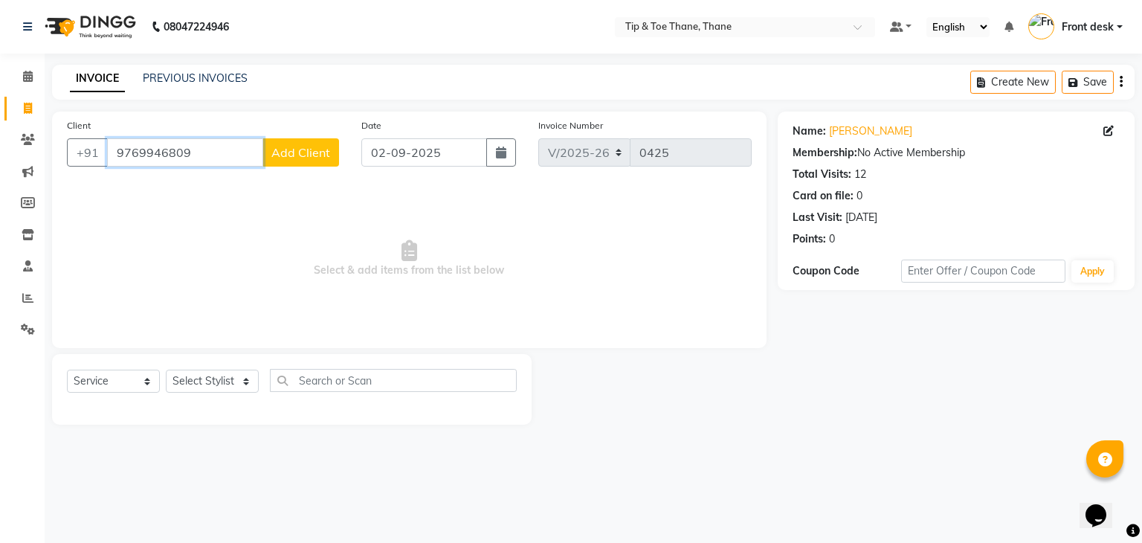
drag, startPoint x: 214, startPoint y: 153, endPoint x: 92, endPoint y: 172, distance: 123.4
click at [92, 172] on div "Client [PHONE_NUMBER] Add Client" at bounding box center [203, 147] width 294 height 61
click at [26, 135] on icon at bounding box center [28, 139] width 14 height 11
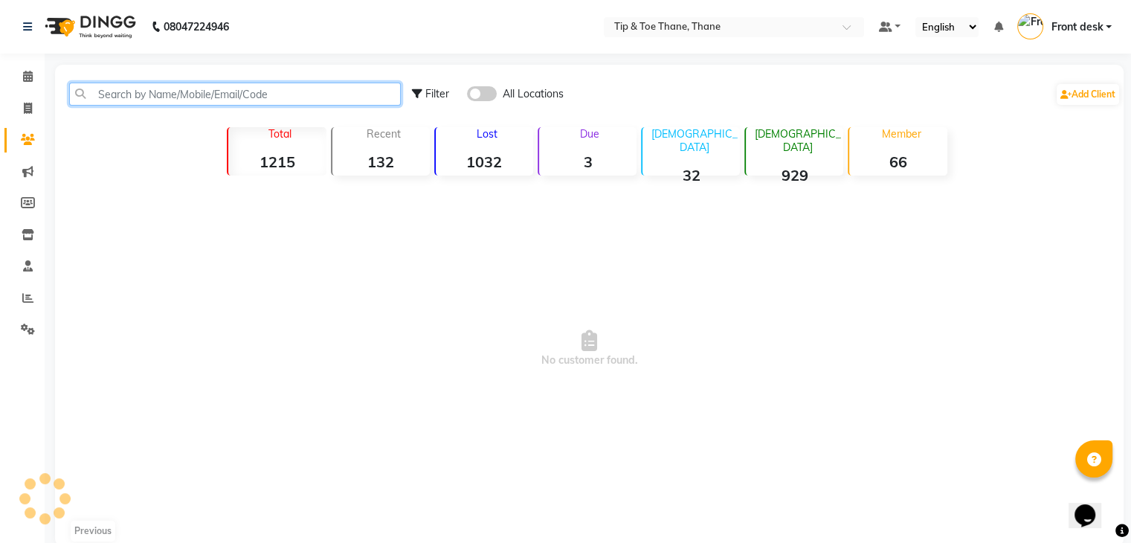
click at [222, 96] on input "text" at bounding box center [235, 94] width 332 height 23
paste input "9769946809"
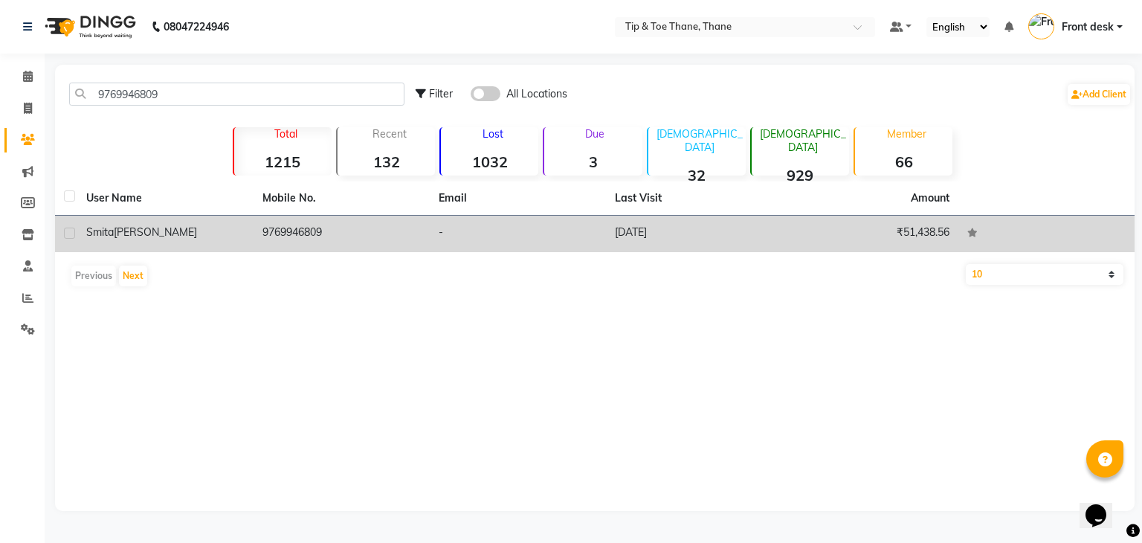
click at [404, 239] on td "9769946809" at bounding box center [341, 234] width 176 height 36
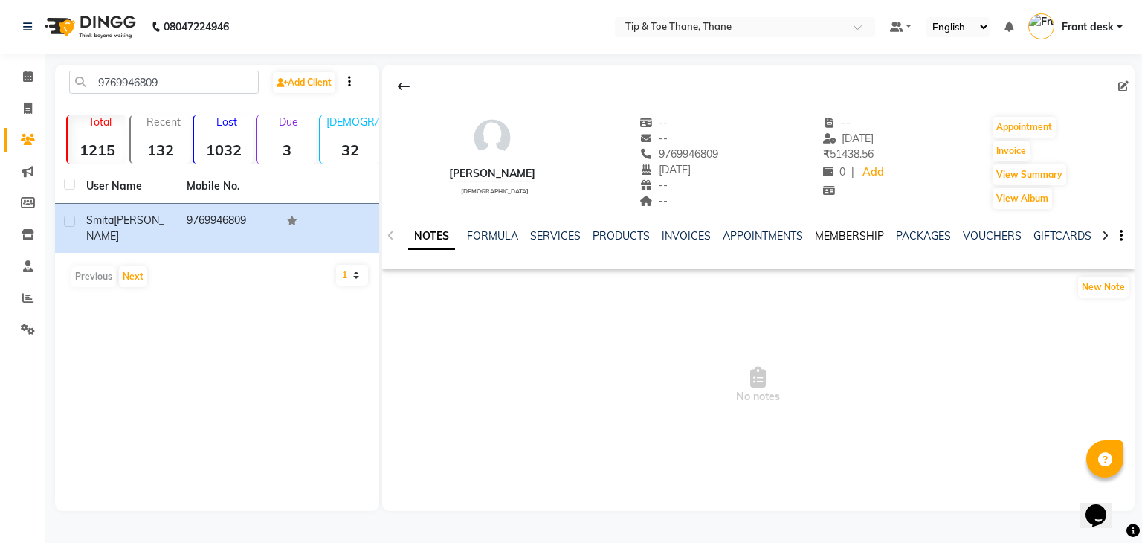
click at [850, 236] on link "MEMBERSHIP" at bounding box center [849, 235] width 69 height 13
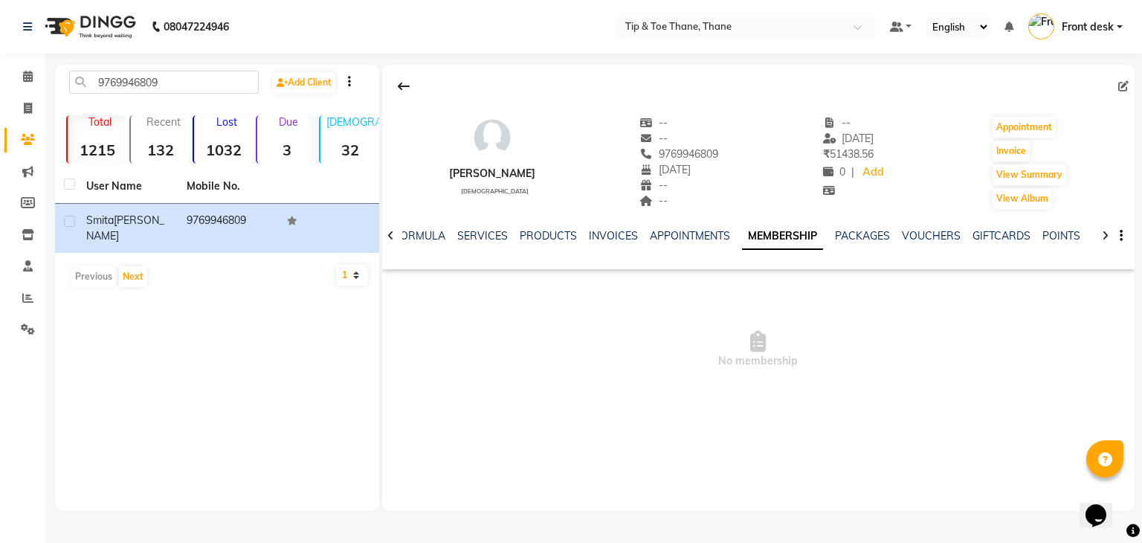
click at [558, 245] on div "NOTES FORMULA SERVICES PRODUCTS INVOICES APPOINTMENTS MEMBERSHIP PACKAGES VOUCH…" at bounding box center [740, 242] width 665 height 28
click at [418, 241] on link "FORMULA" at bounding box center [419, 235] width 51 height 13
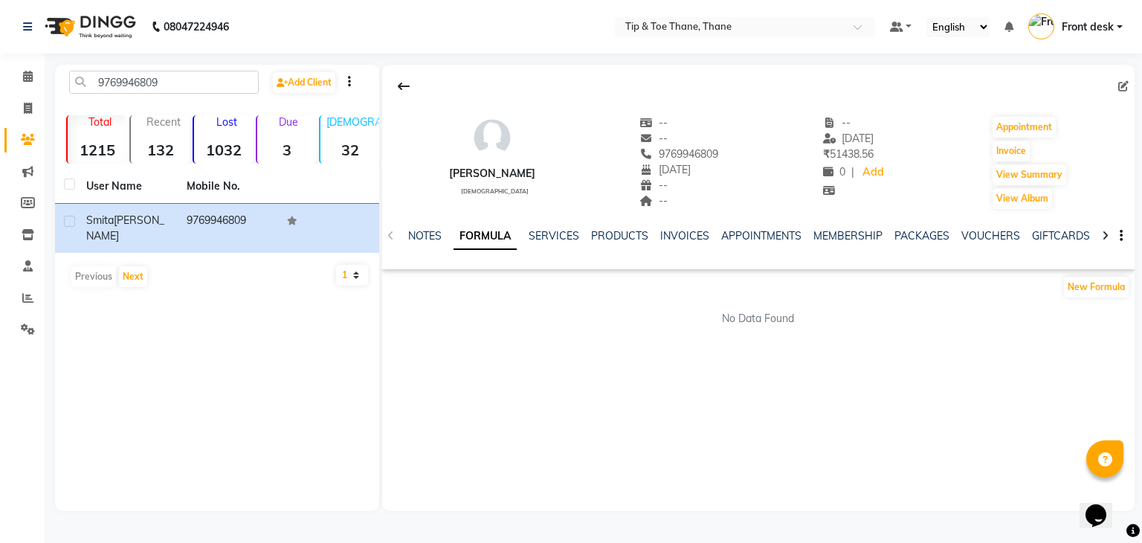
click at [553, 178] on div "[PERSON_NAME] [DEMOGRAPHIC_DATA] -- -- 9769946809 [DATE] -- -- -- [DATE] ₹ 5143…" at bounding box center [758, 155] width 752 height 110
drag, startPoint x: 549, startPoint y: 175, endPoint x: 443, endPoint y: 176, distance: 105.6
click at [443, 176] on div "[PERSON_NAME] [DEMOGRAPHIC_DATA] -- -- 9769946809 [DATE] -- -- -- [DATE] ₹ 5143…" at bounding box center [758, 155] width 752 height 110
copy div "[PERSON_NAME]"
drag, startPoint x: 181, startPoint y: 77, endPoint x: 74, endPoint y: 86, distance: 107.4
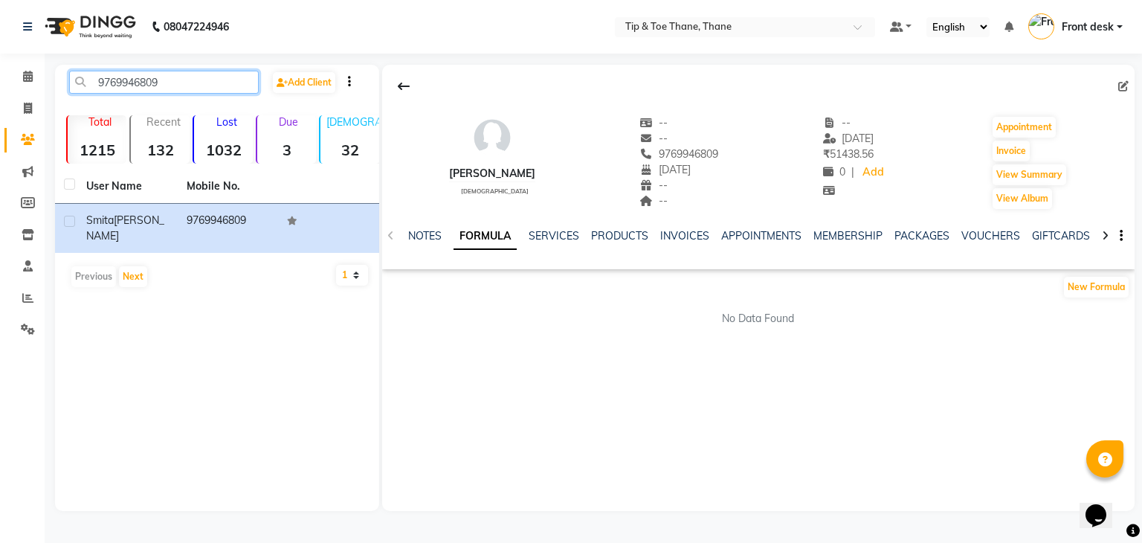
click at [74, 86] on input "9769946809" at bounding box center [164, 82] width 190 height 23
paste input "[PERSON_NAME]"
type input "[PERSON_NAME]"
click at [433, 497] on div "[PERSON_NAME] [DEMOGRAPHIC_DATA] -- -- 9769946809 [DATE] -- -- -- [DATE] ₹ 5143…" at bounding box center [758, 288] width 752 height 446
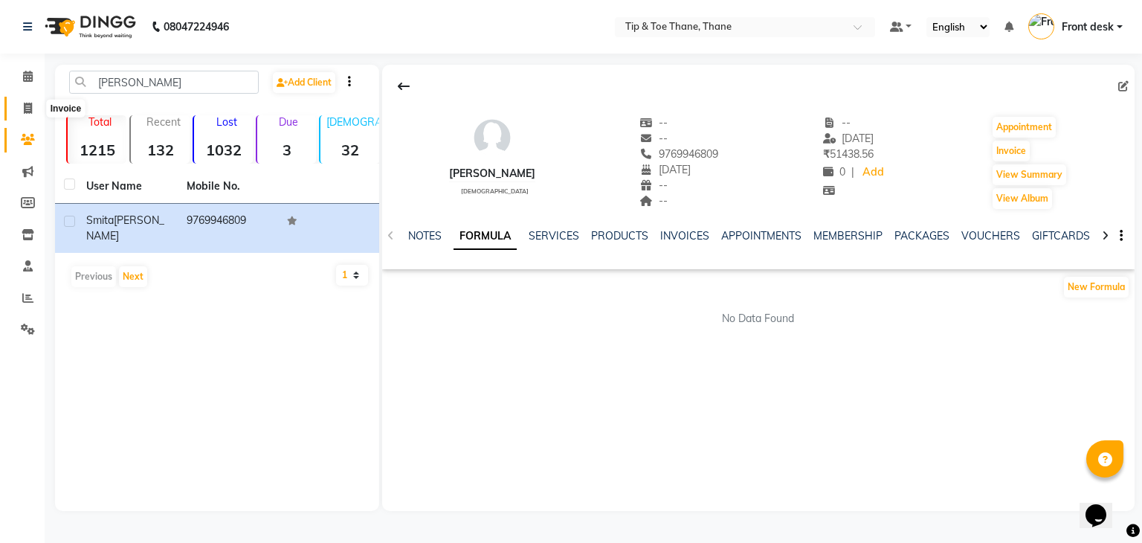
click at [36, 104] on span at bounding box center [28, 108] width 26 height 17
select select "service"
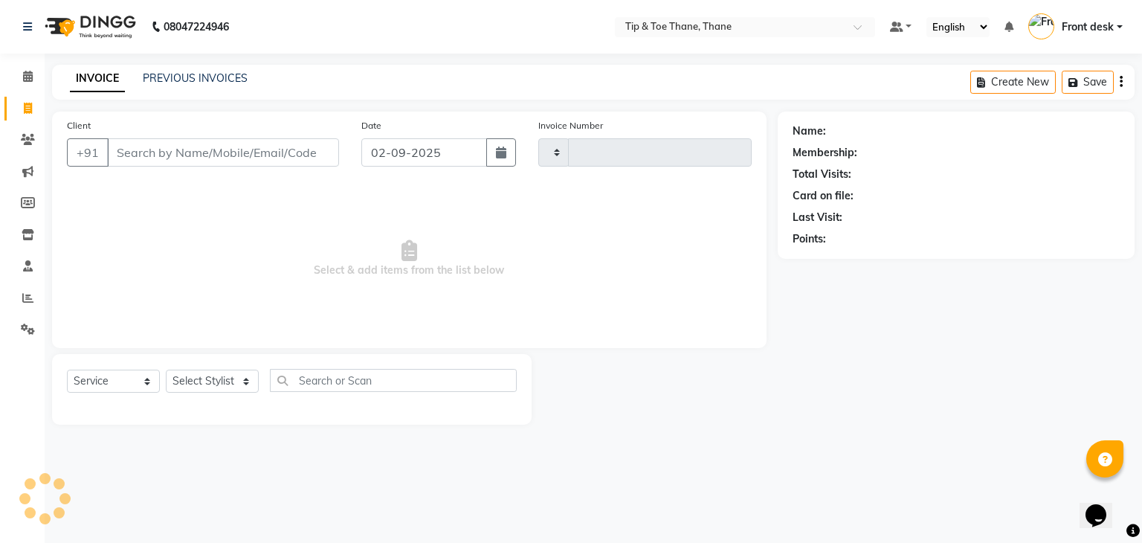
type input "0425"
select select "5603"
click at [164, 142] on input "Client" at bounding box center [223, 152] width 232 height 28
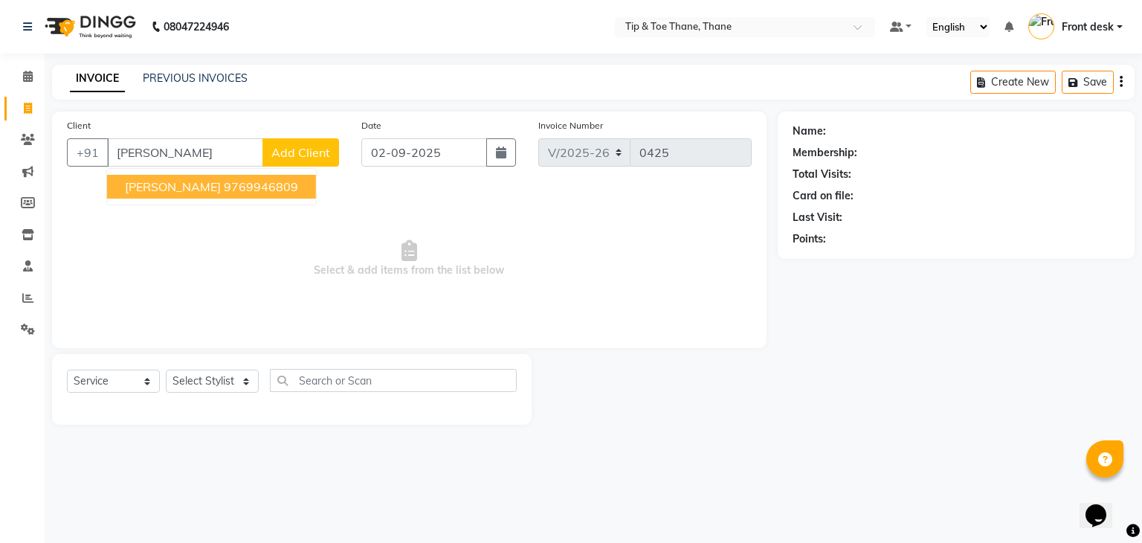
click at [288, 190] on ngb-highlight "9769946809" at bounding box center [261, 186] width 74 height 15
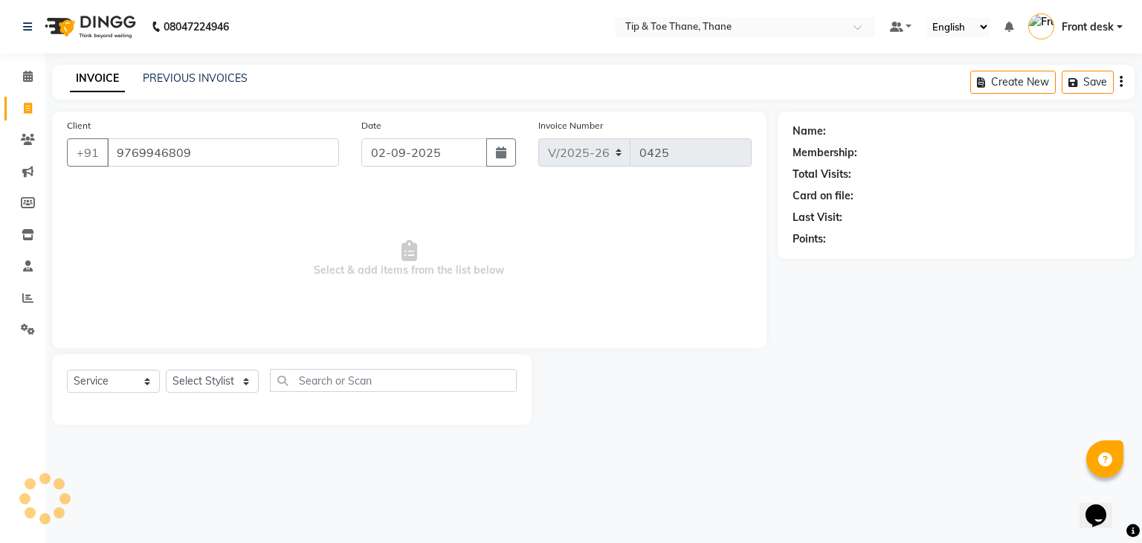
type input "9769946809"
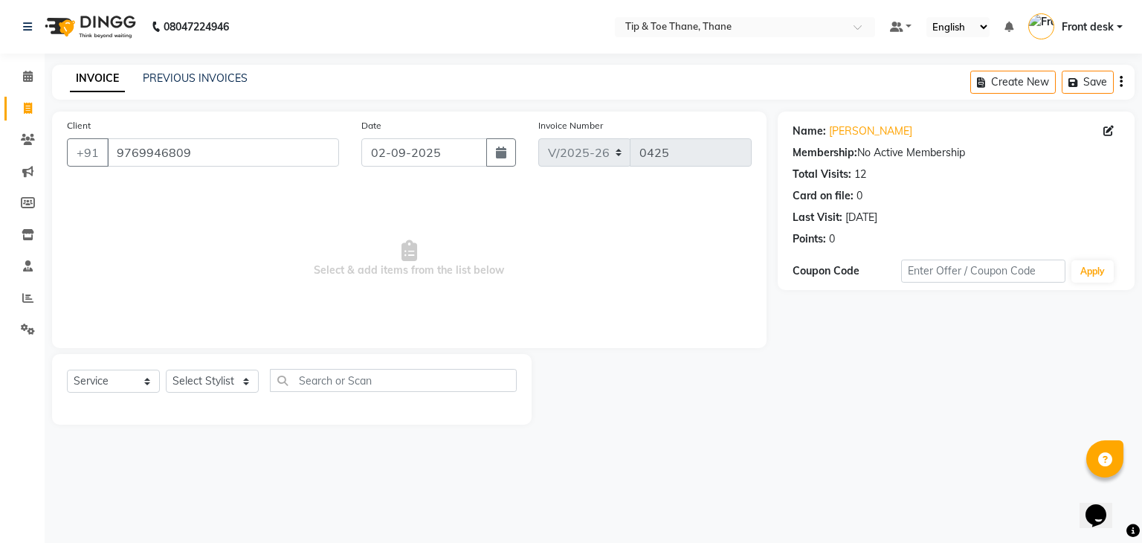
click at [561, 278] on span "Select & add items from the list below" at bounding box center [409, 258] width 685 height 149
click at [246, 78] on div "INVOICE PREVIOUS INVOICES" at bounding box center [158, 79] width 213 height 17
click at [235, 77] on link "PREVIOUS INVOICES" at bounding box center [195, 77] width 105 height 13
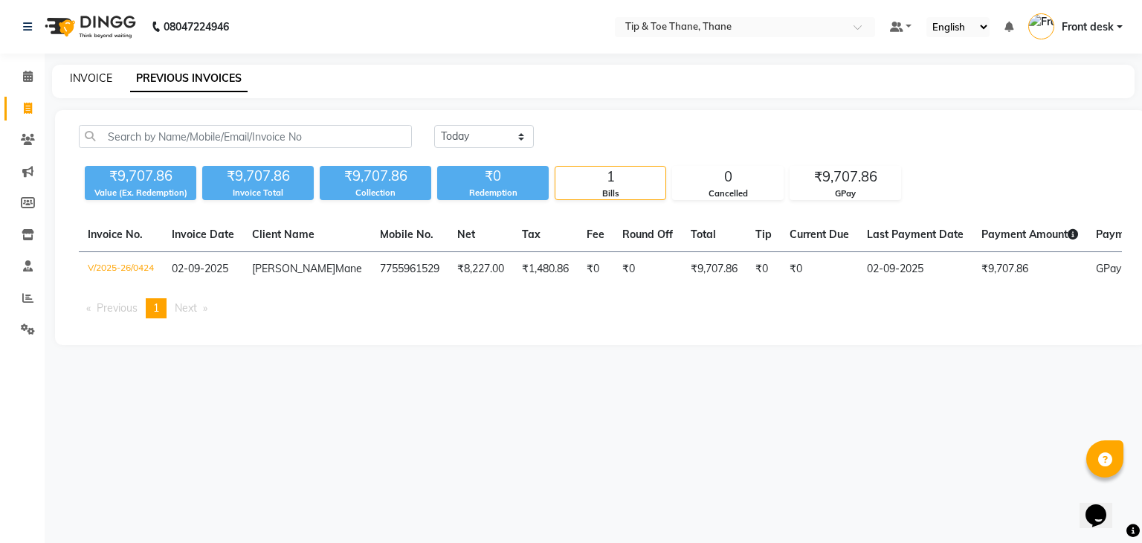
click at [110, 80] on link "INVOICE" at bounding box center [91, 77] width 42 height 13
select select "service"
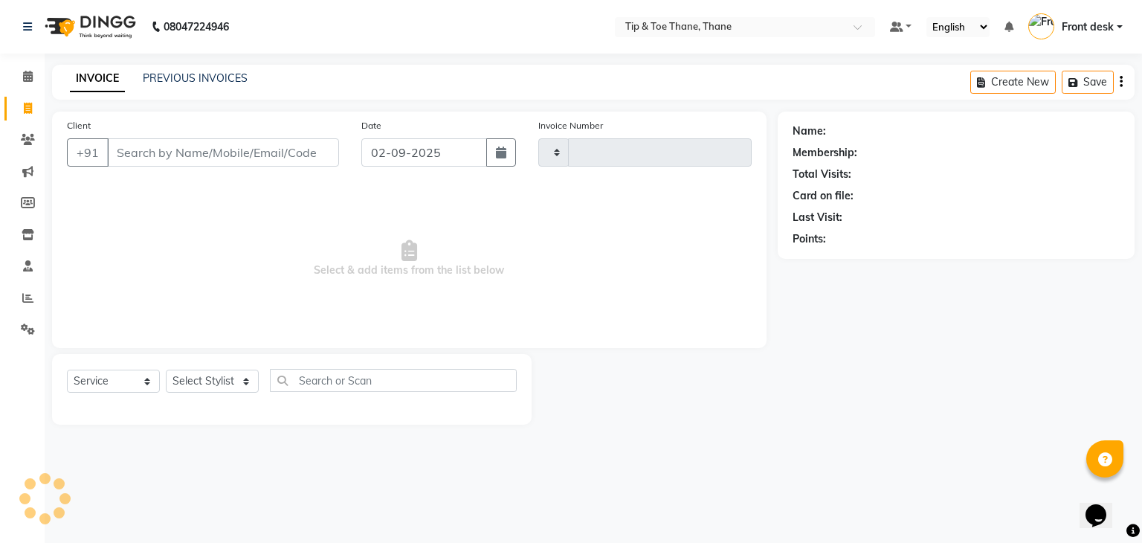
type input "0425"
select select "5603"
click at [23, 292] on icon at bounding box center [27, 297] width 11 height 11
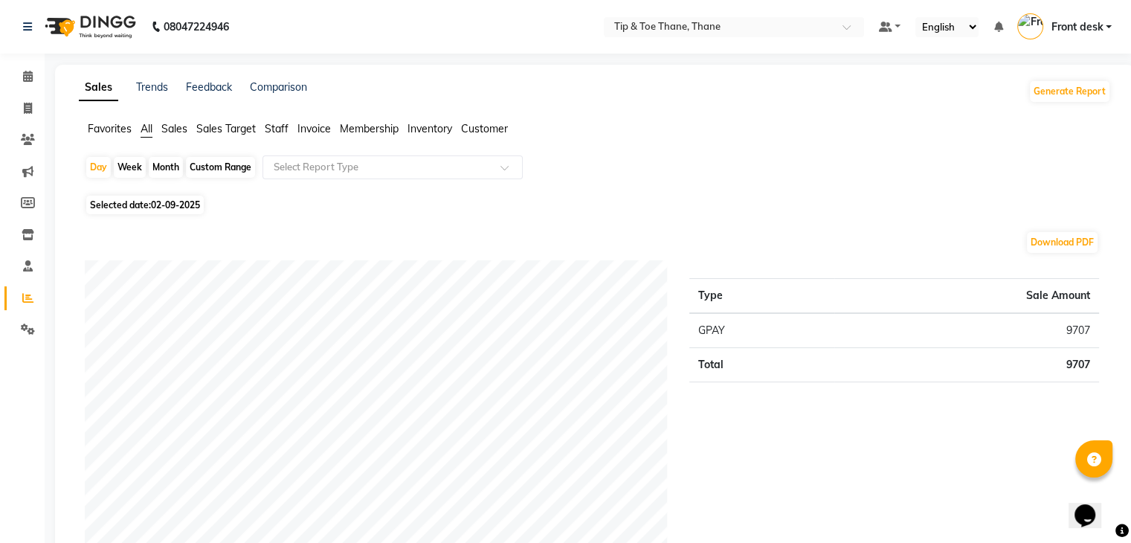
click at [363, 130] on span "Membership" at bounding box center [369, 128] width 59 height 13
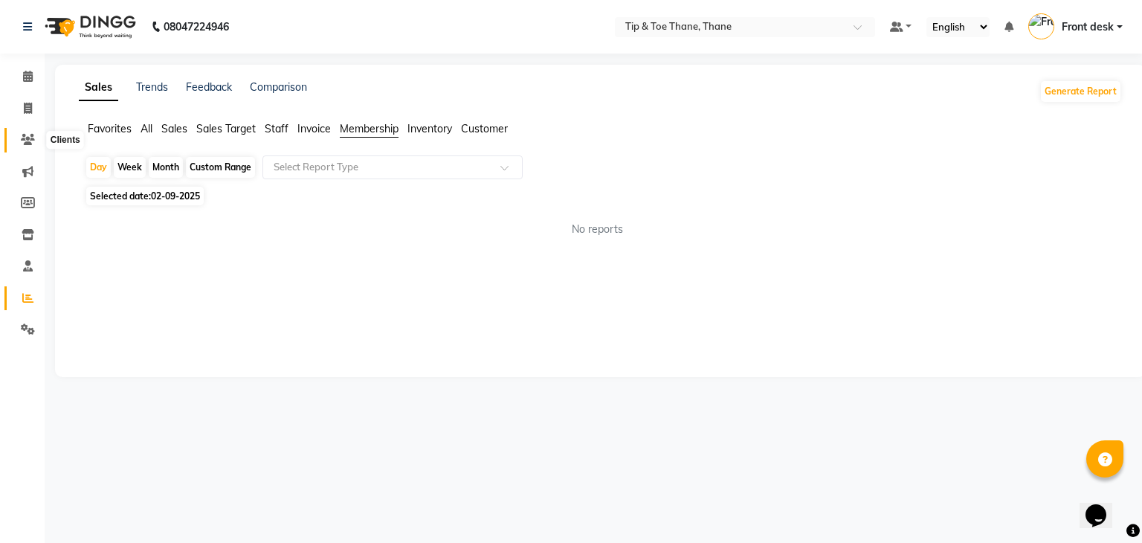
click at [31, 132] on span at bounding box center [28, 140] width 26 height 17
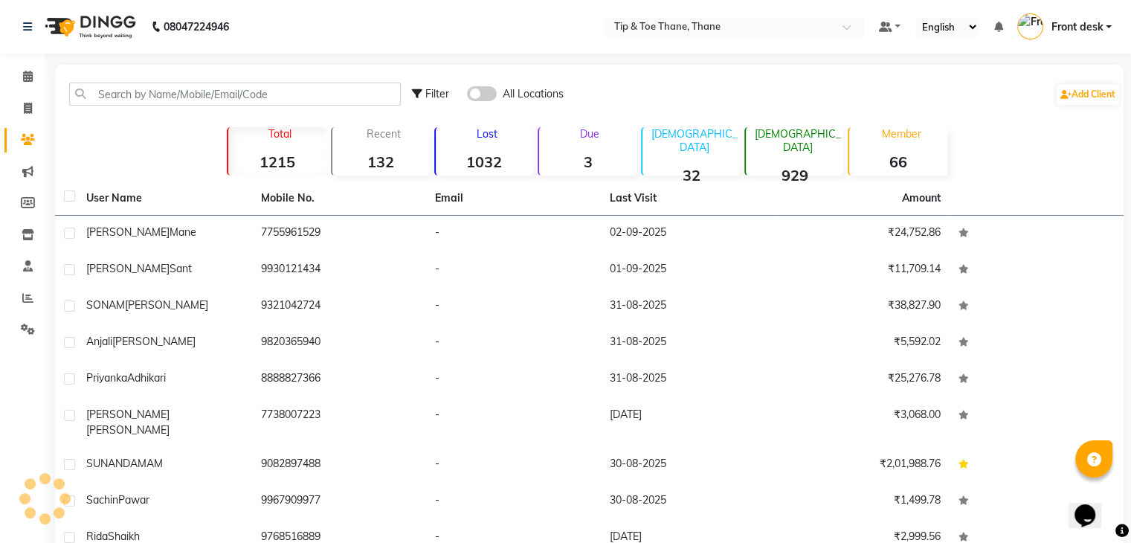
click at [300, 75] on div "Filter All Locations Add Client" at bounding box center [589, 94] width 1062 height 47
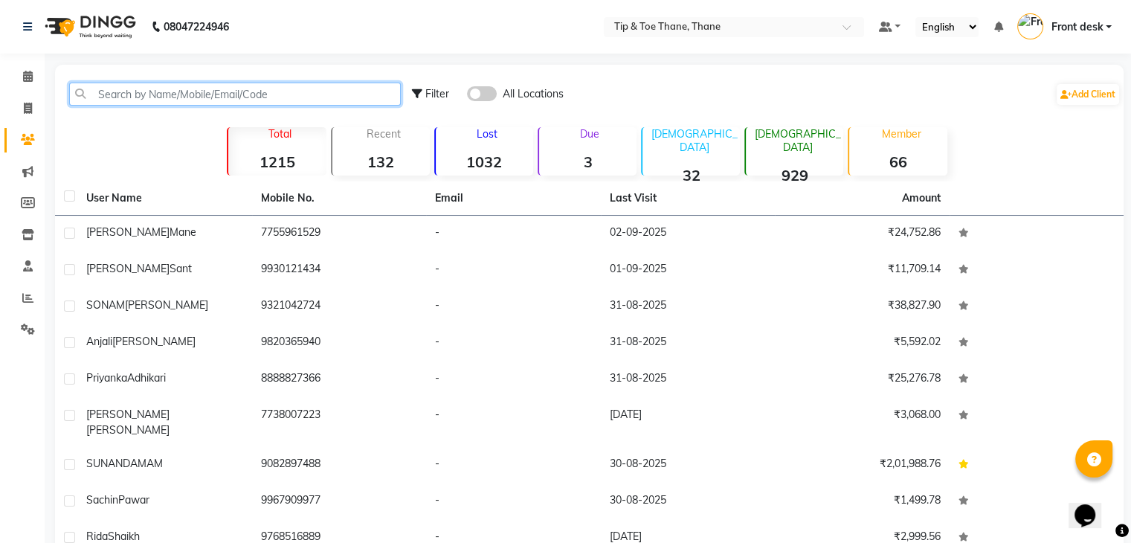
click at [299, 85] on input "text" at bounding box center [235, 94] width 332 height 23
paste input "[PERSON_NAME]"
click at [299, 85] on input "[PERSON_NAME]" at bounding box center [236, 94] width 335 height 23
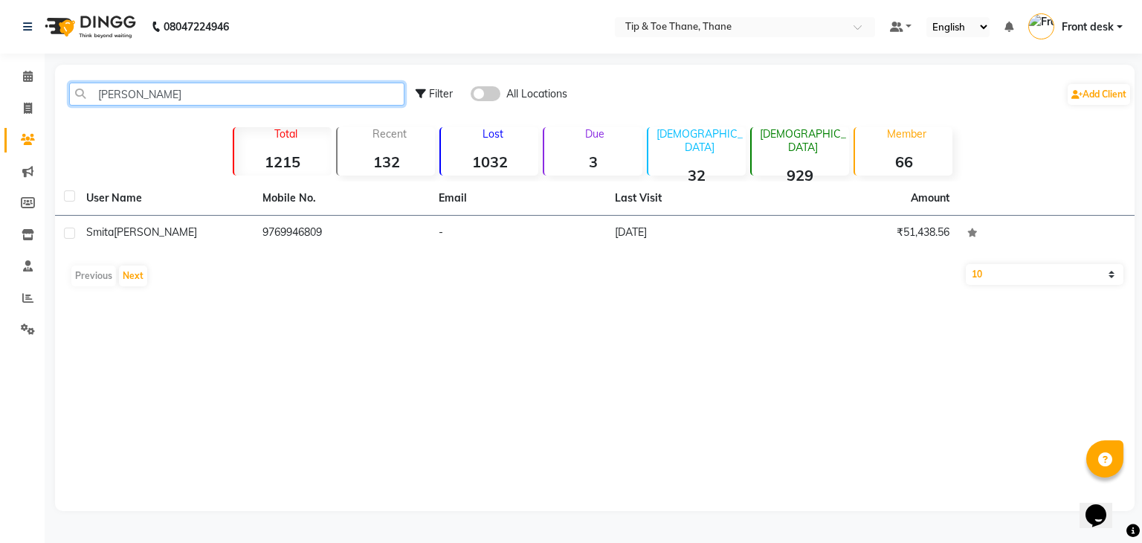
type input "[PERSON_NAME]"
